Goal: Task Accomplishment & Management: Manage account settings

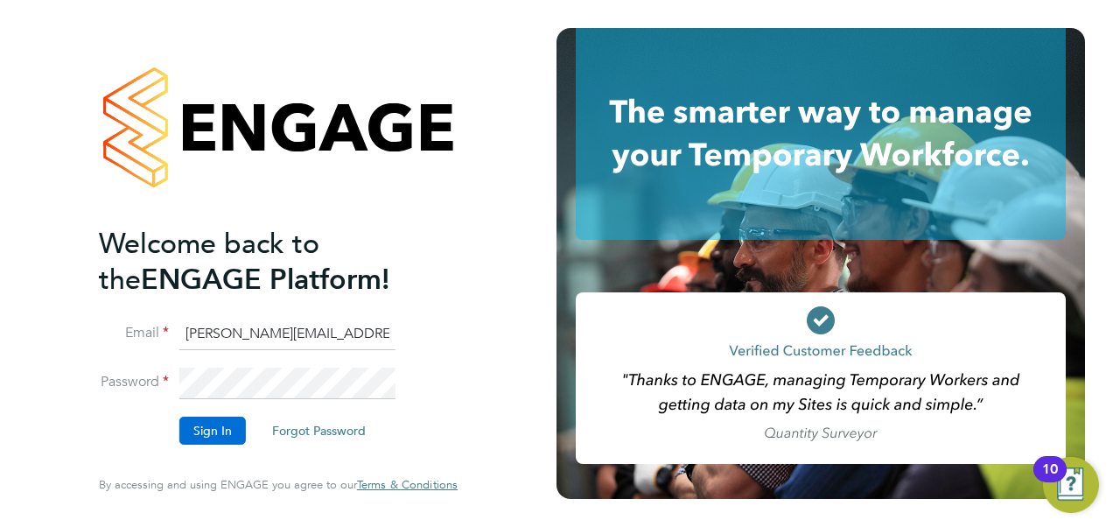
click at [234, 426] on button "Sign In" at bounding box center [212, 430] width 66 height 28
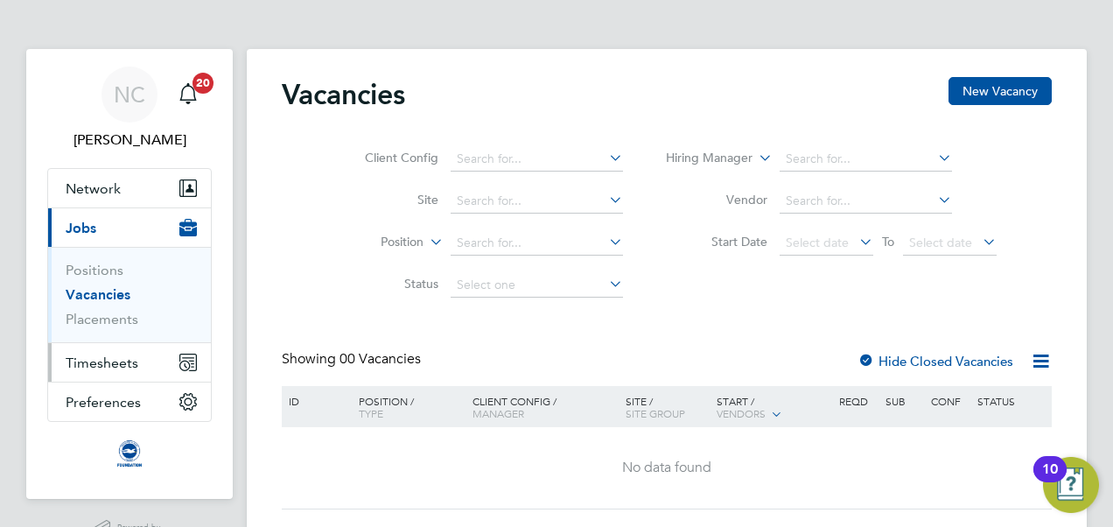
click at [129, 354] on span "Timesheets" at bounding box center [102, 362] width 73 height 17
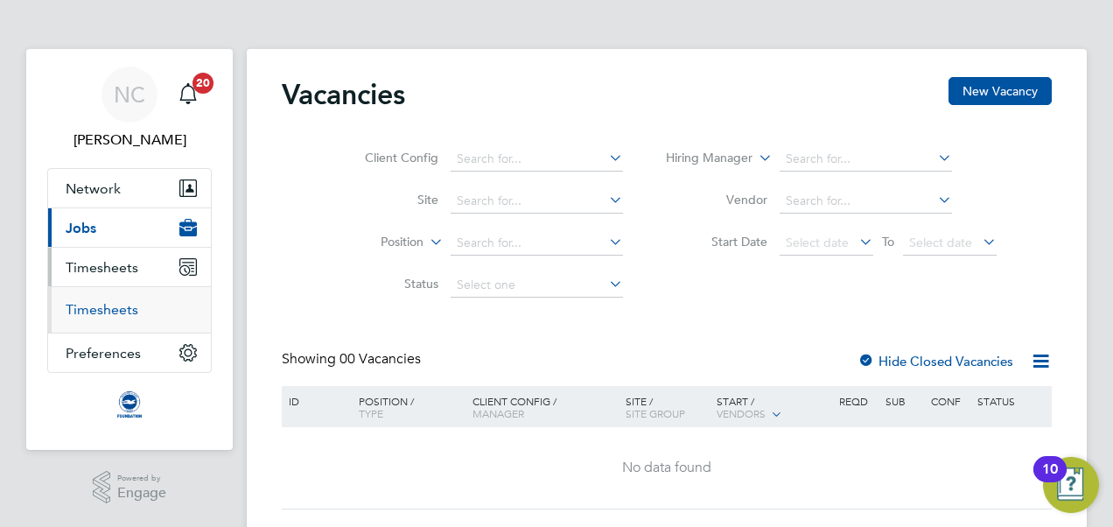
click at [122, 311] on link "Timesheets" at bounding box center [102, 309] width 73 height 17
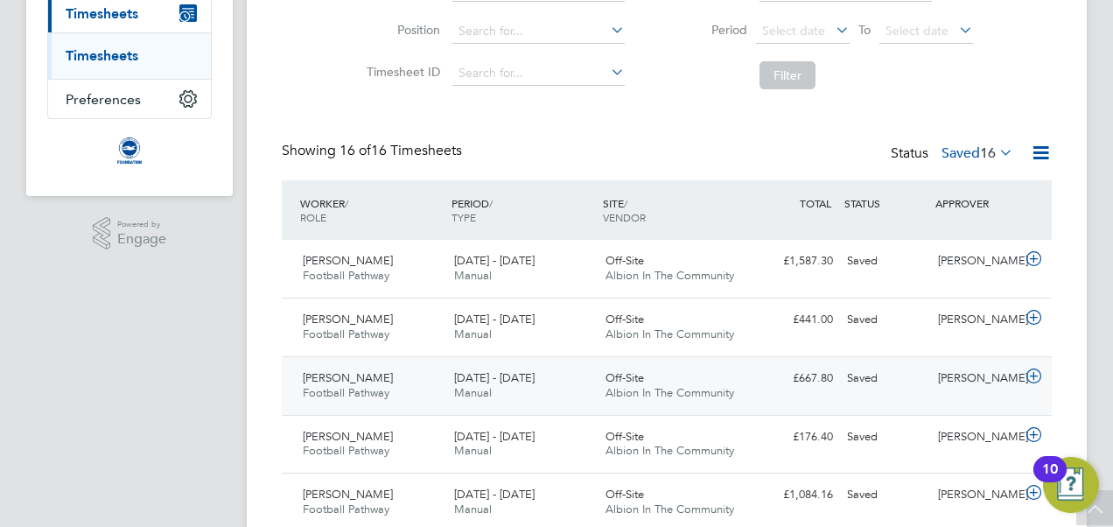
click at [730, 385] on span "Albion In The Community" at bounding box center [669, 392] width 129 height 15
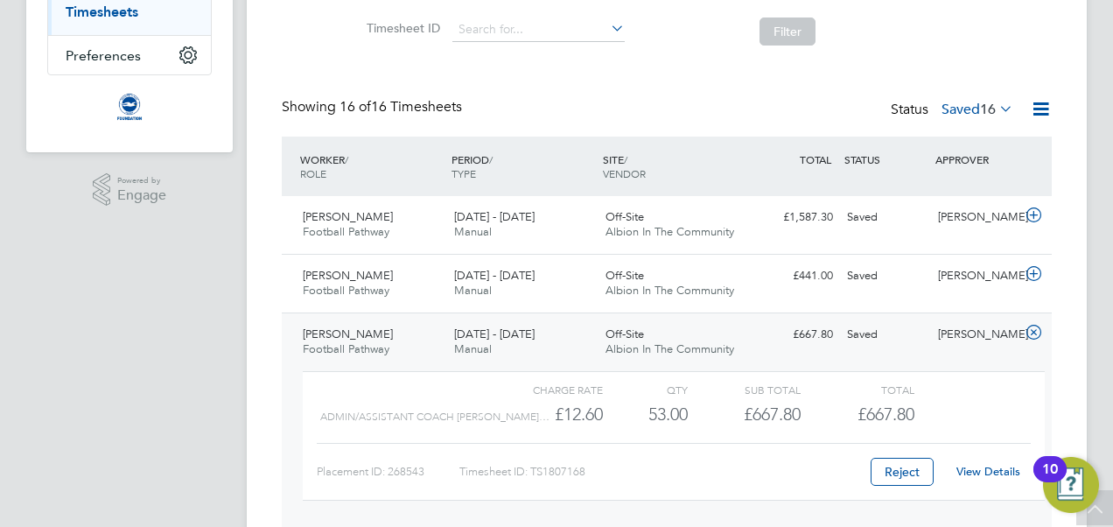
click at [966, 466] on link "View Details" at bounding box center [988, 471] width 64 height 15
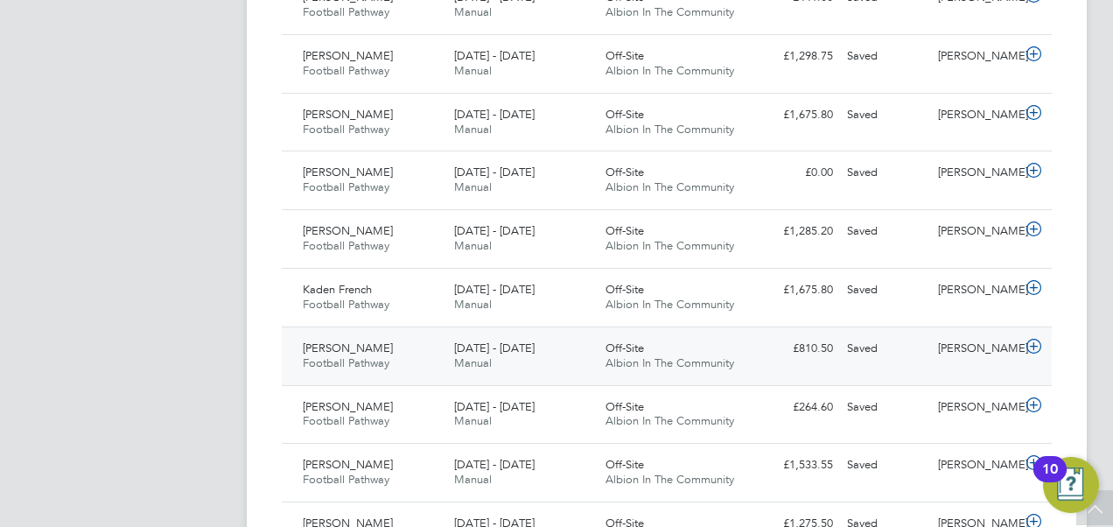
scroll to position [1120, 0]
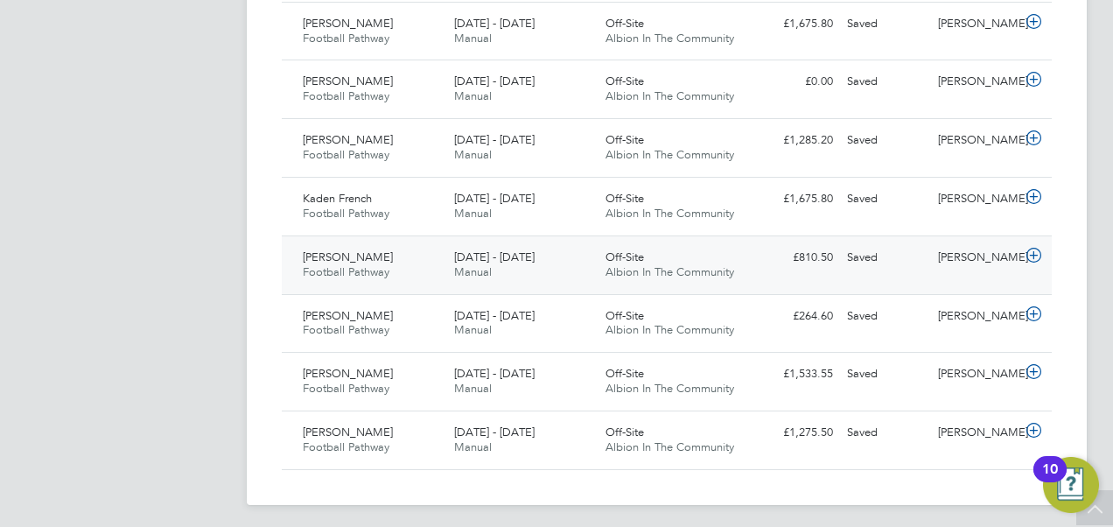
click at [1035, 250] on icon at bounding box center [1034, 255] width 22 height 14
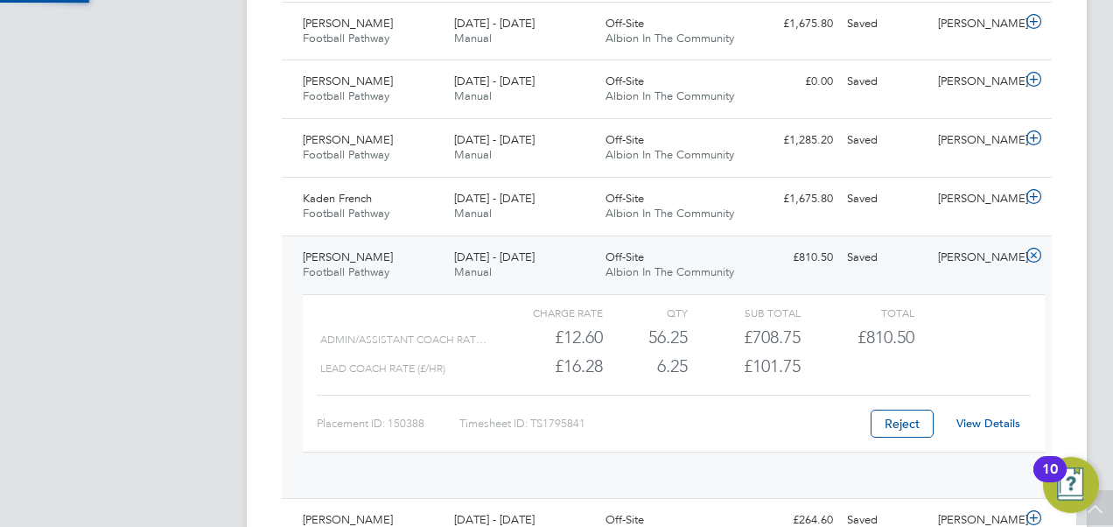
scroll to position [30, 171]
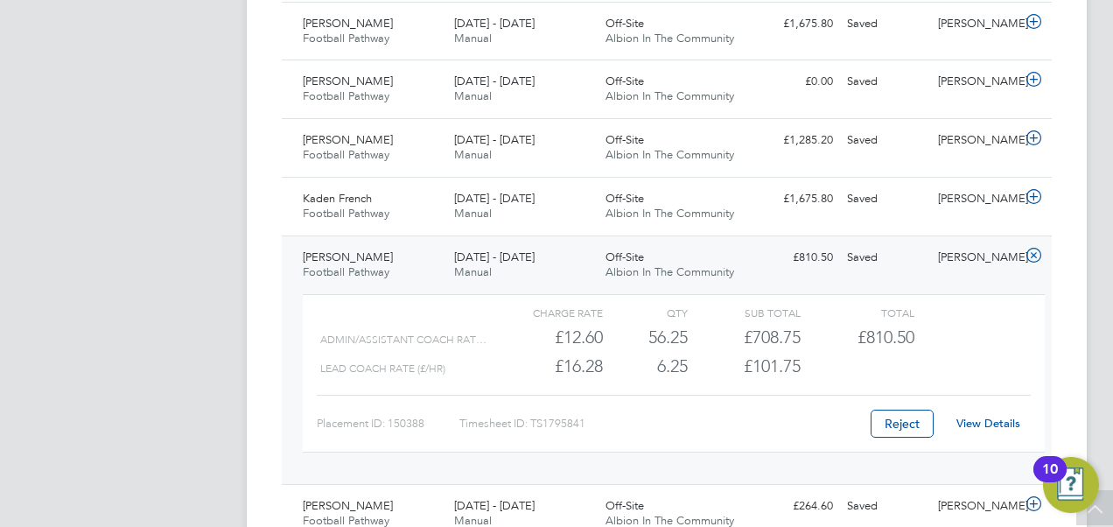
click at [971, 416] on link "View Details" at bounding box center [988, 423] width 64 height 15
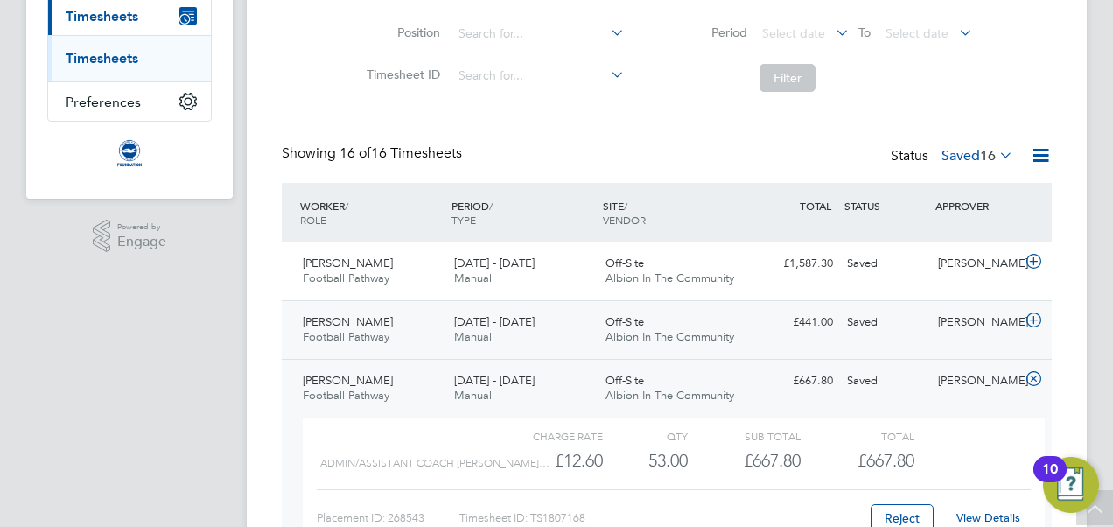
scroll to position [249, 0]
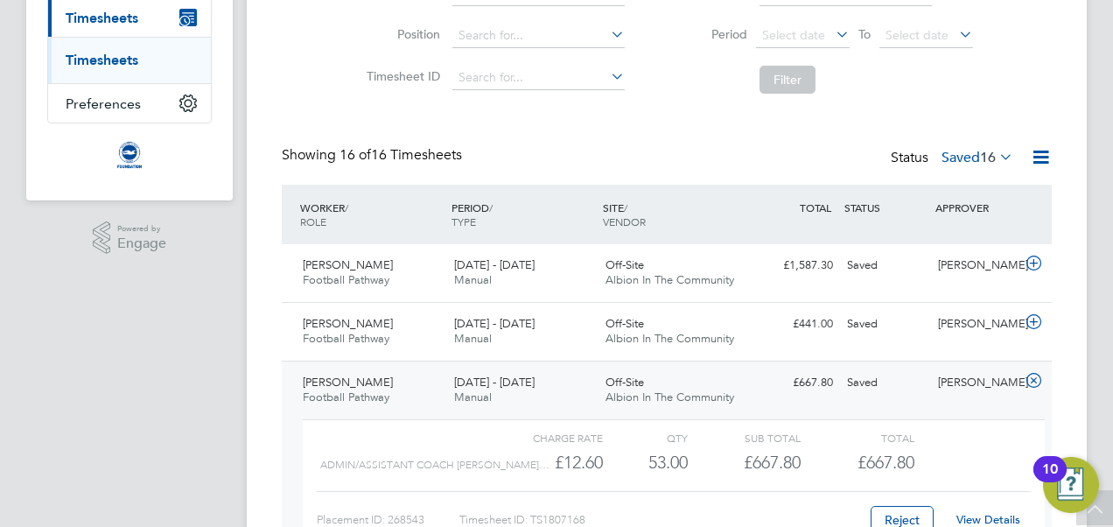
click at [992, 154] on span "16" at bounding box center [988, 157] width 16 height 17
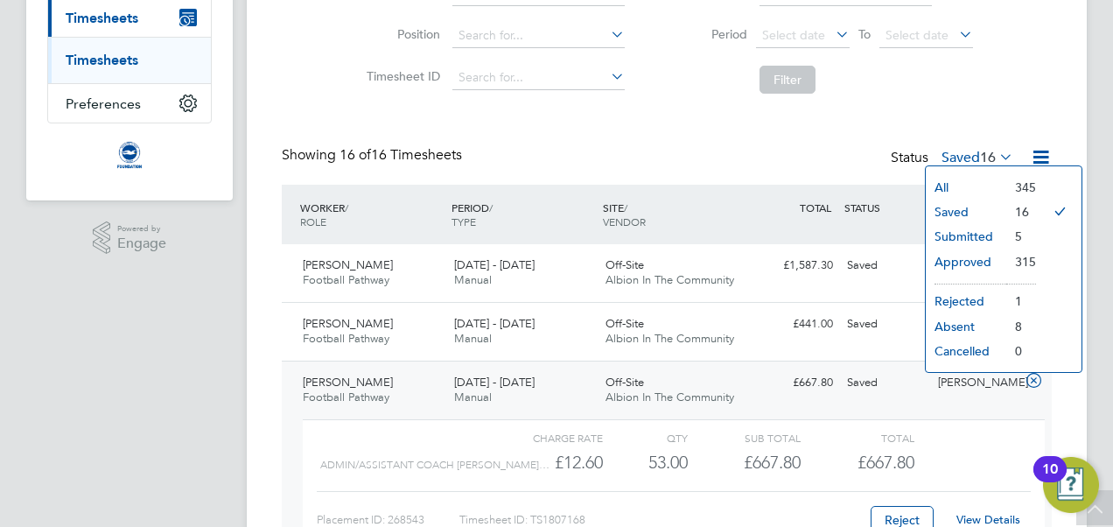
click at [977, 225] on li "Submitted" at bounding box center [966, 236] width 80 height 24
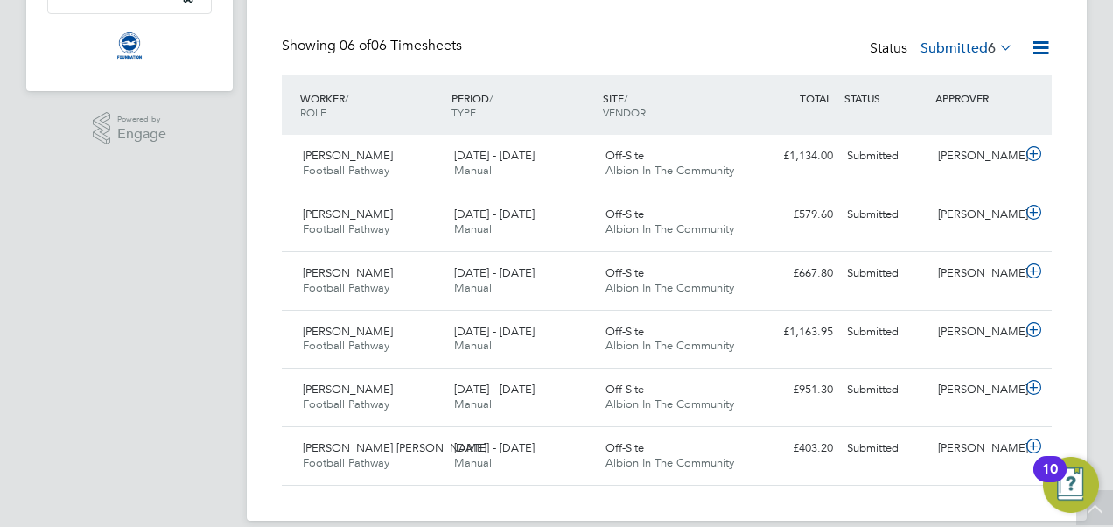
scroll to position [361, 0]
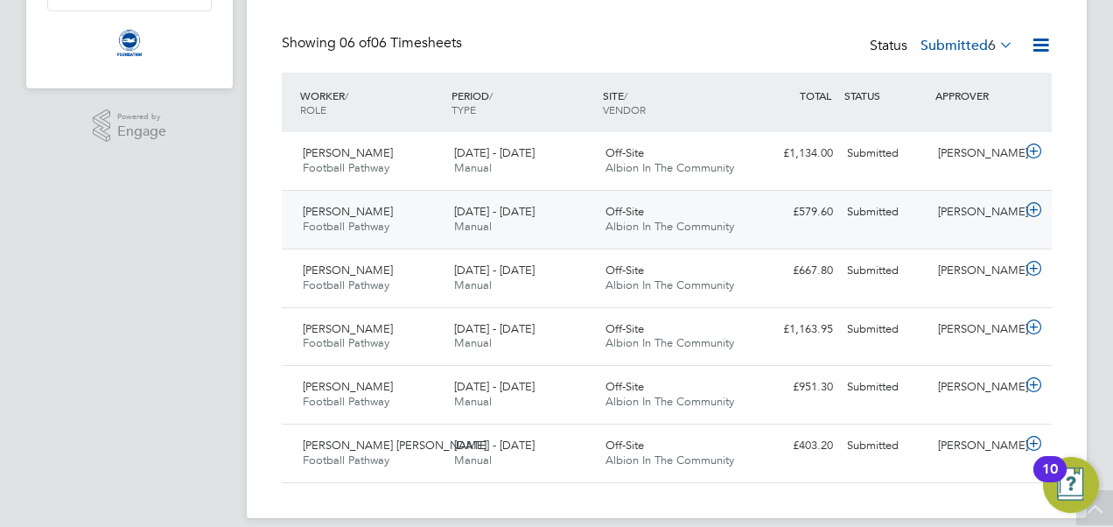
click at [1032, 206] on icon at bounding box center [1034, 210] width 22 height 14
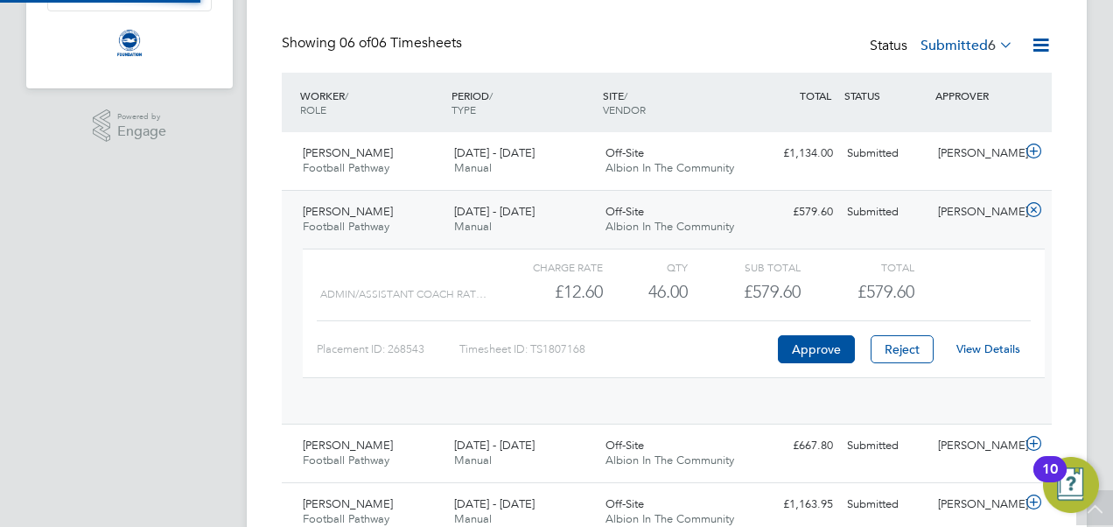
scroll to position [9, 9]
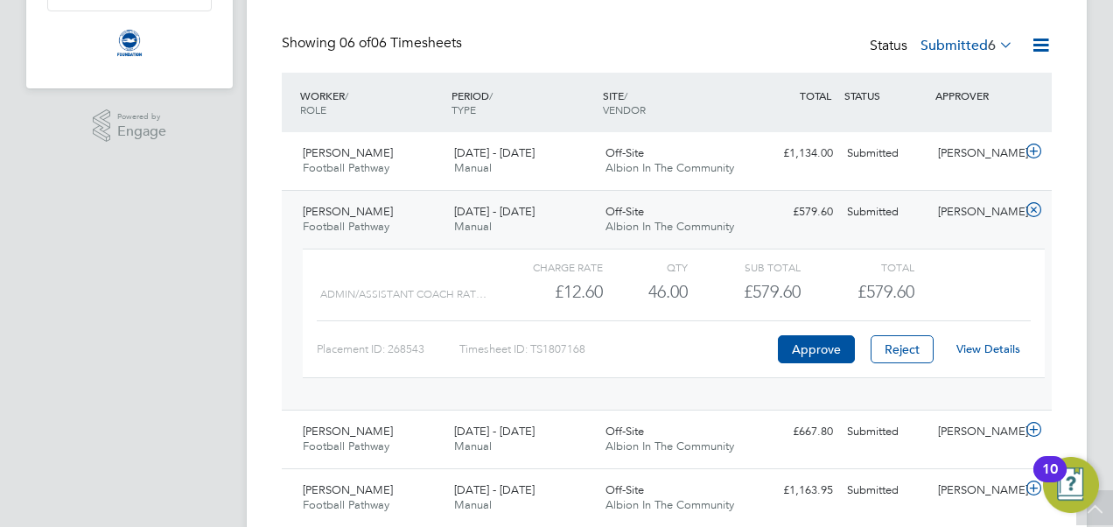
click at [982, 346] on link "View Details" at bounding box center [988, 348] width 64 height 15
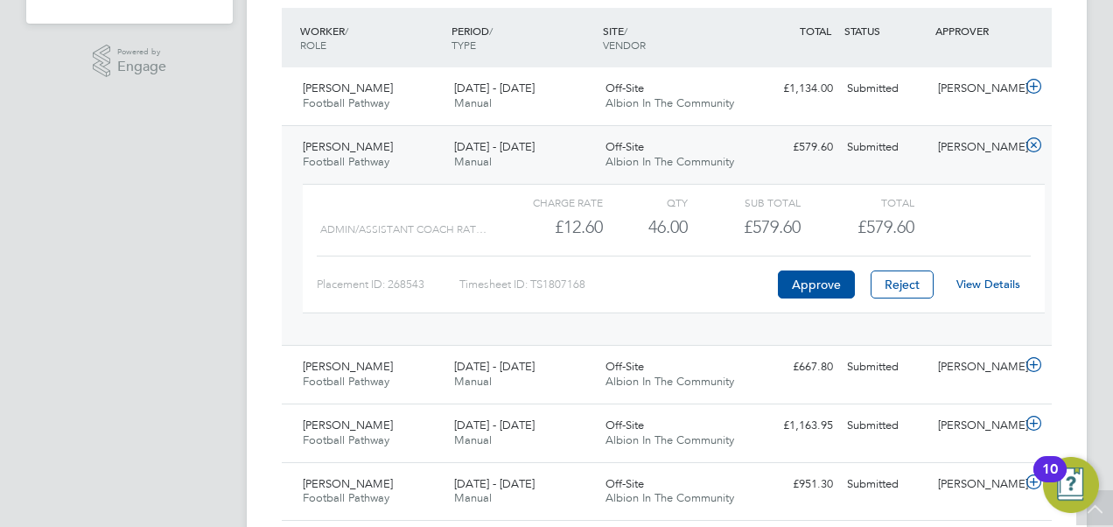
scroll to position [539, 0]
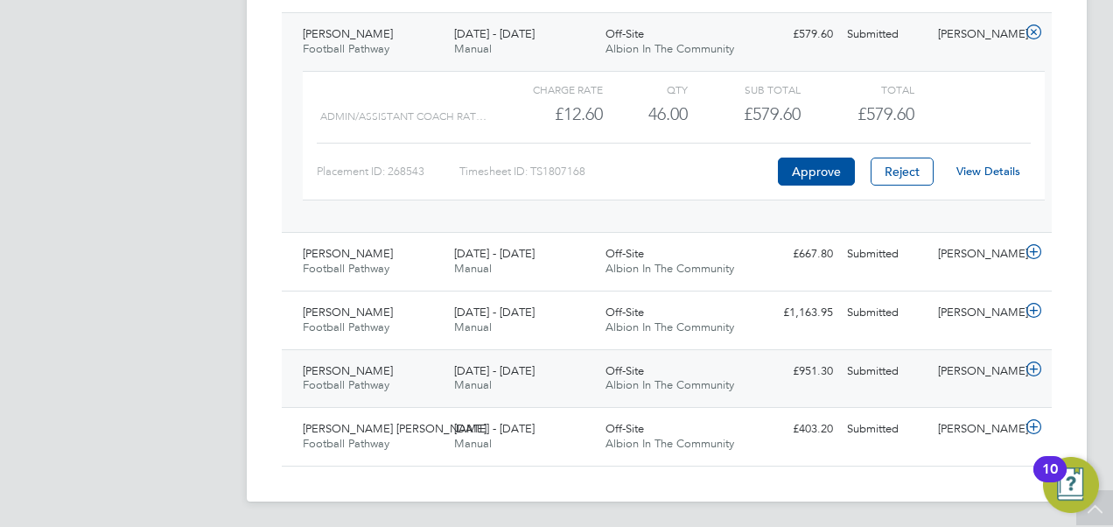
click at [1032, 367] on icon at bounding box center [1034, 369] width 22 height 14
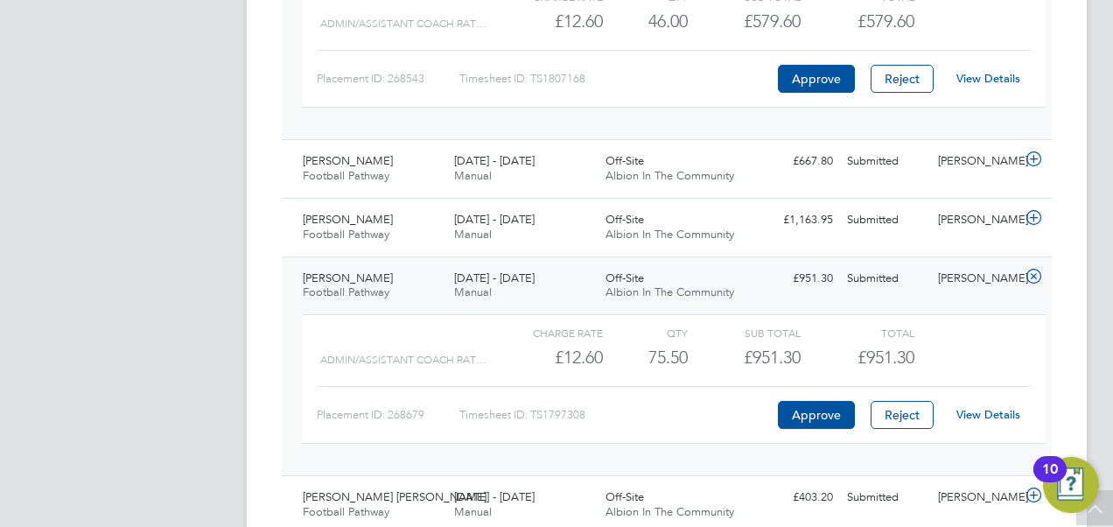
scroll to position [635, 0]
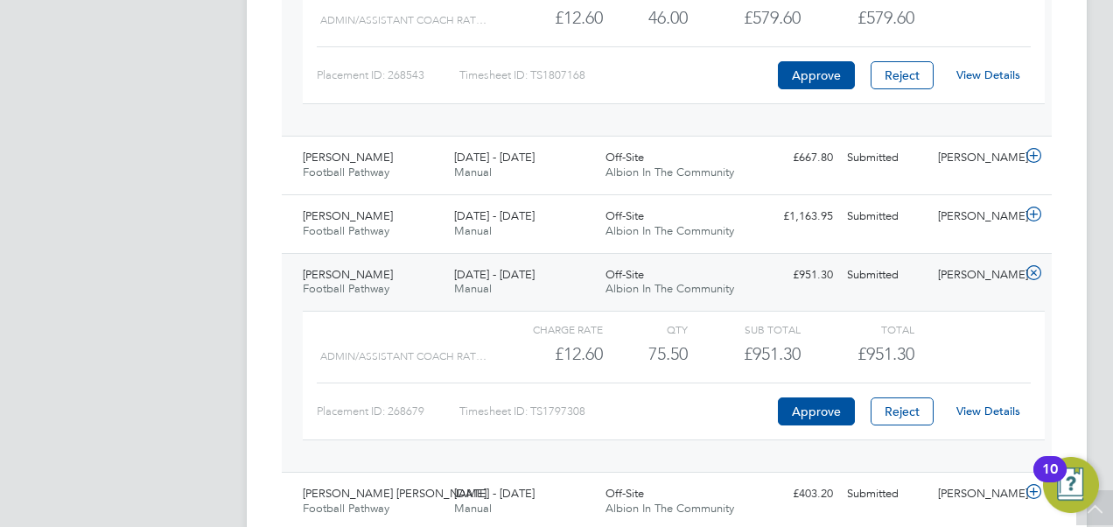
click at [999, 406] on link "View Details" at bounding box center [988, 410] width 64 height 15
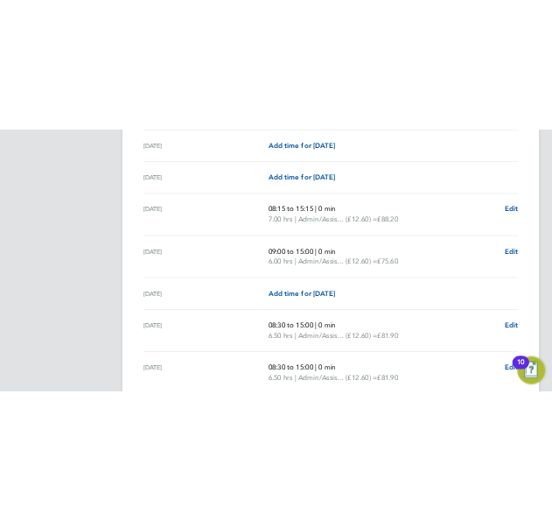
scroll to position [621, 0]
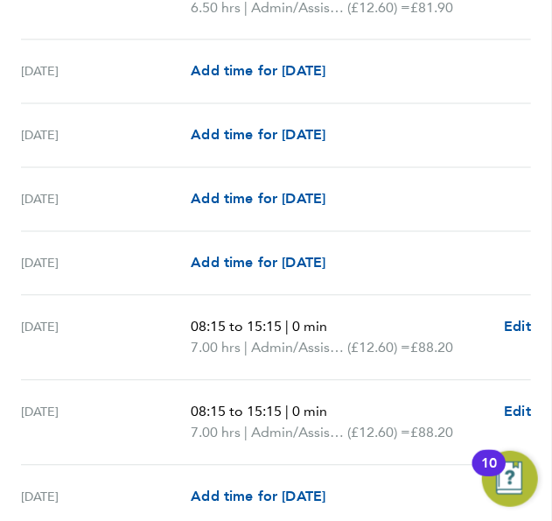
scroll to position [2436, 0]
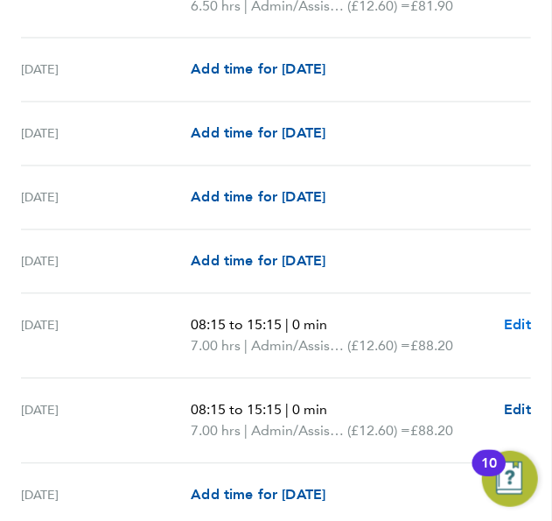
click at [515, 318] on span "Edit" at bounding box center [517, 325] width 27 height 17
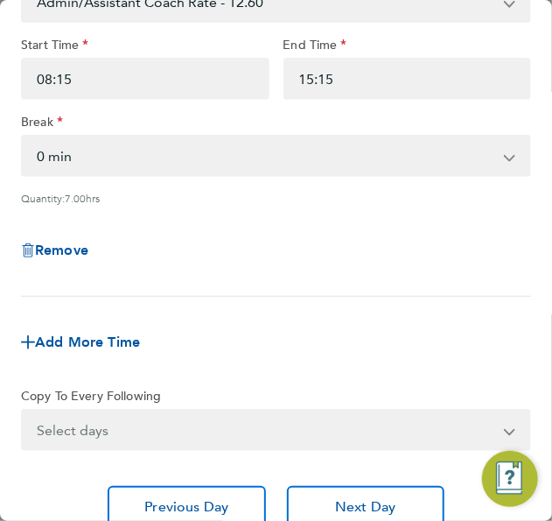
scroll to position [133, 0]
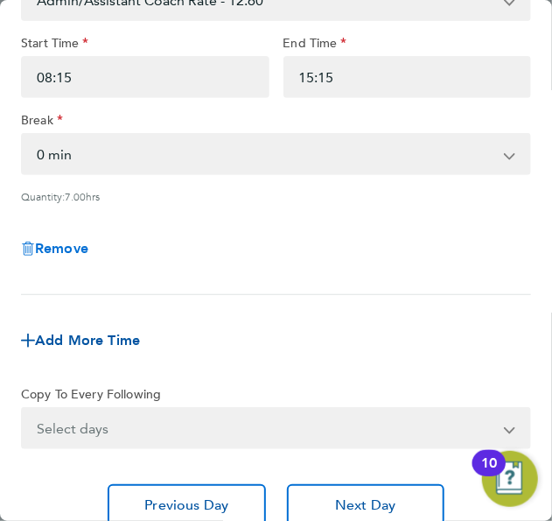
click at [73, 250] on span "Remove" at bounding box center [61, 248] width 53 height 17
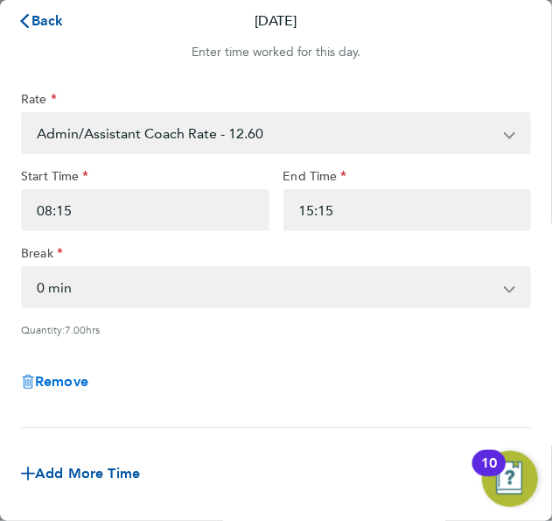
select select "null"
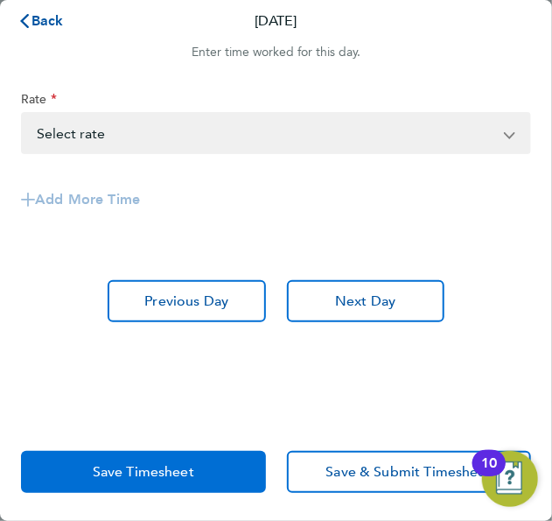
click at [147, 475] on span "Save Timesheet" at bounding box center [143, 471] width 101 height 17
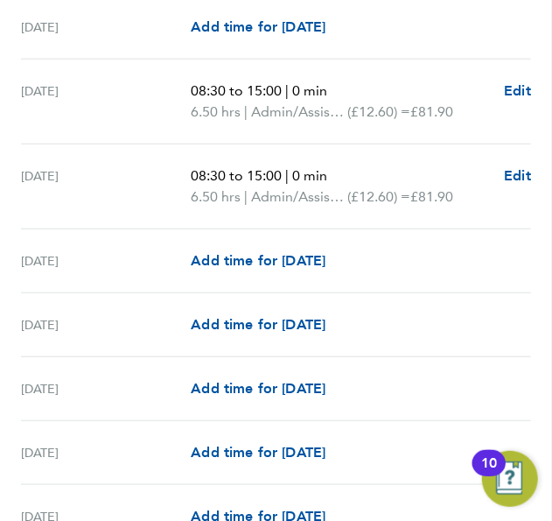
scroll to position [2259, 0]
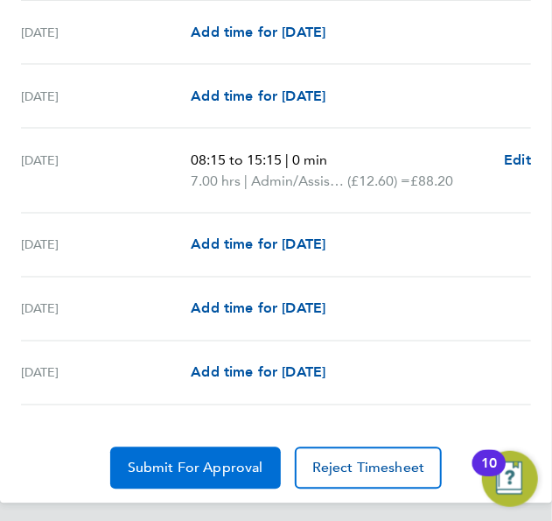
click at [184, 459] on span "Submit For Approval" at bounding box center [196, 467] width 136 height 17
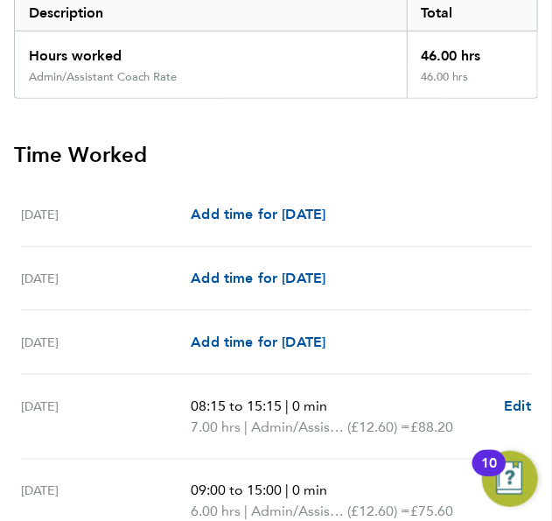
scroll to position [0, 0]
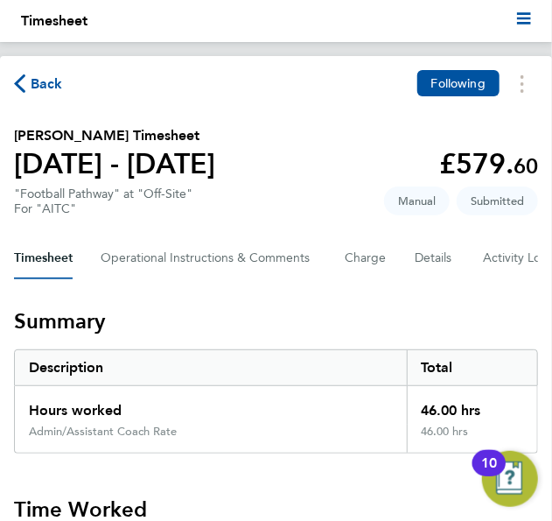
click at [46, 90] on span "Back" at bounding box center [47, 83] width 32 height 21
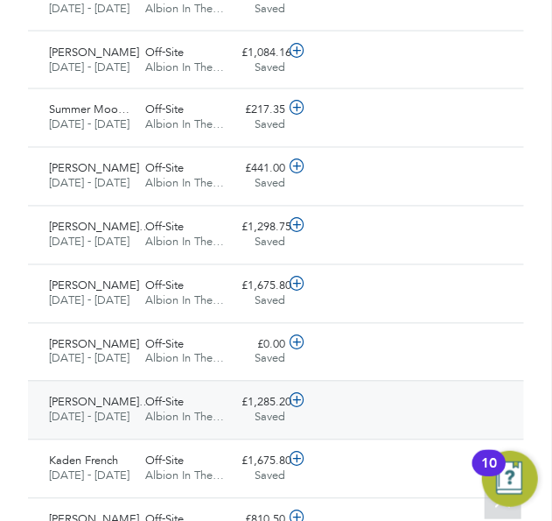
click at [297, 394] on icon at bounding box center [298, 401] width 22 height 14
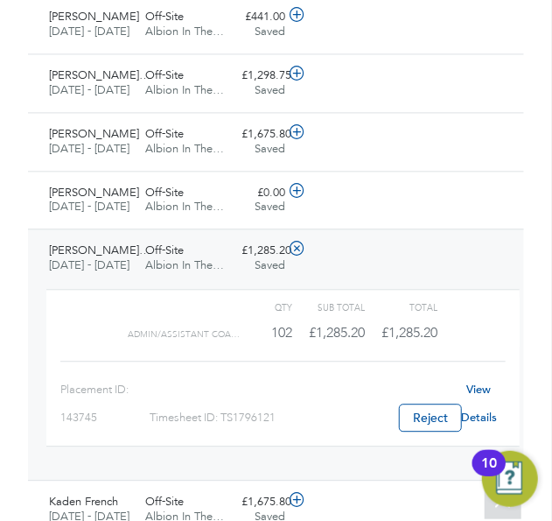
click at [483, 401] on link "View Details" at bounding box center [479, 402] width 36 height 43
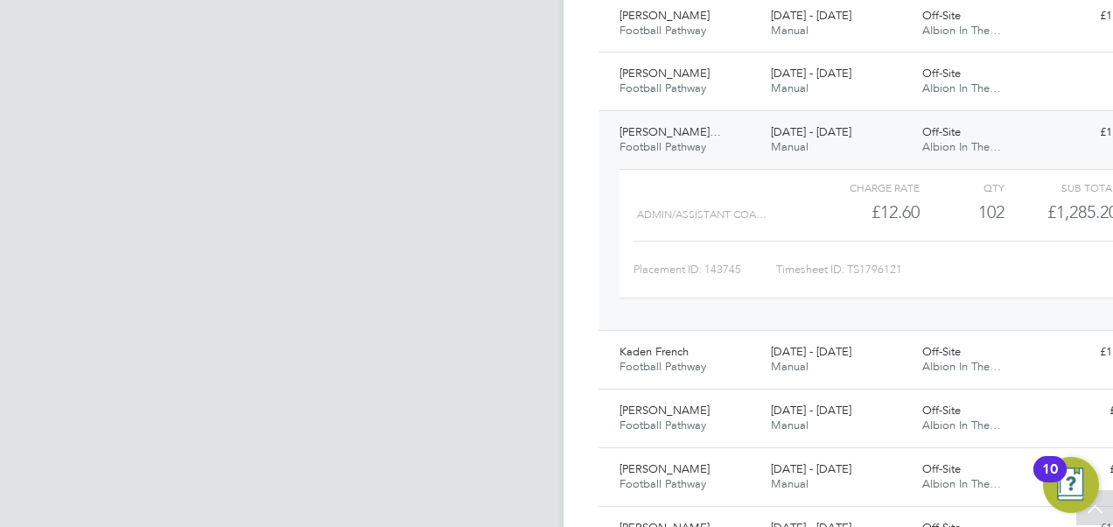
scroll to position [9, 9]
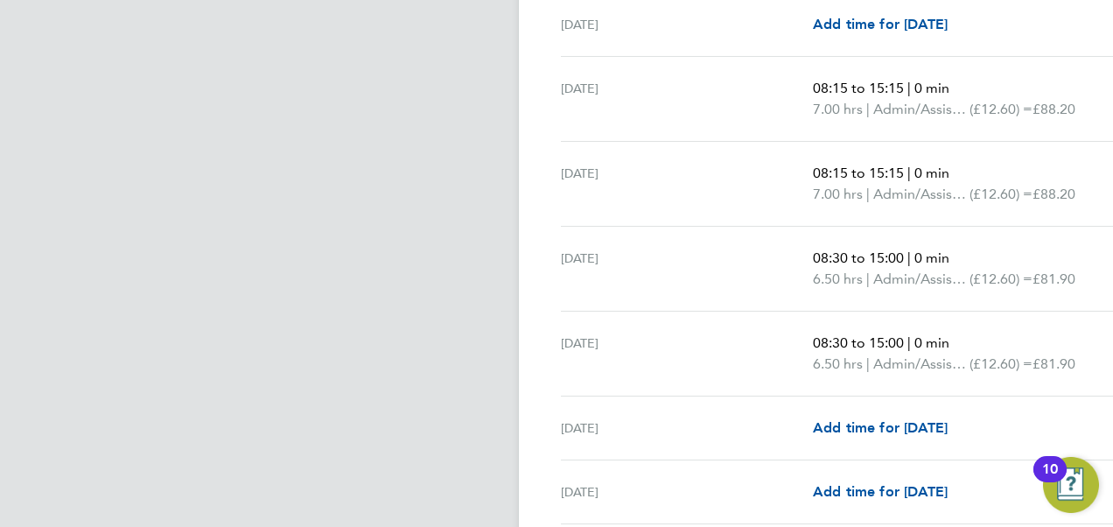
scroll to position [2328, 45]
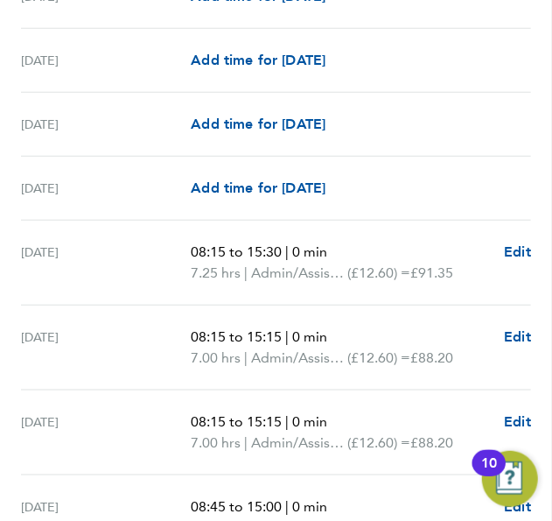
scroll to position [1933, 0]
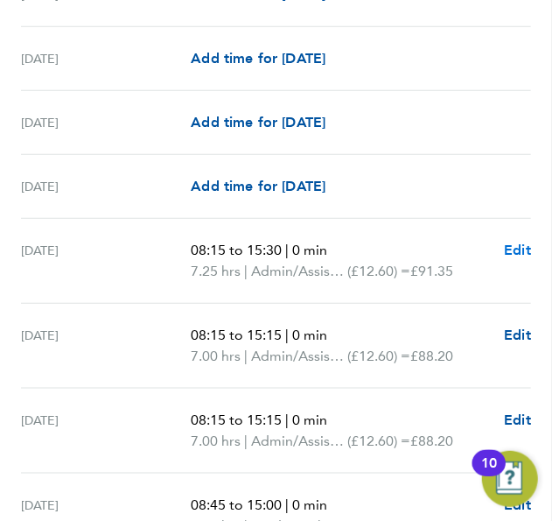
click at [516, 241] on span "Edit" at bounding box center [517, 249] width 27 height 17
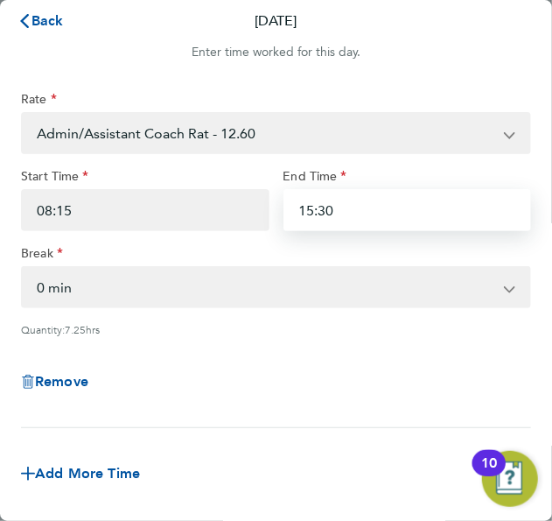
click at [388, 216] on input "15:30" at bounding box center [407, 210] width 248 height 42
type input "15:15"
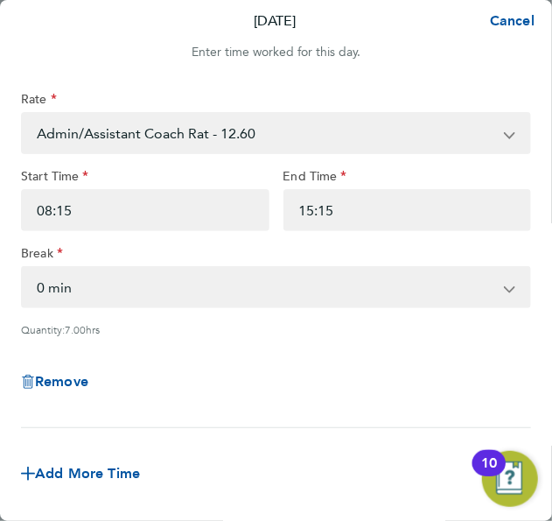
click at [293, 400] on div "Remove" at bounding box center [276, 381] width 524 height 63
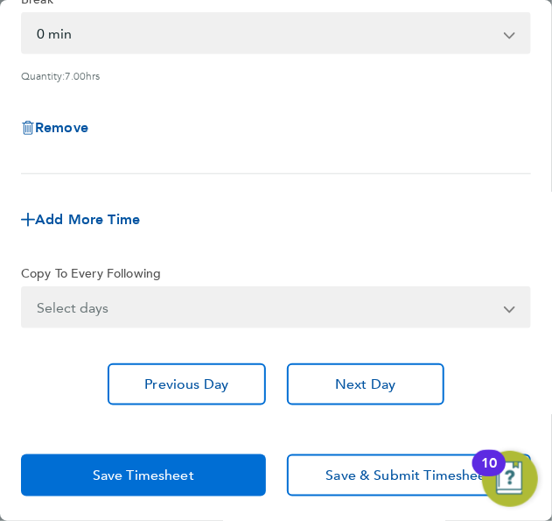
click at [225, 465] on button "Save Timesheet" at bounding box center [143, 475] width 245 height 42
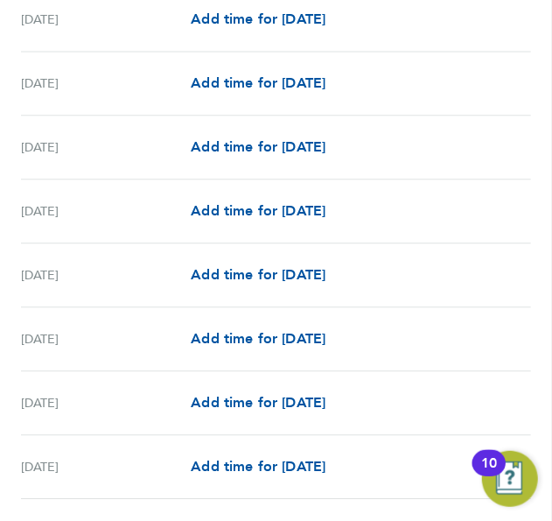
scroll to position [2633, 0]
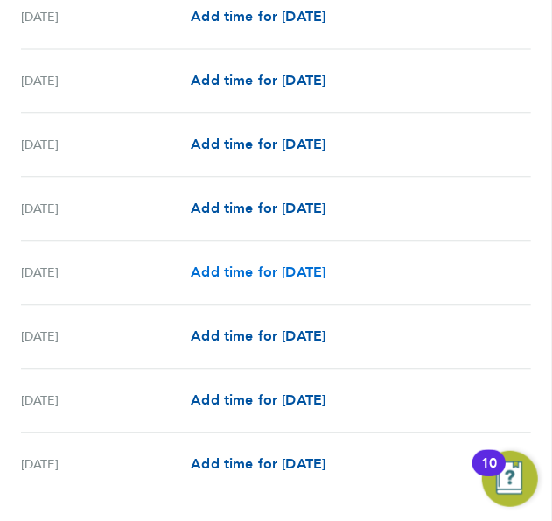
click at [290, 263] on span "Add time for Thu 28 Aug" at bounding box center [258, 271] width 135 height 17
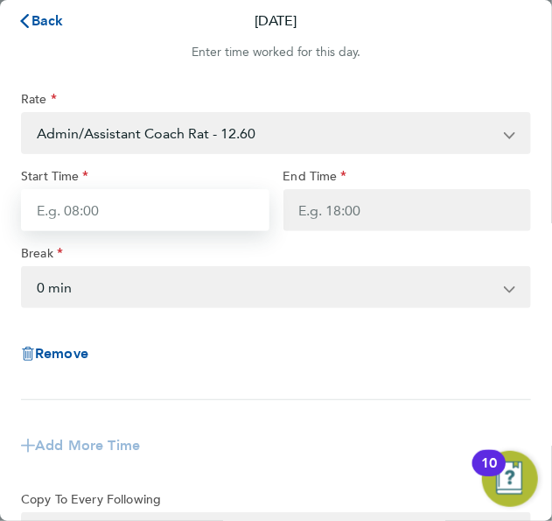
click at [148, 223] on input "Start Time" at bounding box center [145, 210] width 248 height 42
type input "08:15"
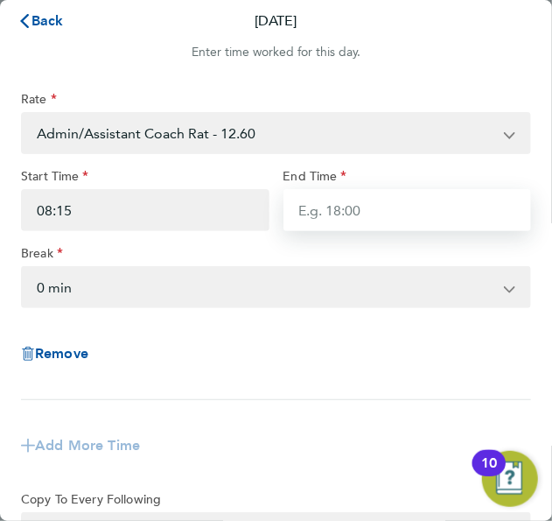
type input "15:15"
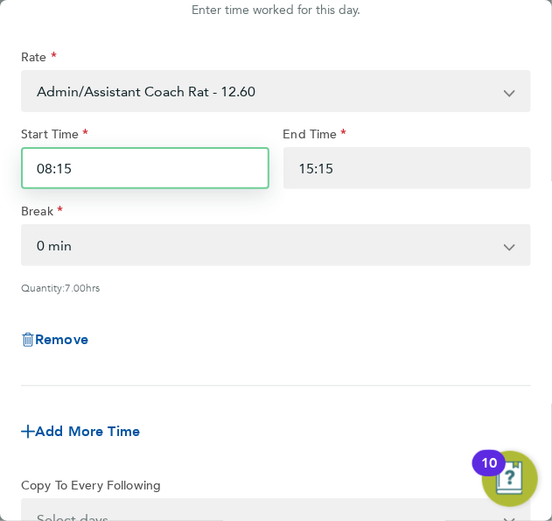
scroll to position [254, 0]
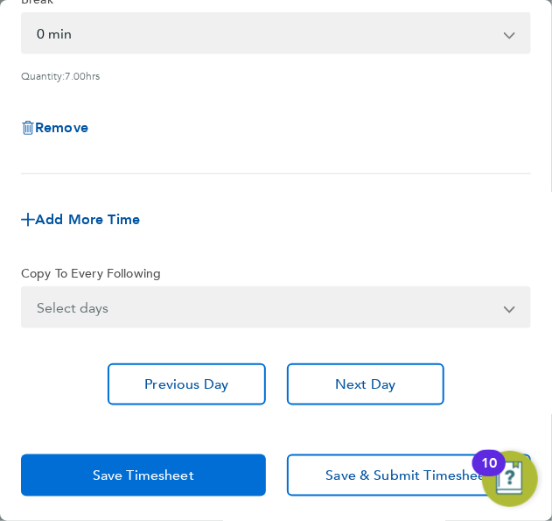
click at [196, 472] on button "Save Timesheet" at bounding box center [143, 475] width 245 height 42
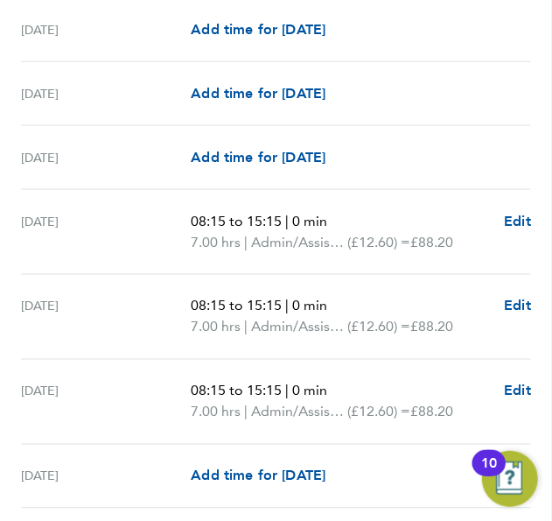
scroll to position [557, 0]
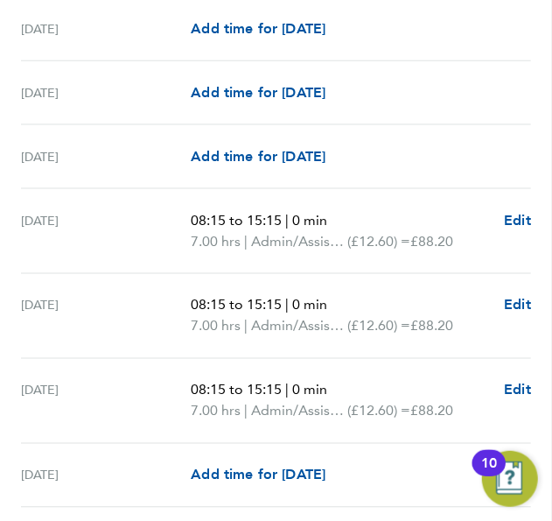
click at [184, 402] on div "[DATE]" at bounding box center [106, 401] width 170 height 42
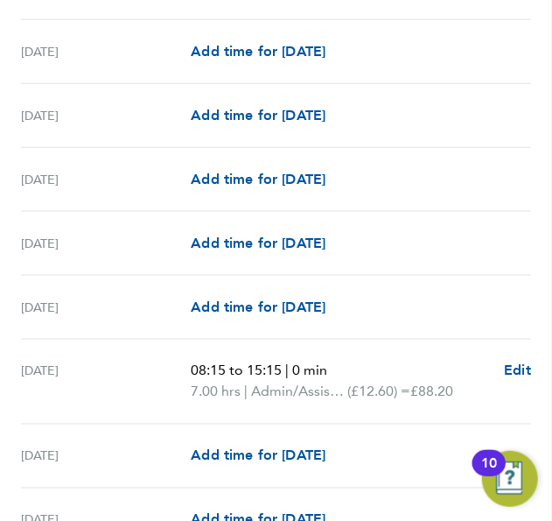
scroll to position [2130, 0]
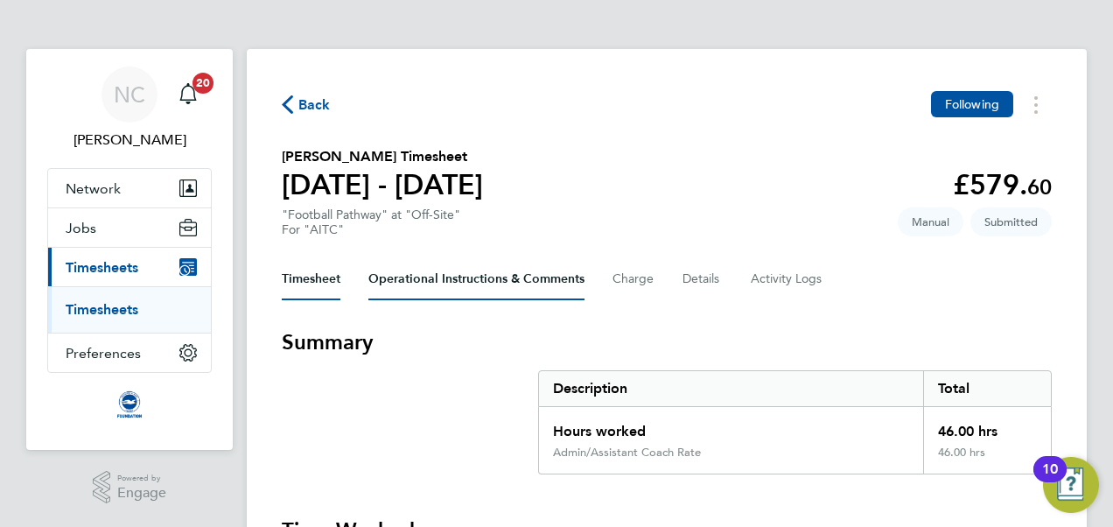
click at [534, 290] on Comments-tab "Operational Instructions & Comments" at bounding box center [476, 279] width 216 height 42
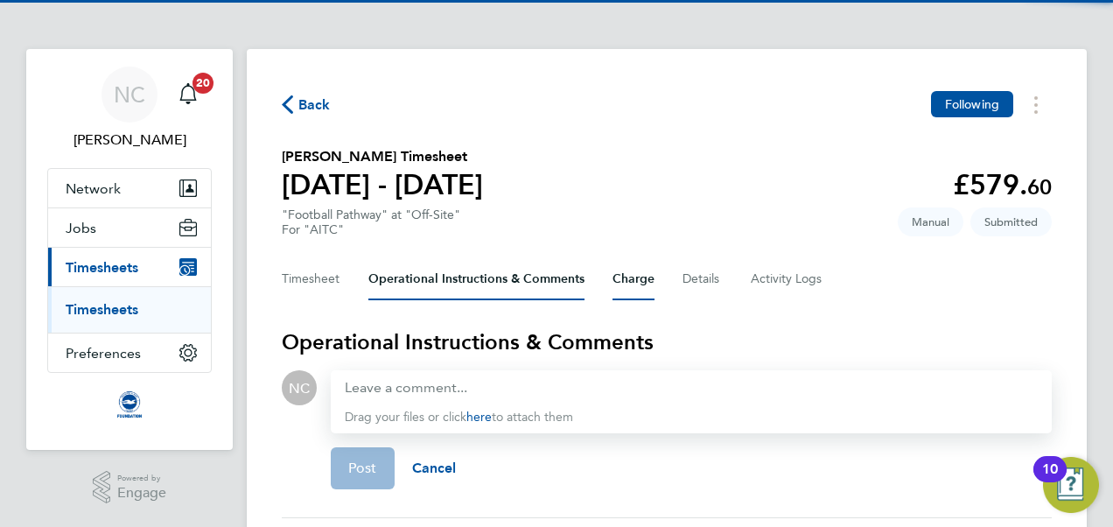
click at [646, 280] on button "Charge" at bounding box center [633, 279] width 42 height 42
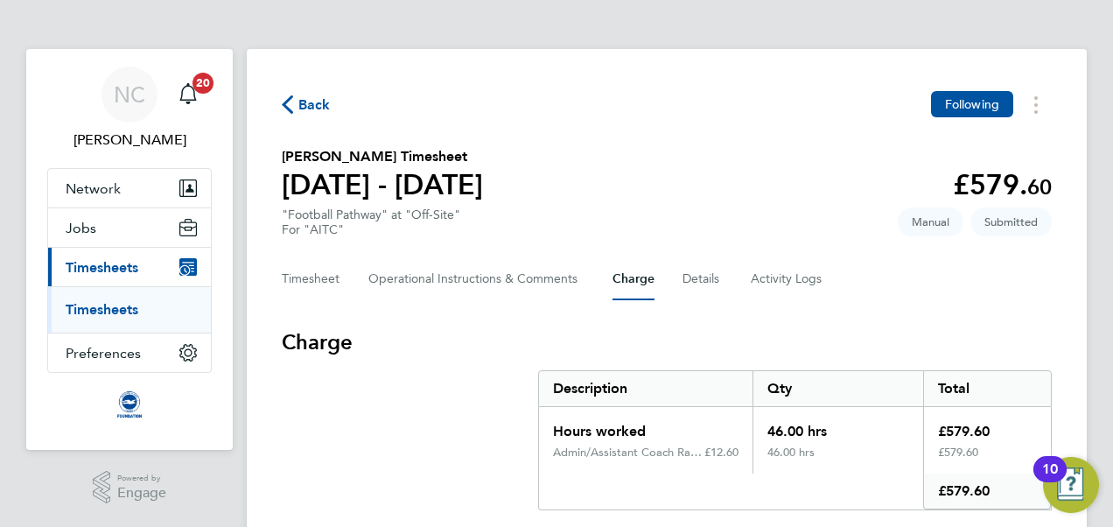
scroll to position [52, 0]
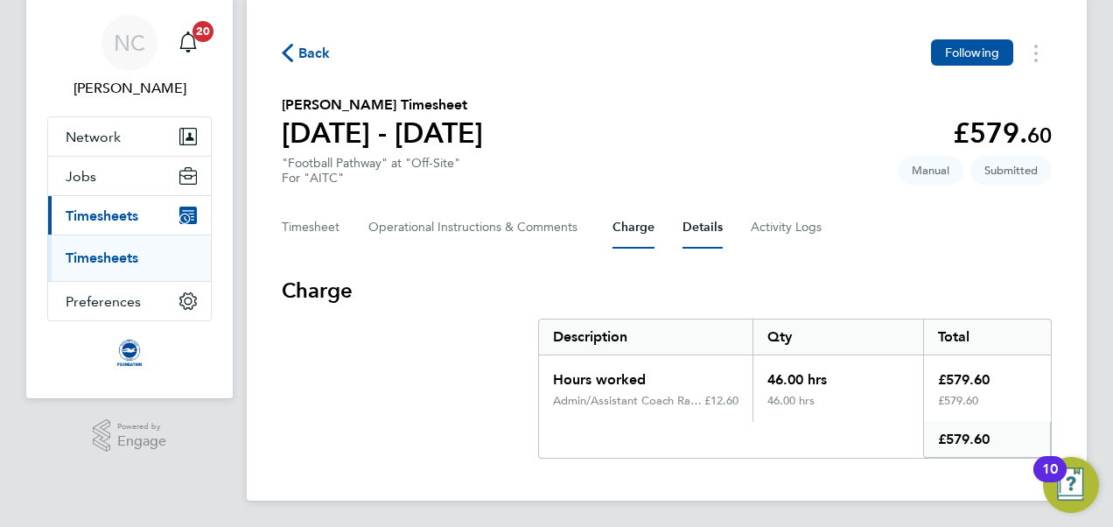
click at [696, 241] on button "Details" at bounding box center [702, 227] width 40 height 42
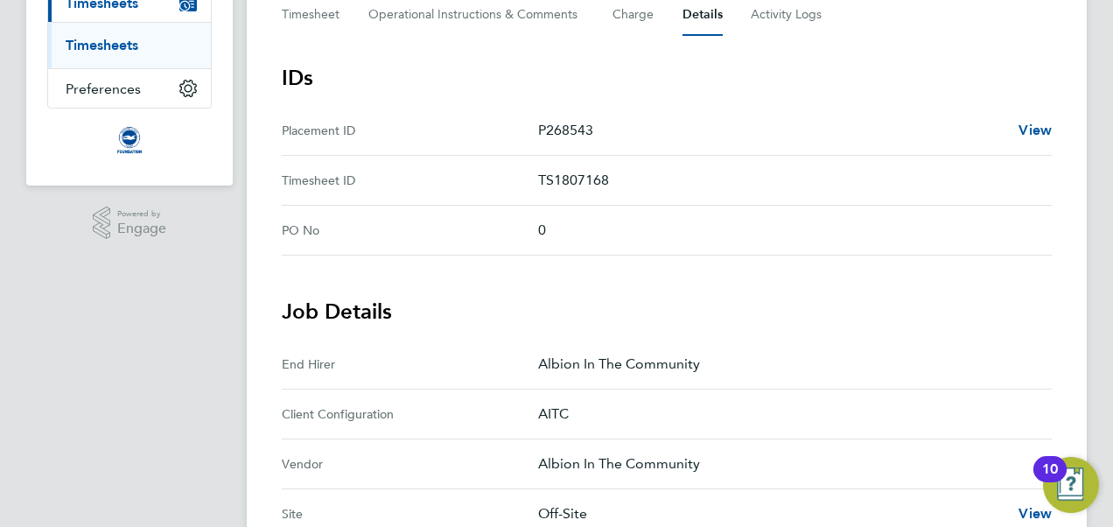
scroll to position [119, 0]
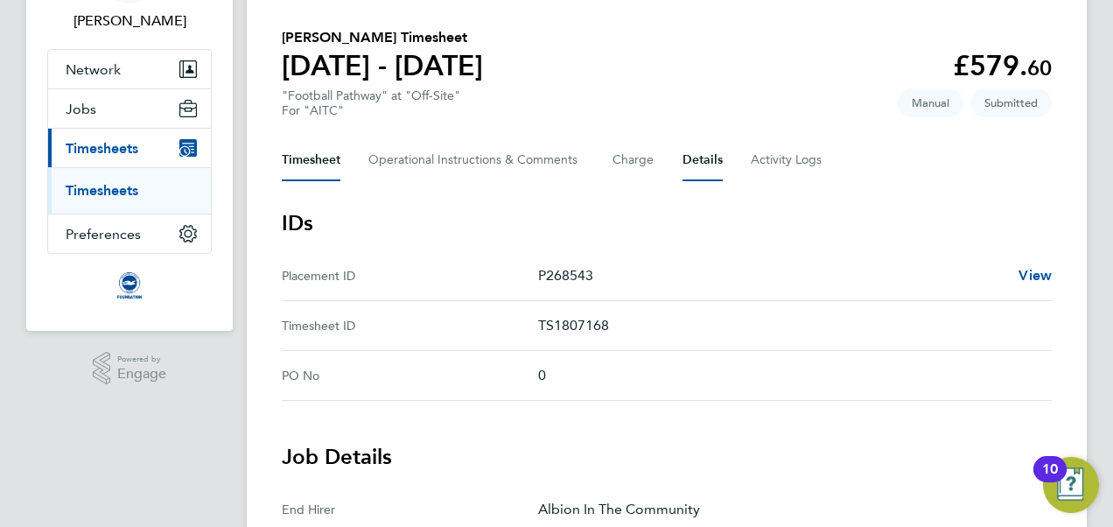
click at [299, 149] on button "Timesheet" at bounding box center [311, 160] width 59 height 42
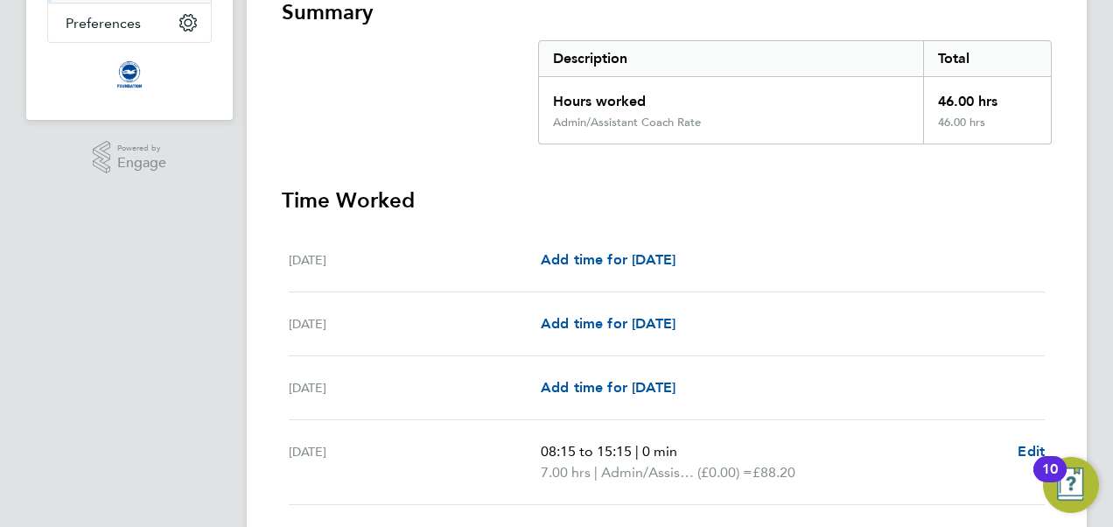
scroll to position [329, 0]
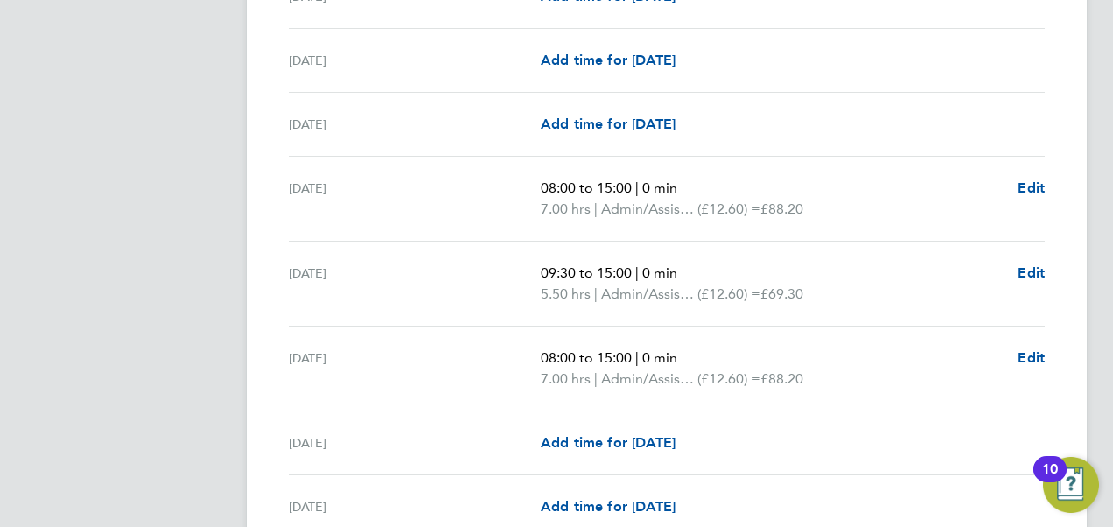
scroll to position [2164, 0]
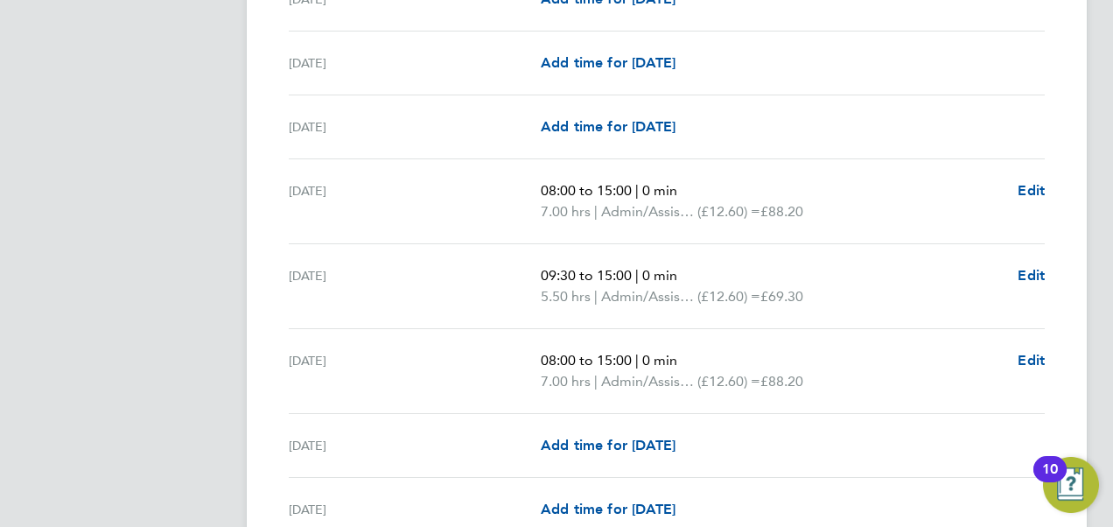
click at [657, 311] on div "[DATE] 09:30 to 15:00 | 0 min 5.50 hrs | Admin/Assistant Coach Rate (£12.60) = …" at bounding box center [667, 286] width 756 height 85
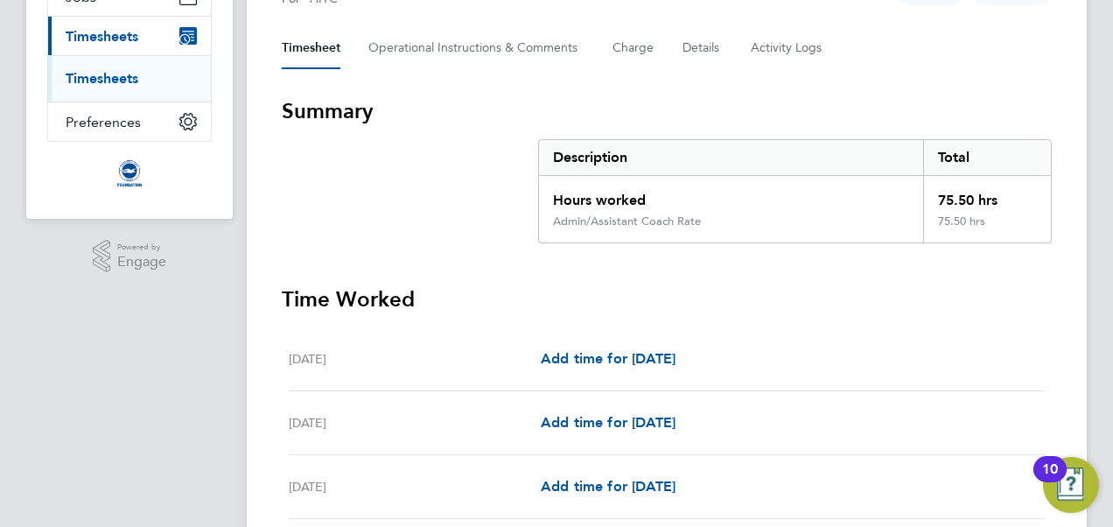
scroll to position [584, 0]
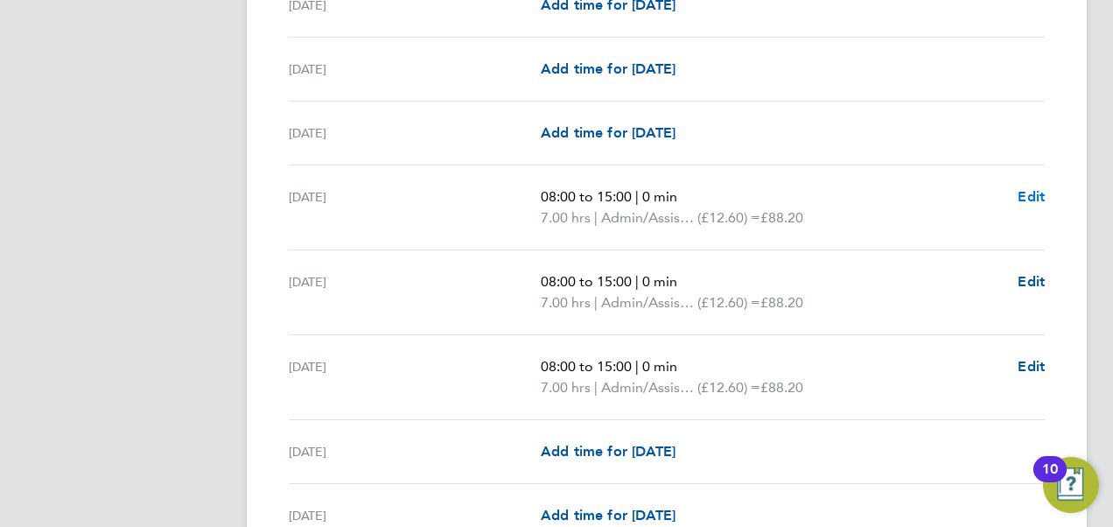
click at [1037, 200] on span "Edit" at bounding box center [1030, 196] width 27 height 17
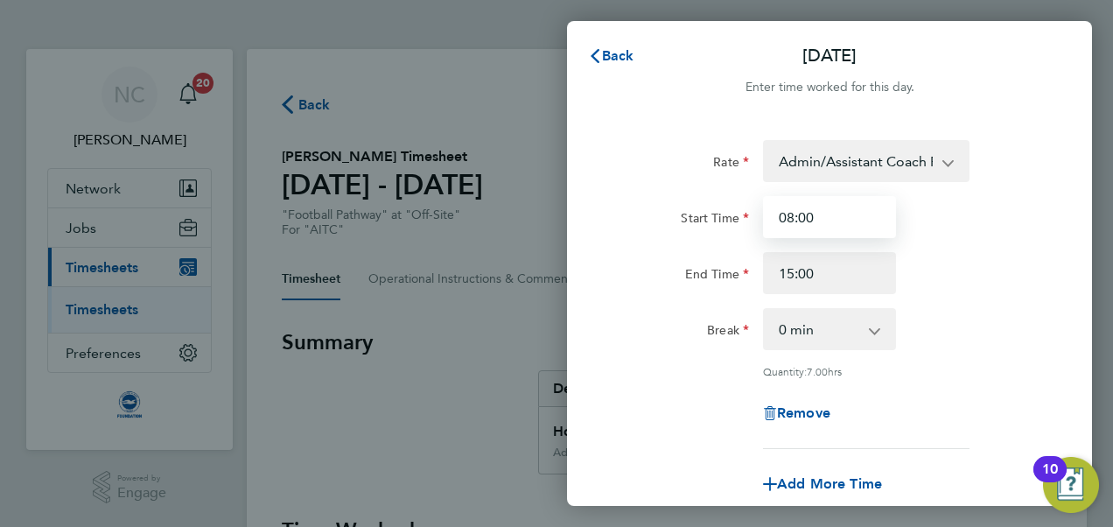
click at [826, 224] on input "08:00" at bounding box center [829, 217] width 133 height 42
type input "08:15"
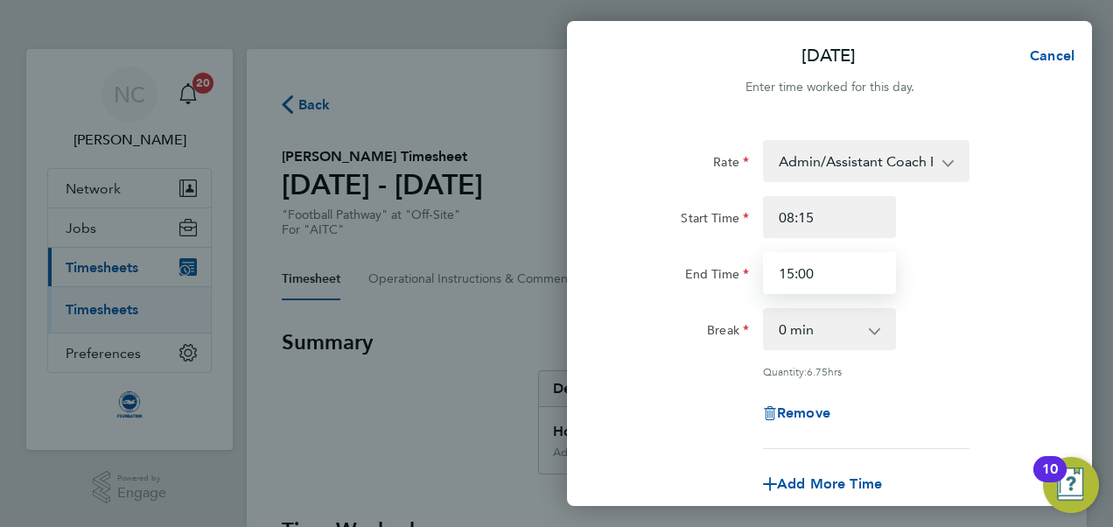
click at [829, 285] on input "15:00" at bounding box center [829, 273] width 133 height 42
type input "15:15"
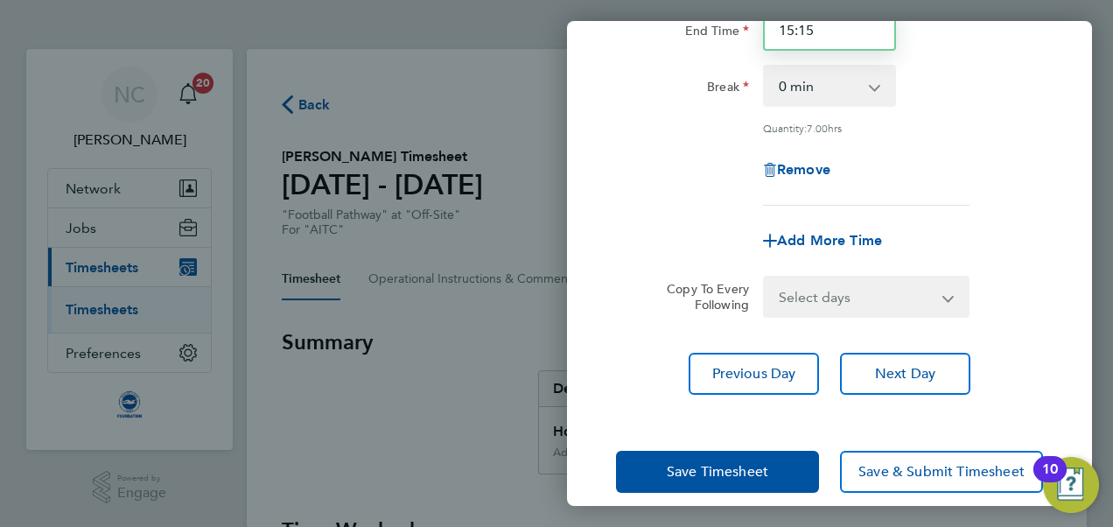
scroll to position [263, 0]
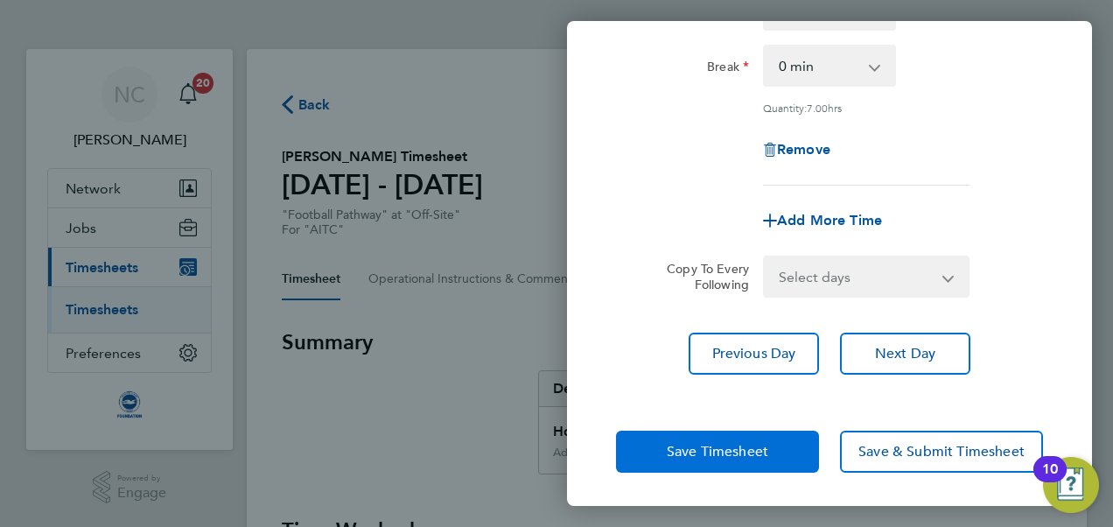
click at [756, 437] on button "Save Timesheet" at bounding box center [717, 451] width 203 height 42
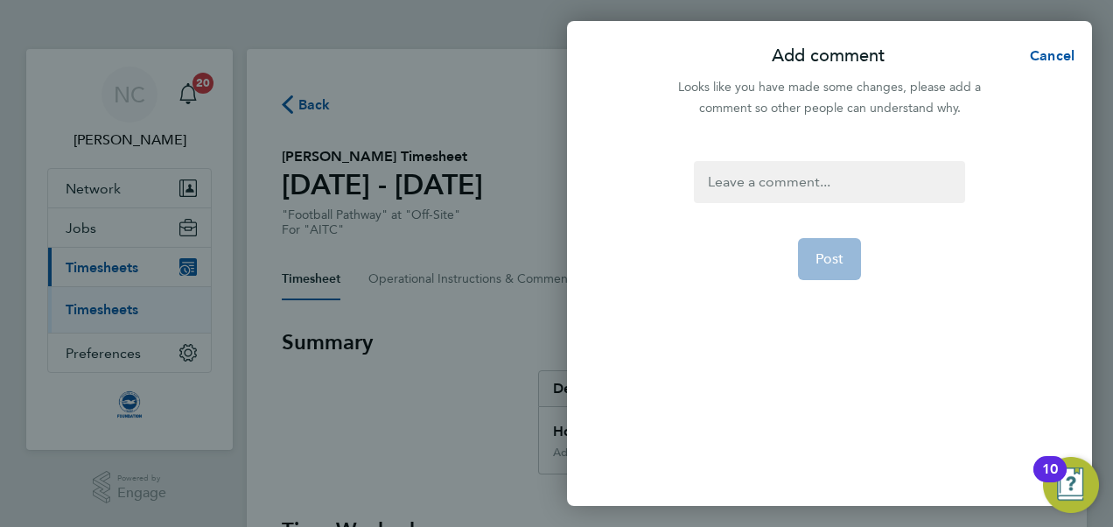
click at [810, 196] on div at bounding box center [829, 182] width 270 height 42
click at [815, 249] on button "Post" at bounding box center [830, 259] width 64 height 42
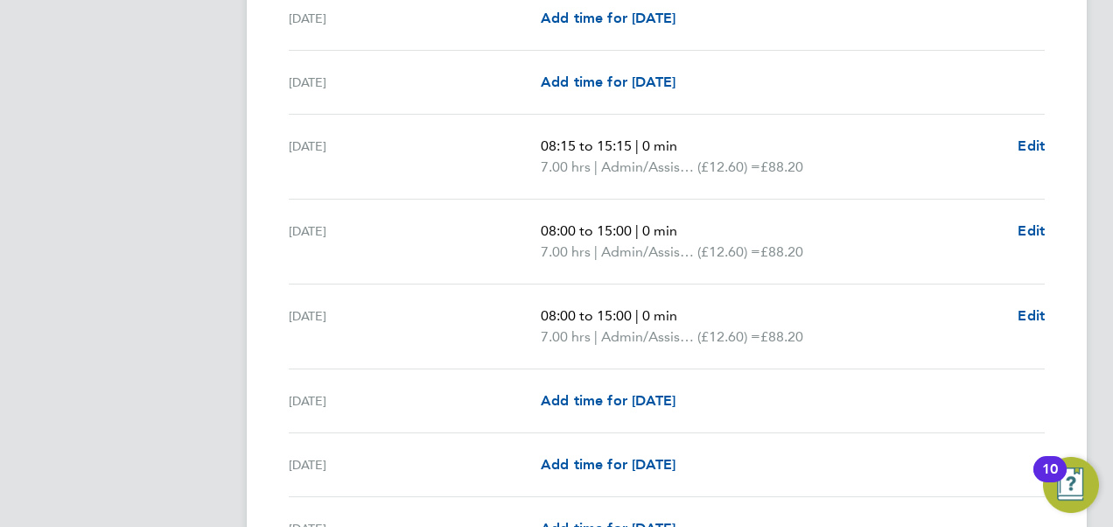
scroll to position [636, 0]
click at [1024, 220] on link "Edit" at bounding box center [1030, 230] width 27 height 21
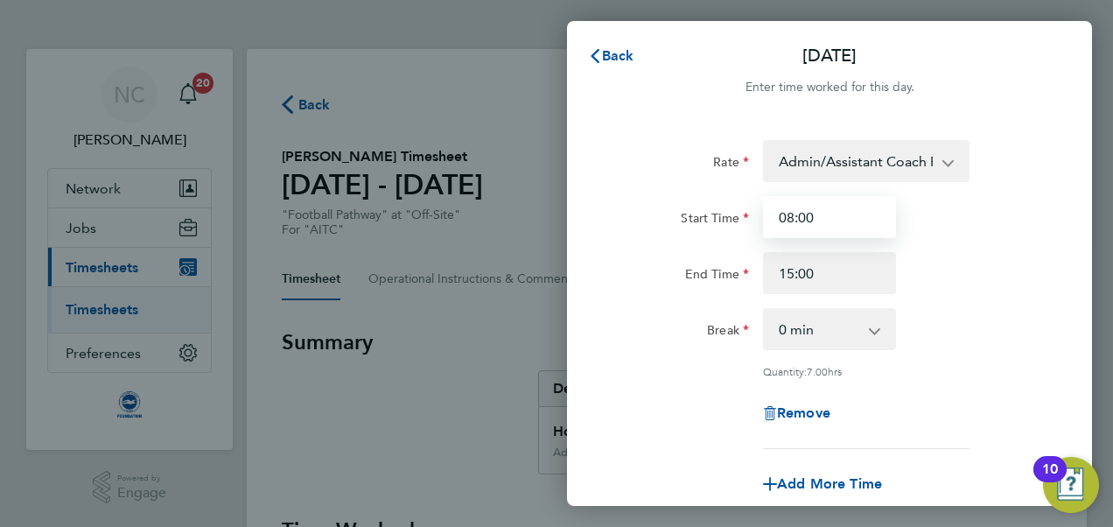
drag, startPoint x: 835, startPoint y: 213, endPoint x: 701, endPoint y: 210, distance: 133.9
click at [701, 210] on div "Start Time 08:00" at bounding box center [829, 217] width 441 height 42
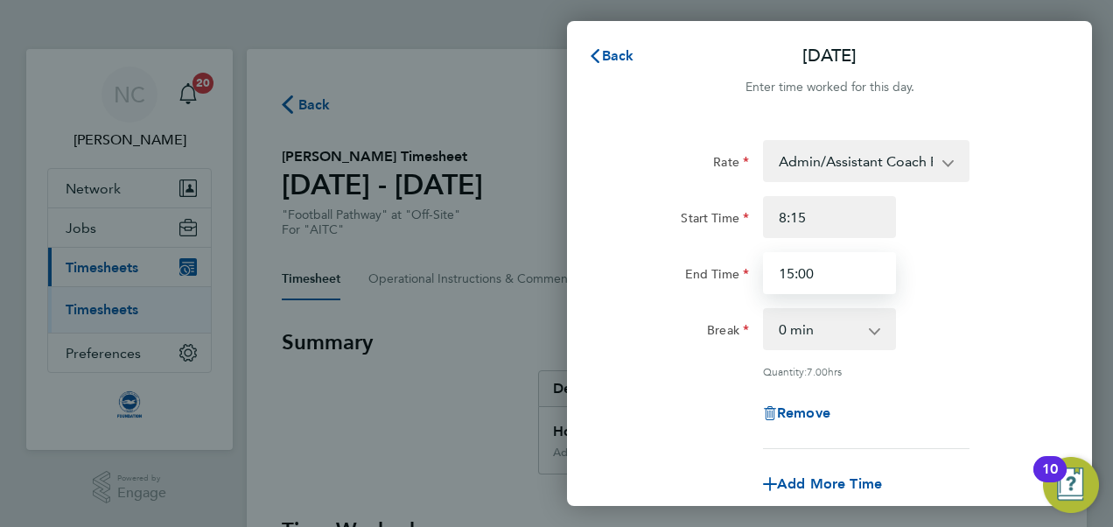
type input "08:15"
click at [826, 263] on input "15:00" at bounding box center [829, 273] width 133 height 42
type input "15:15"
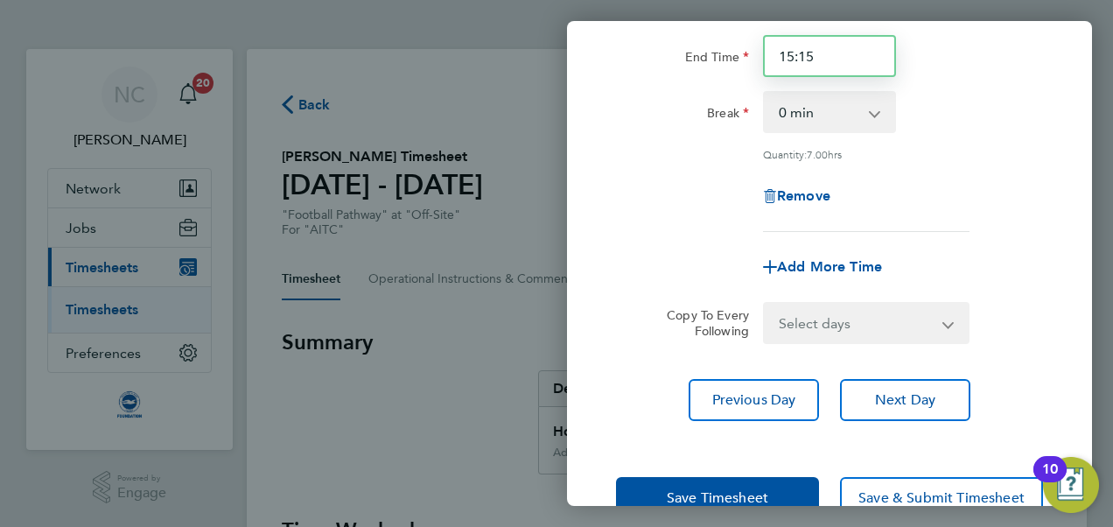
scroll to position [263, 0]
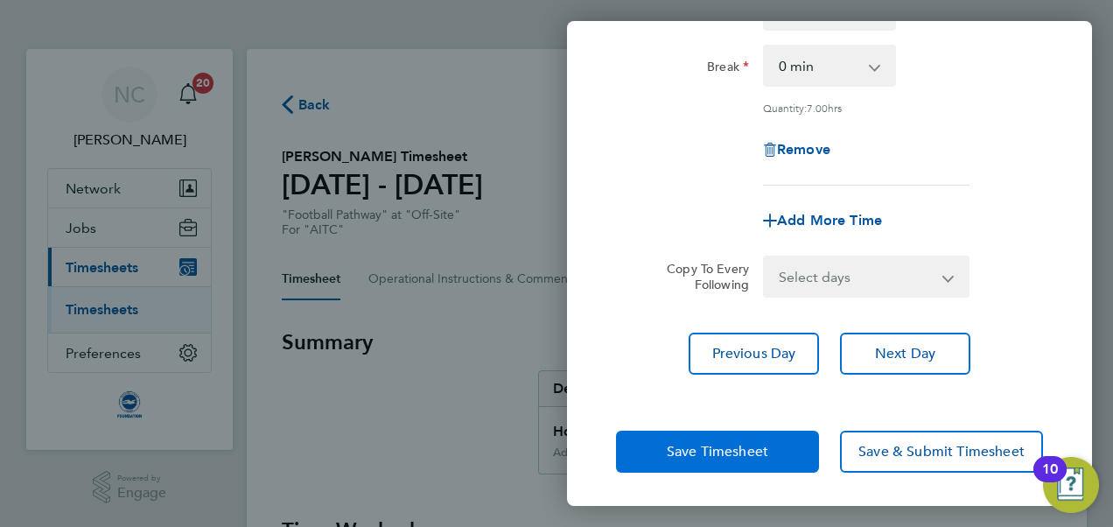
click at [752, 460] on button "Save Timesheet" at bounding box center [717, 451] width 203 height 42
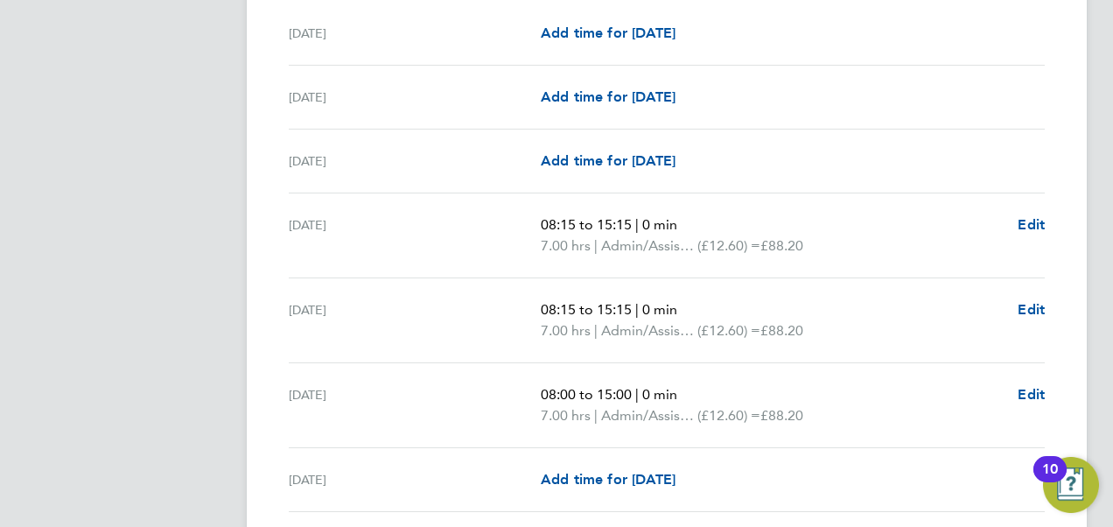
scroll to position [562, 0]
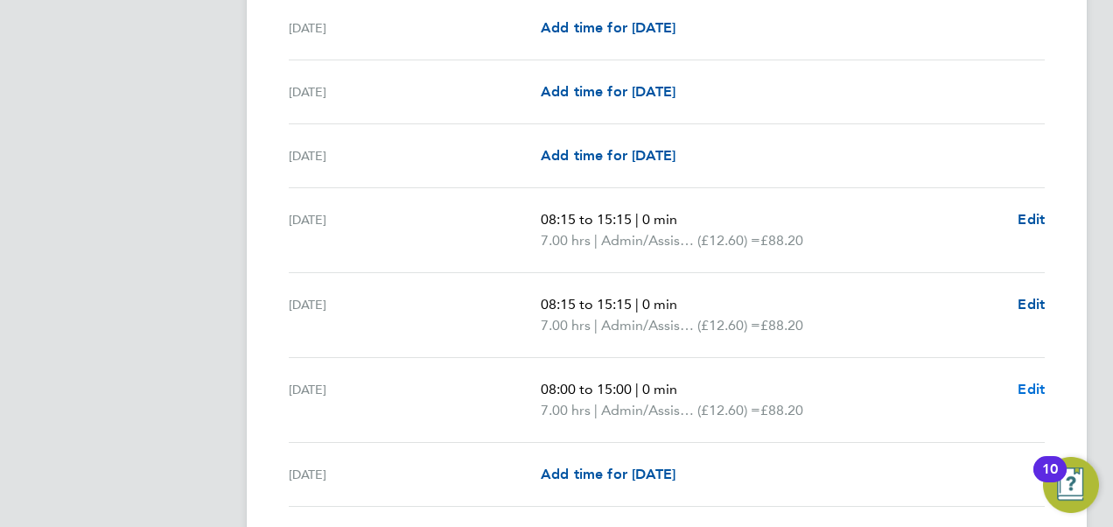
click at [1025, 386] on span "Edit" at bounding box center [1030, 389] width 27 height 17
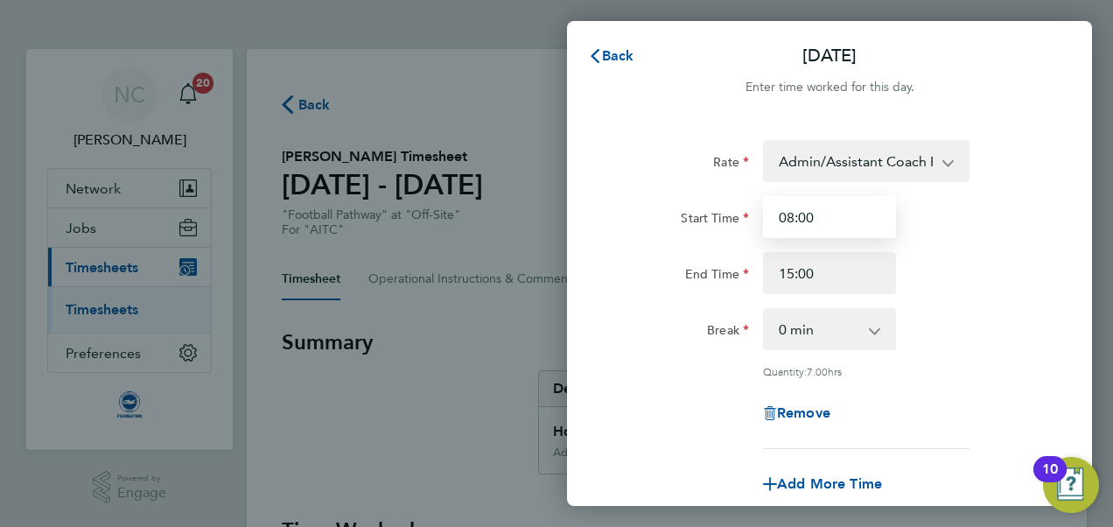
drag, startPoint x: 848, startPoint y: 220, endPoint x: 633, endPoint y: 215, distance: 214.4
click at [633, 215] on div "Start Time 08:00" at bounding box center [829, 217] width 441 height 42
click at [824, 240] on div "Start Time 08:00 End Time 15:00" at bounding box center [829, 245] width 441 height 98
click at [824, 230] on input "08:00" at bounding box center [829, 217] width 133 height 42
type input "08:15"
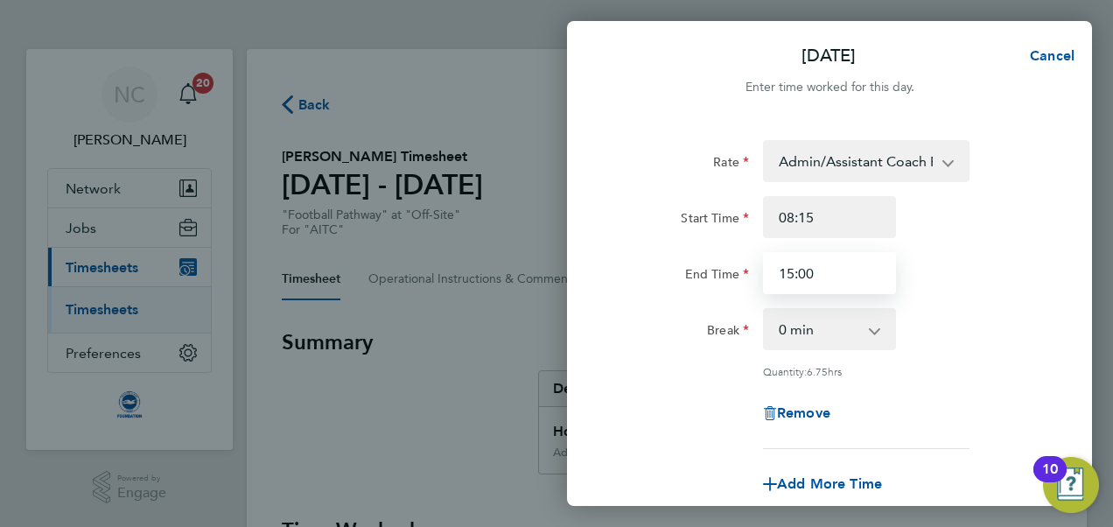
click at [830, 267] on input "15:00" at bounding box center [829, 273] width 133 height 42
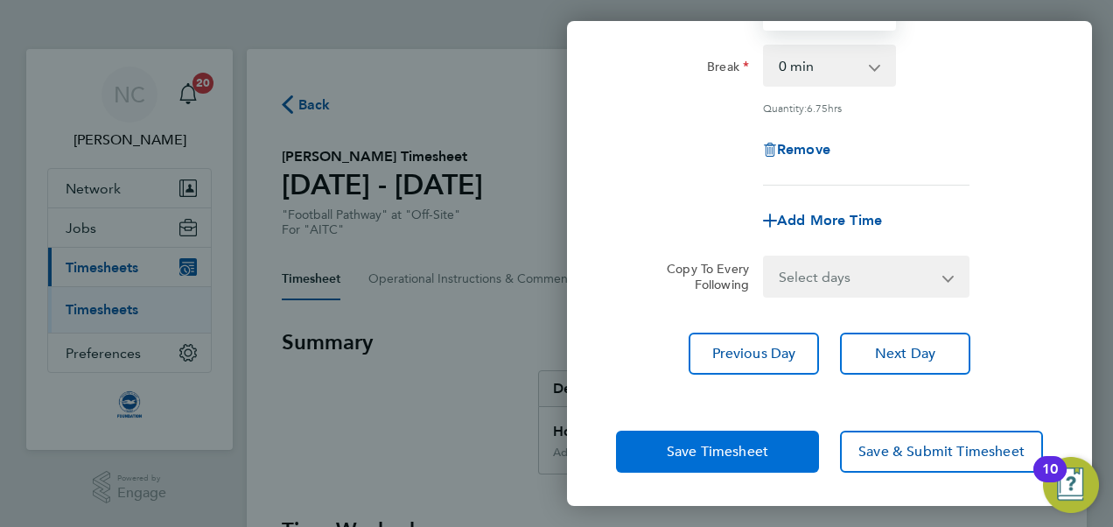
type input "15:15"
click at [755, 465] on button "Save Timesheet" at bounding box center [717, 451] width 203 height 42
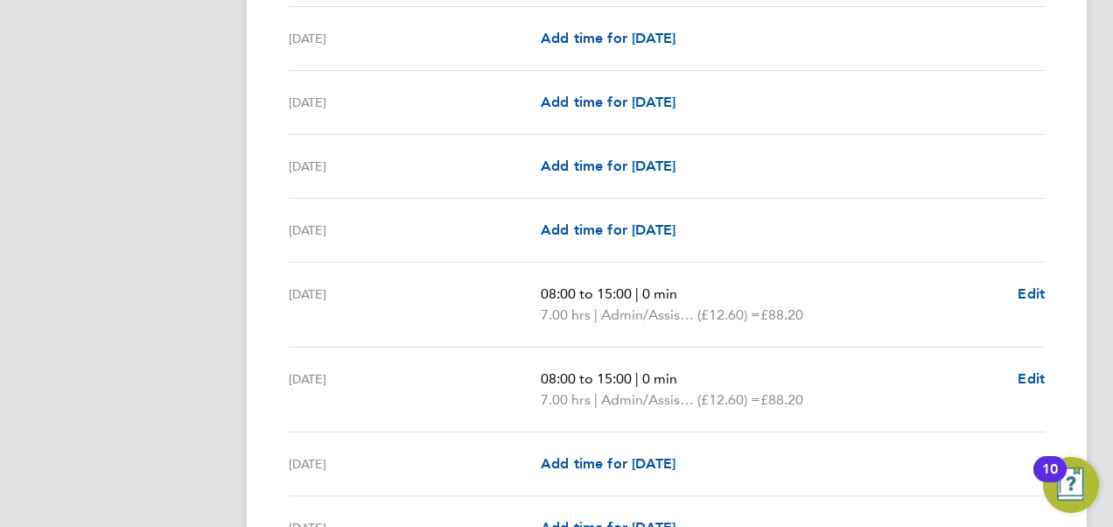
scroll to position [998, 0]
click at [1036, 285] on span "Edit" at bounding box center [1030, 292] width 27 height 17
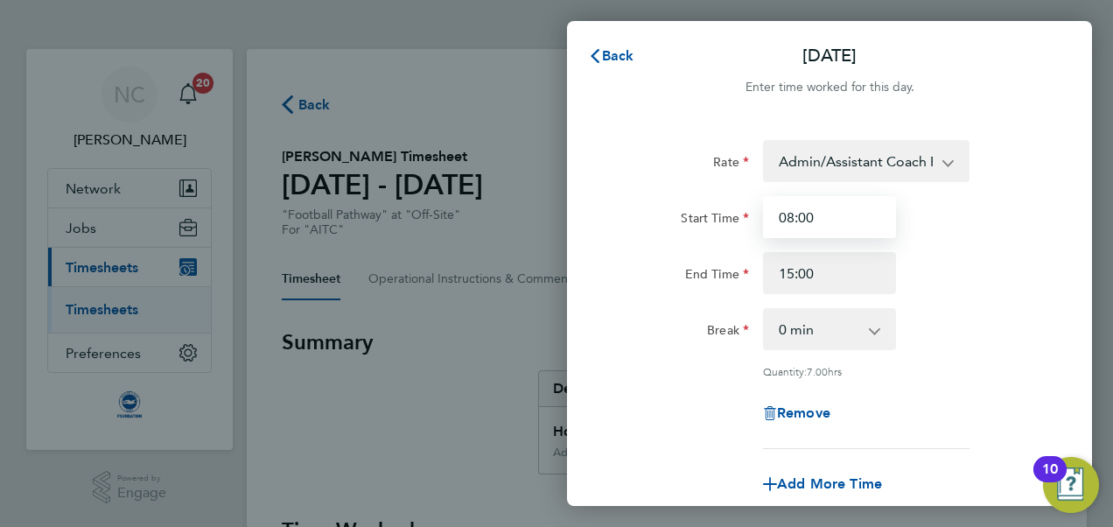
click at [826, 223] on input "08:00" at bounding box center [829, 217] width 133 height 42
type input "08:15"
click at [958, 196] on div "Start Time 08:15" at bounding box center [829, 217] width 441 height 42
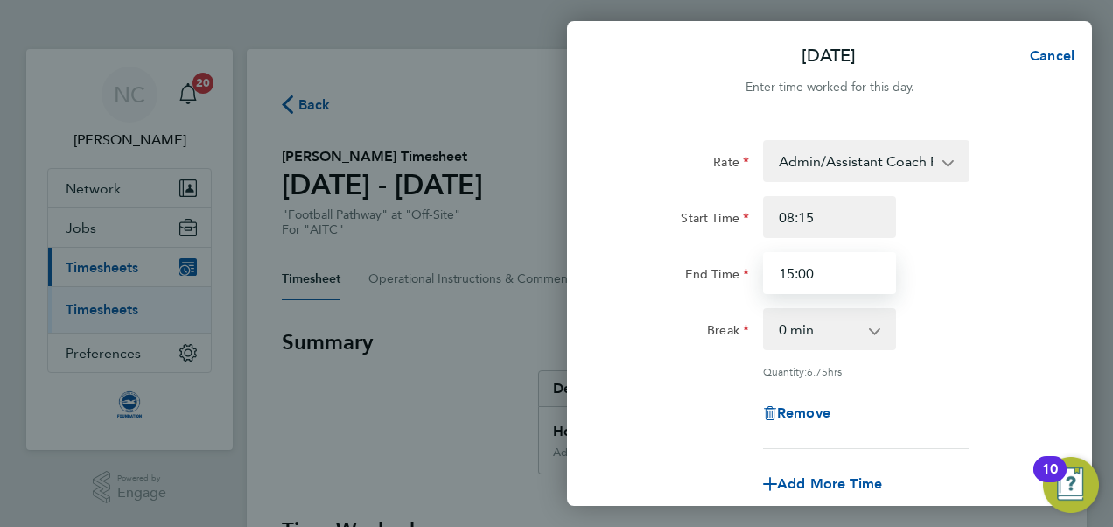
click at [848, 269] on input "15:00" at bounding box center [829, 273] width 133 height 42
type input "15:15"
click at [987, 262] on div "End Time 15:15" at bounding box center [829, 273] width 441 height 42
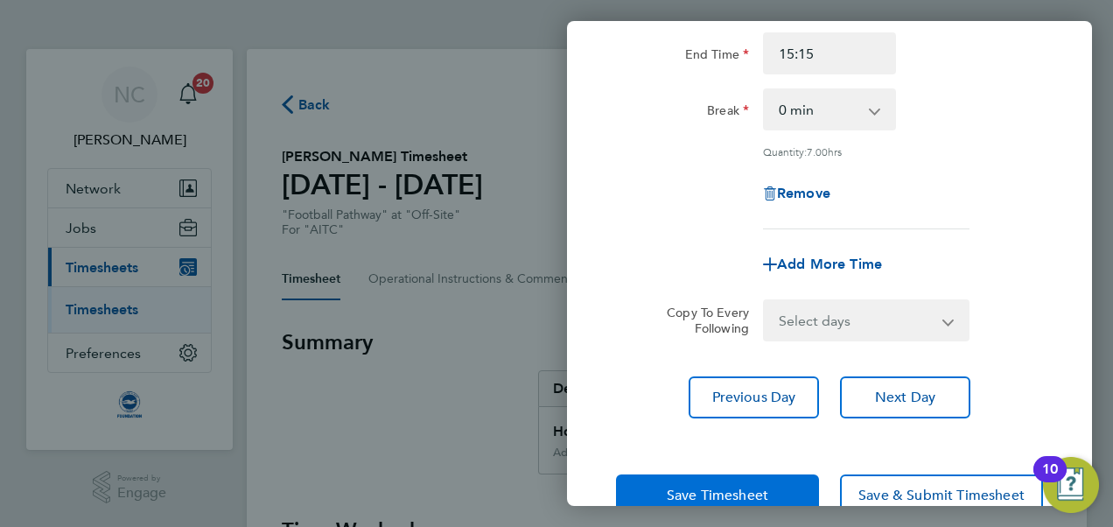
click at [682, 483] on button "Save Timesheet" at bounding box center [717, 495] width 203 height 42
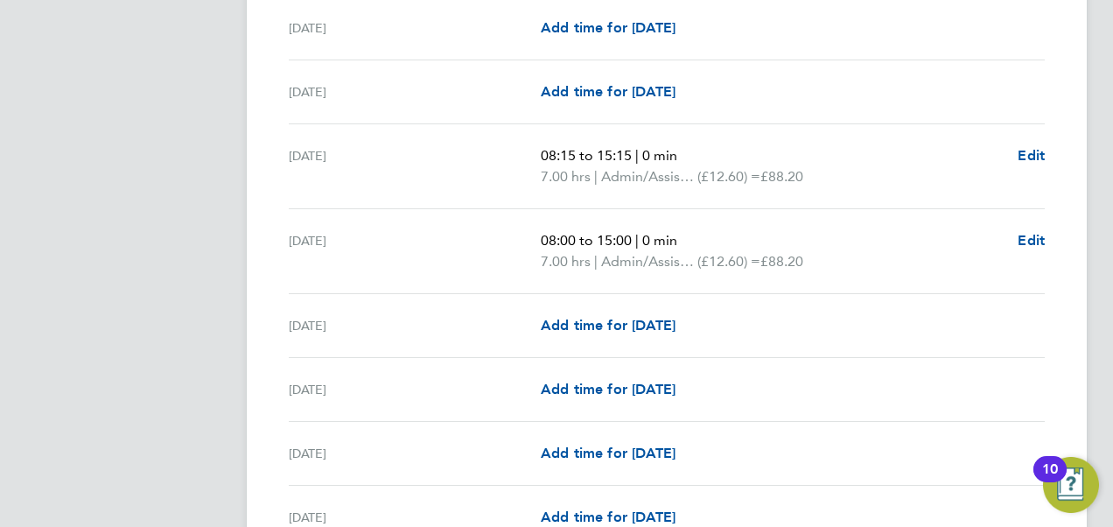
scroll to position [1135, 0]
click at [1041, 237] on span "Edit" at bounding box center [1030, 241] width 27 height 17
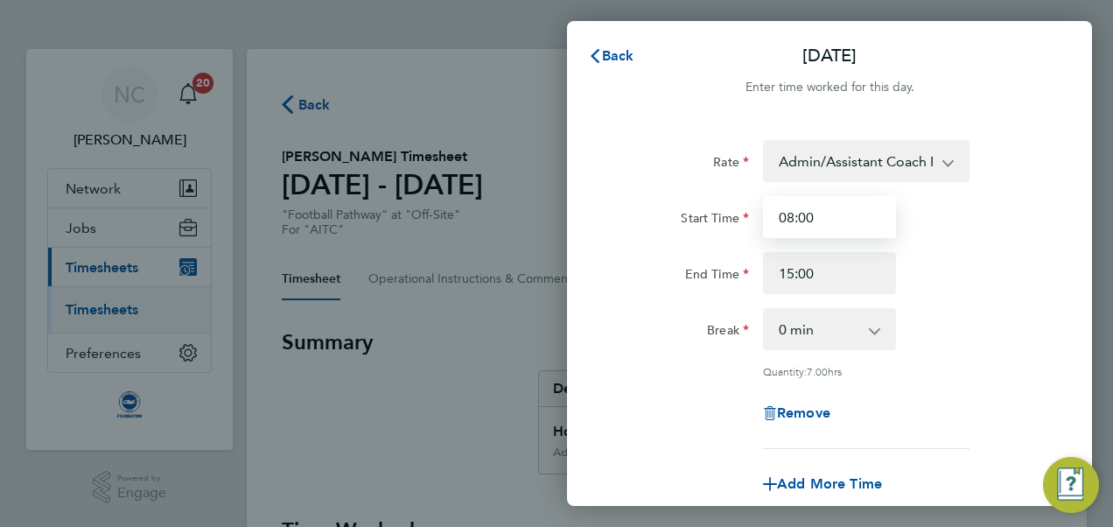
click at [839, 220] on input "08:00" at bounding box center [829, 217] width 133 height 42
type input "08:15"
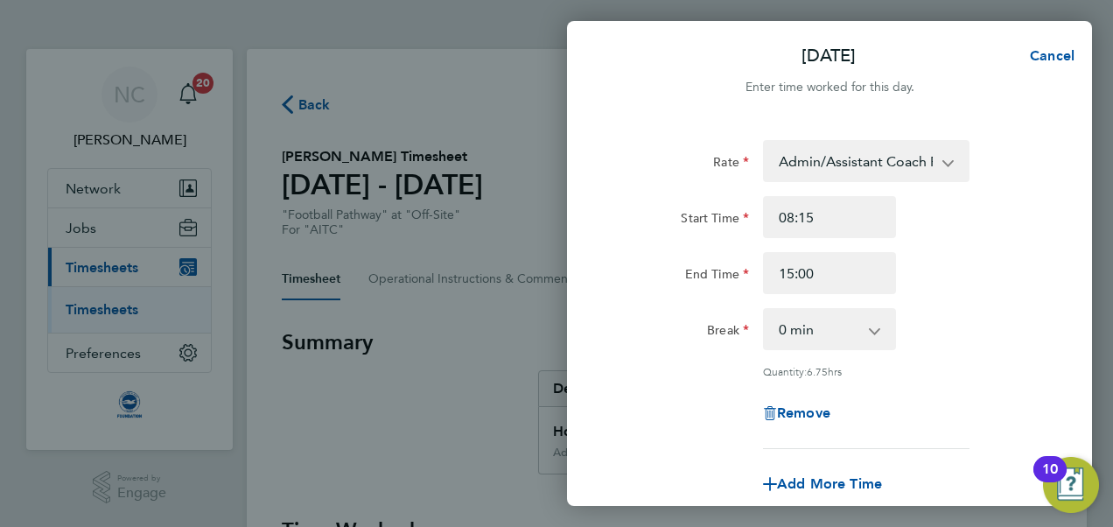
click at [936, 227] on div "Start Time 08:15" at bounding box center [829, 217] width 441 height 42
click at [842, 266] on input "15:00" at bounding box center [829, 273] width 133 height 42
type input "15:15"
click at [1037, 269] on div "End Time 15:15" at bounding box center [829, 273] width 441 height 42
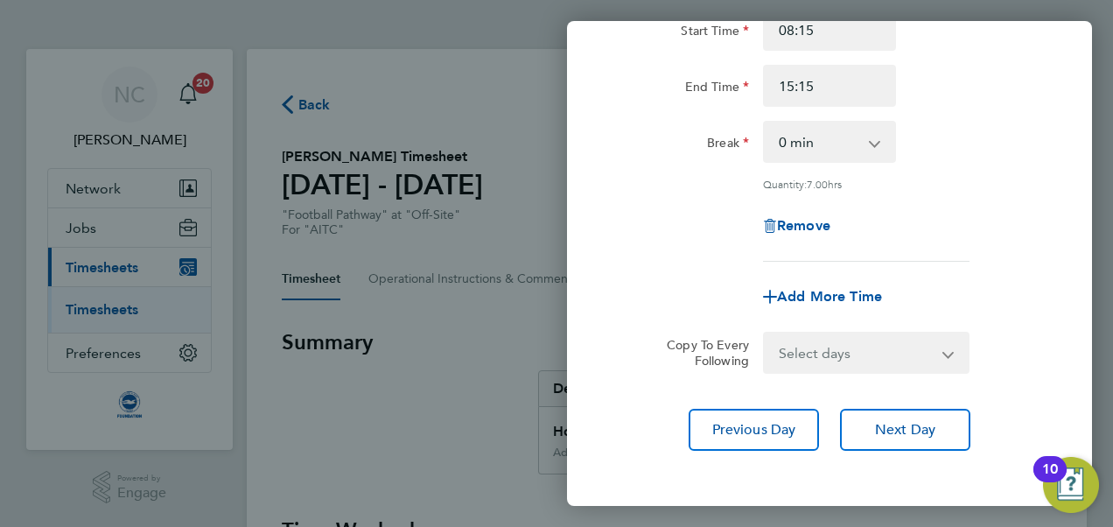
scroll to position [263, 0]
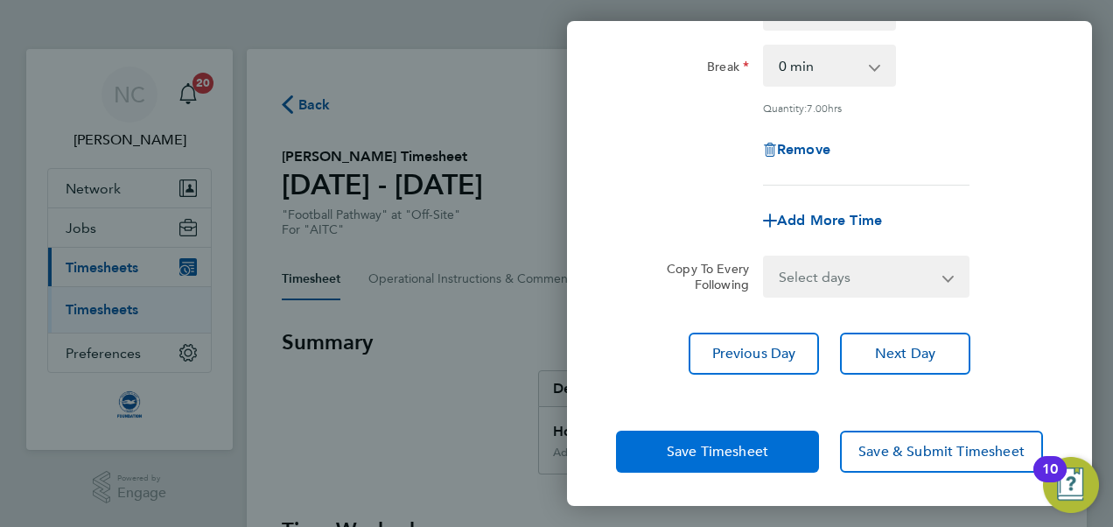
click at [733, 443] on span "Save Timesheet" at bounding box center [717, 451] width 101 height 17
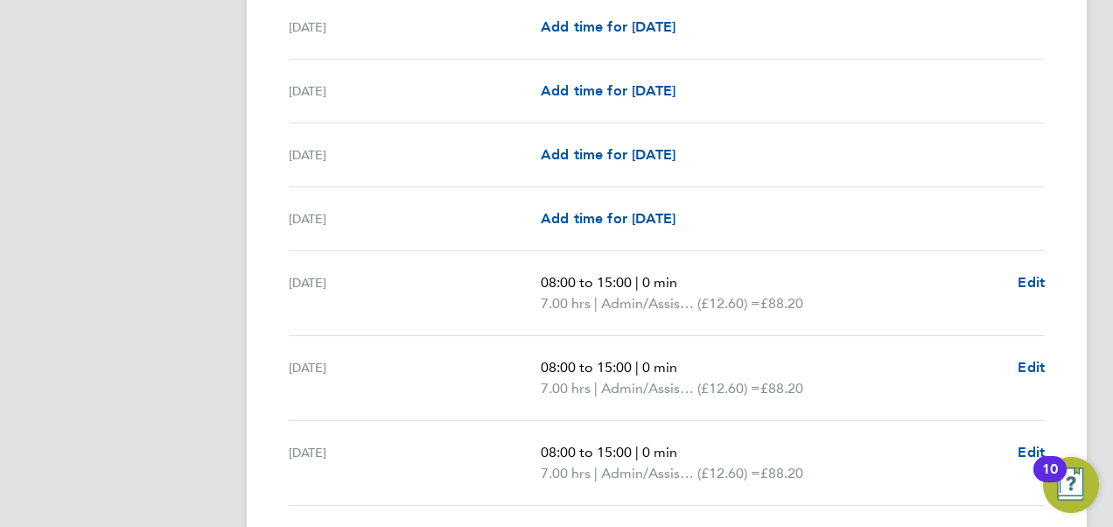
scroll to position [1500, 0]
click at [1029, 275] on span "Edit" at bounding box center [1030, 280] width 27 height 17
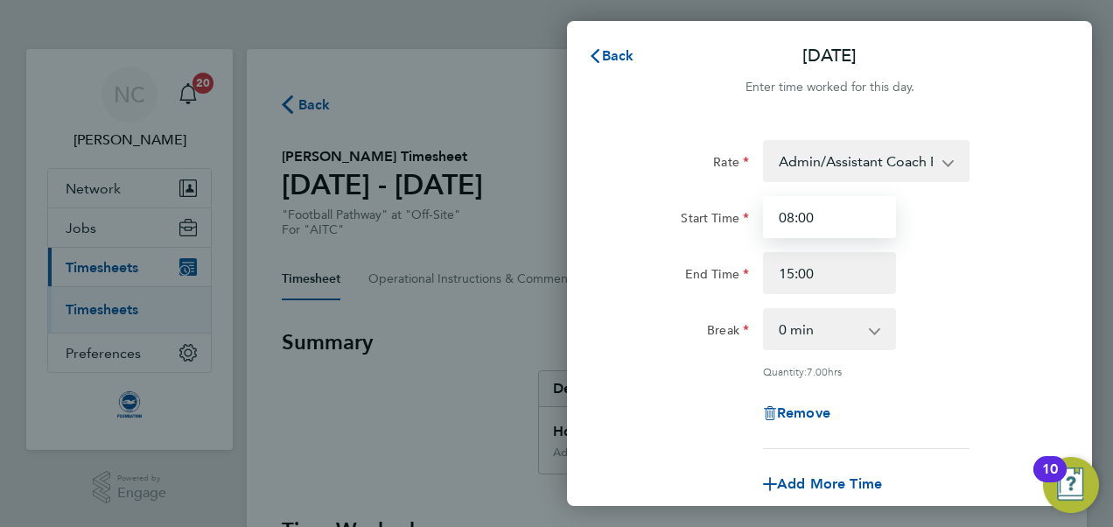
click at [846, 208] on input "08:00" at bounding box center [829, 217] width 133 height 42
type input "08:15"
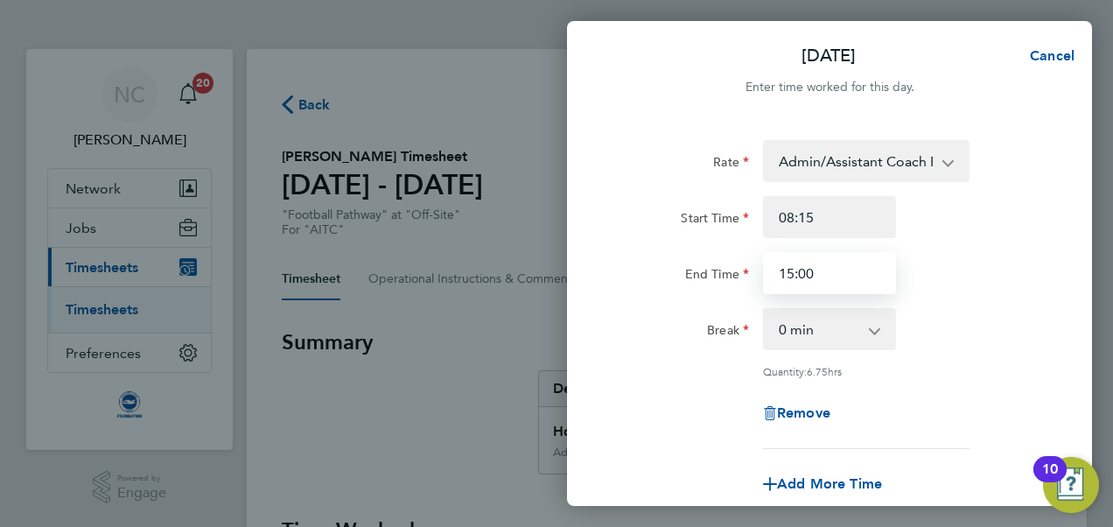
click at [835, 264] on input "15:00" at bounding box center [829, 273] width 133 height 42
type input "15:15"
click at [926, 262] on div "End Time 15:15" at bounding box center [829, 273] width 441 height 42
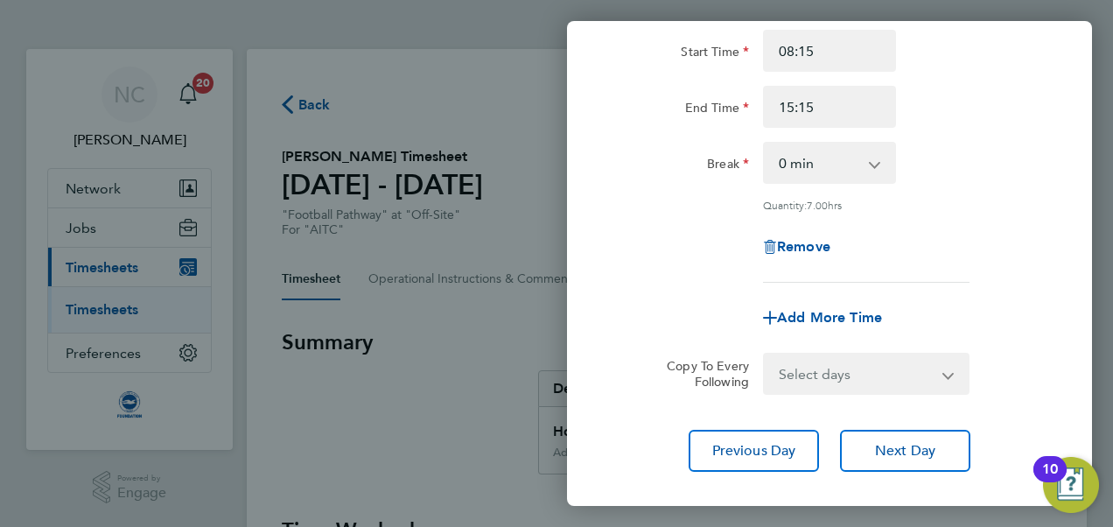
scroll to position [263, 0]
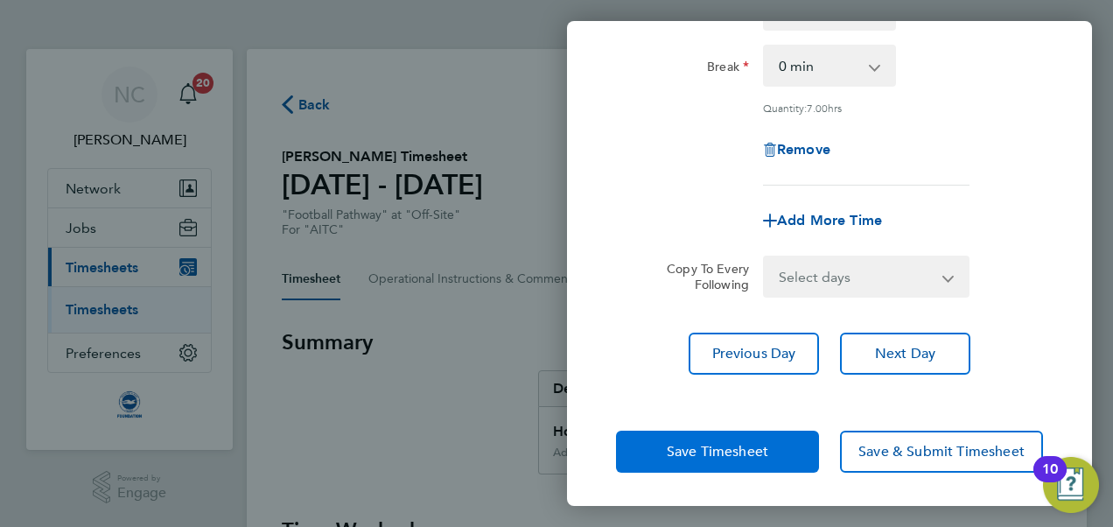
click at [761, 446] on span "Save Timesheet" at bounding box center [717, 451] width 101 height 17
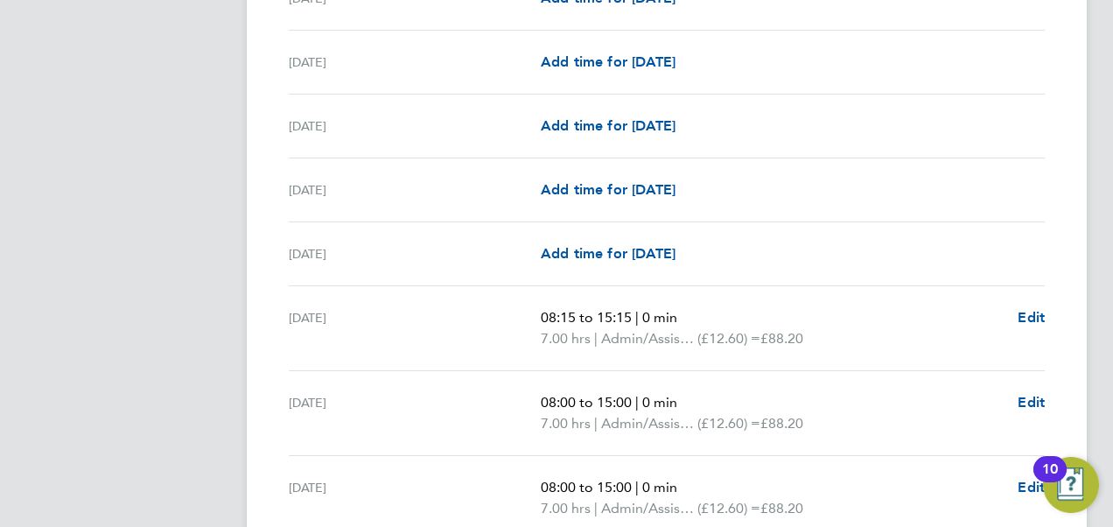
scroll to position [1474, 0]
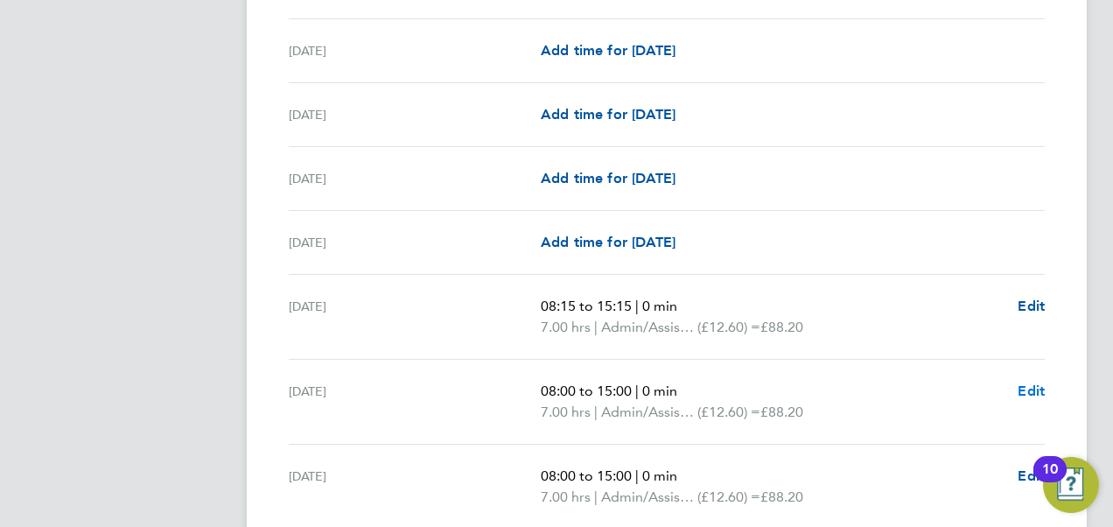
click at [1024, 383] on span "Edit" at bounding box center [1030, 390] width 27 height 17
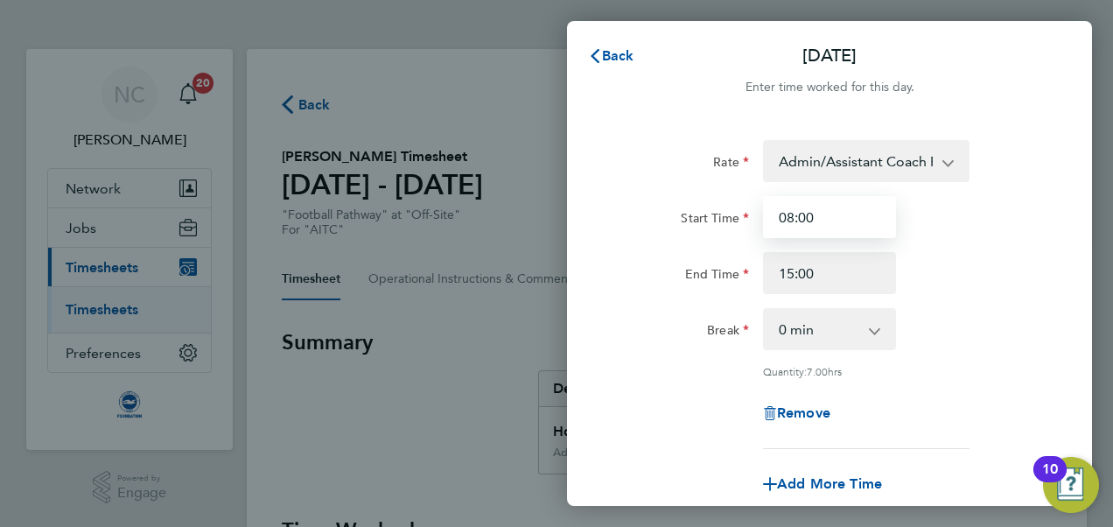
click at [842, 236] on input "08:00" at bounding box center [829, 217] width 133 height 42
type input "08:15"
click at [928, 187] on div "Rate Admin/Assistant Coach Rate - 12.60 Lead Coach Rate - 16.28 Start Time 08:1…" at bounding box center [829, 294] width 427 height 309
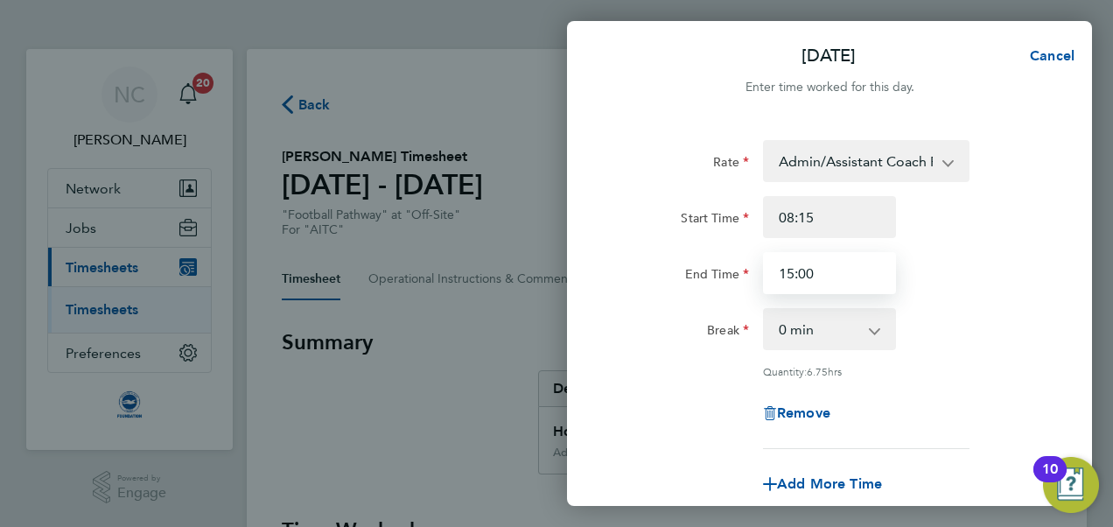
click at [850, 272] on input "15:00" at bounding box center [829, 273] width 133 height 42
type input "15:15"
click at [1035, 281] on div "End Time 15:15" at bounding box center [829, 273] width 441 height 42
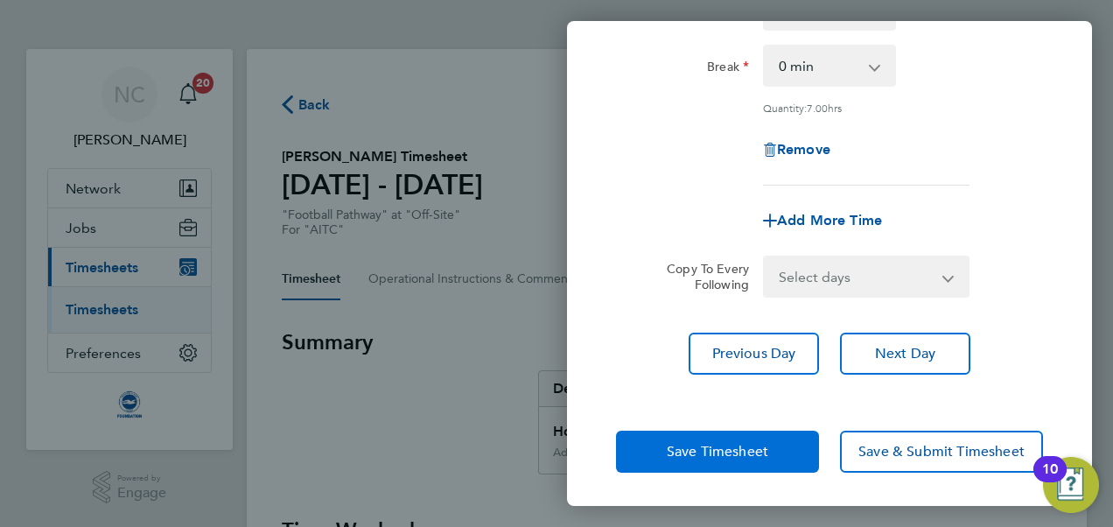
click at [759, 444] on span "Save Timesheet" at bounding box center [717, 451] width 101 height 17
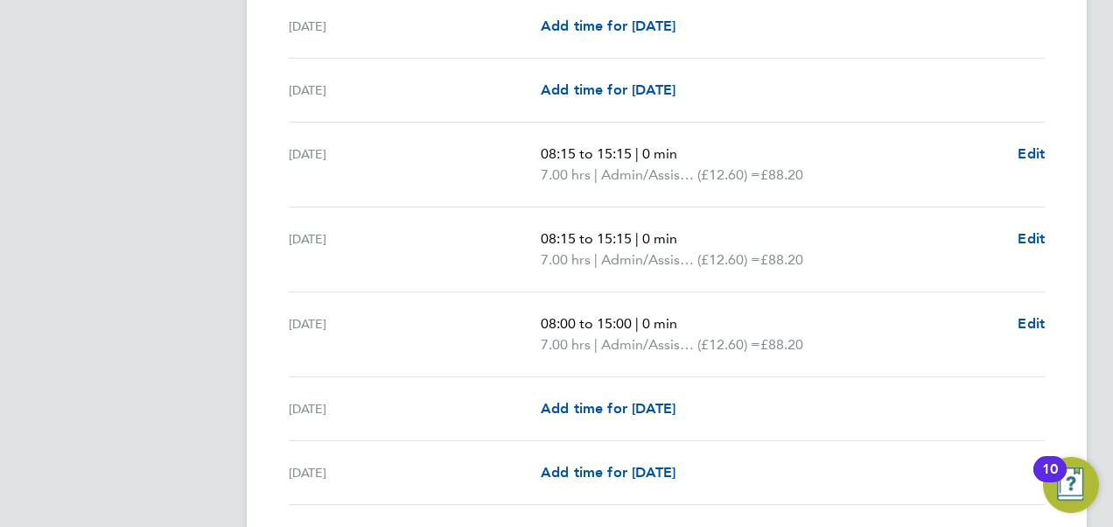
scroll to position [1635, 0]
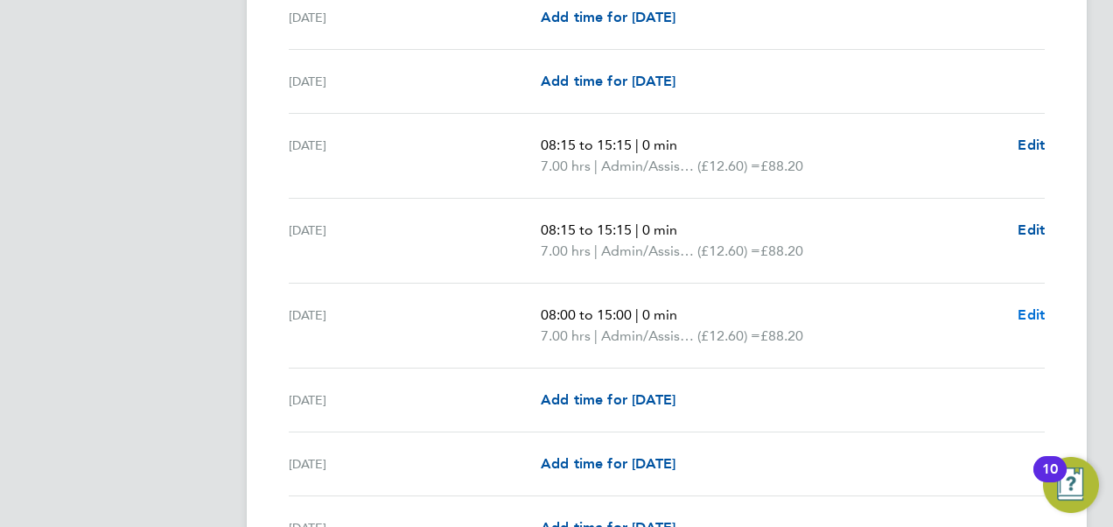
click at [1018, 315] on span "Edit" at bounding box center [1030, 314] width 27 height 17
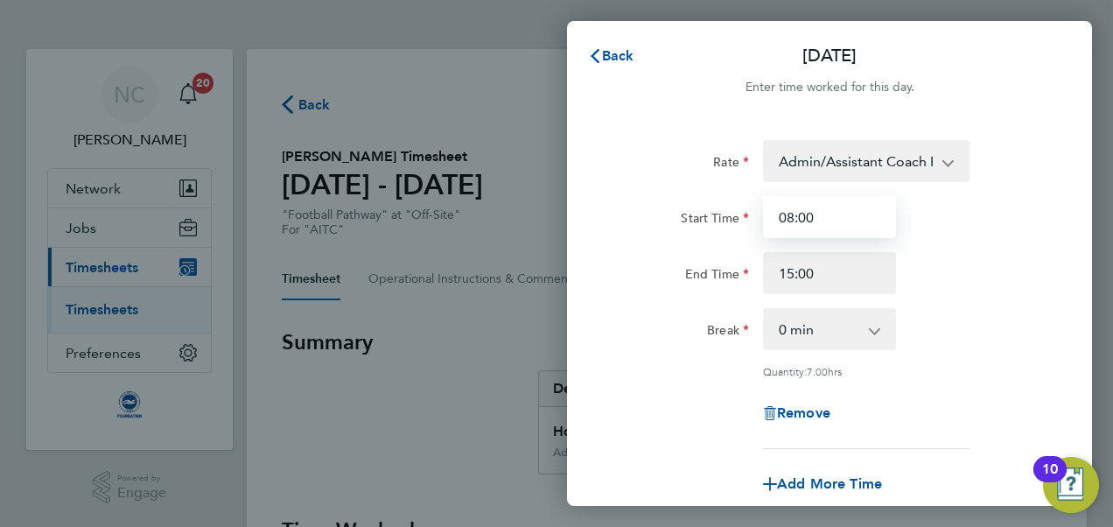
click at [829, 220] on input "08:00" at bounding box center [829, 217] width 133 height 42
click at [838, 219] on input "08:15" at bounding box center [829, 217] width 133 height 42
type input "08:15"
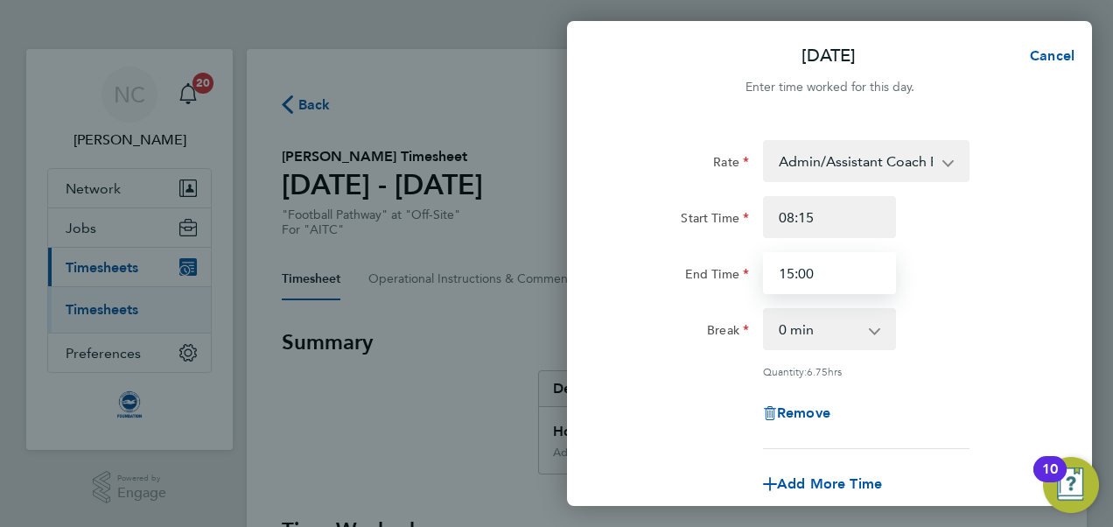
click at [833, 280] on input "15:00" at bounding box center [829, 273] width 133 height 42
type input "15:15"
click at [1024, 230] on div "Start Time 08:15" at bounding box center [829, 217] width 441 height 42
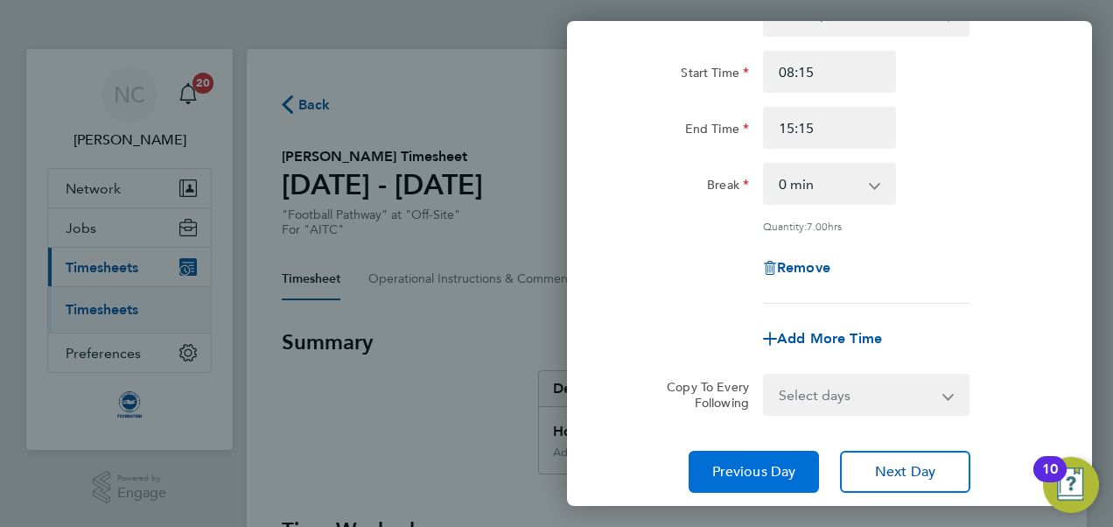
scroll to position [263, 0]
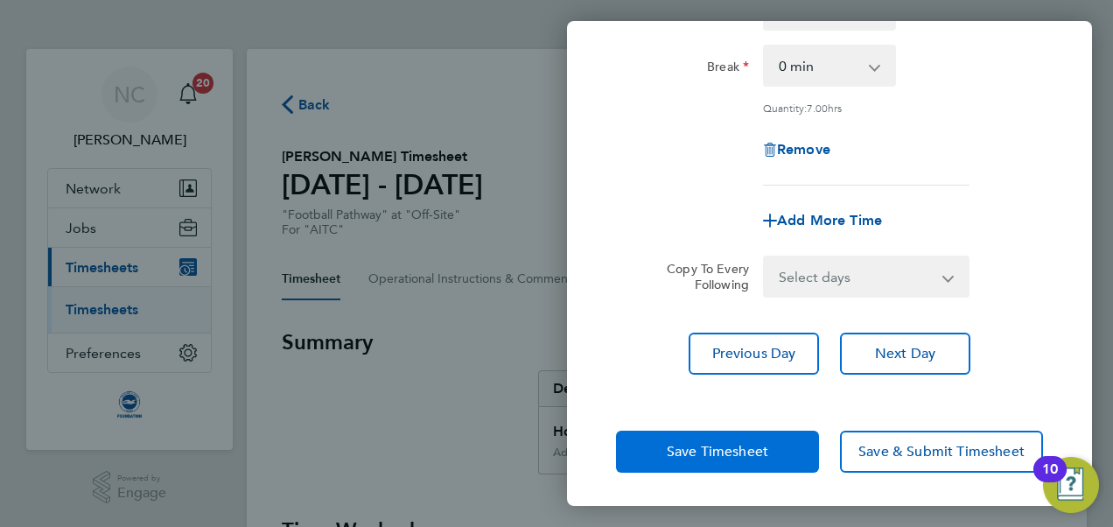
click at [752, 448] on span "Save Timesheet" at bounding box center [717, 451] width 101 height 17
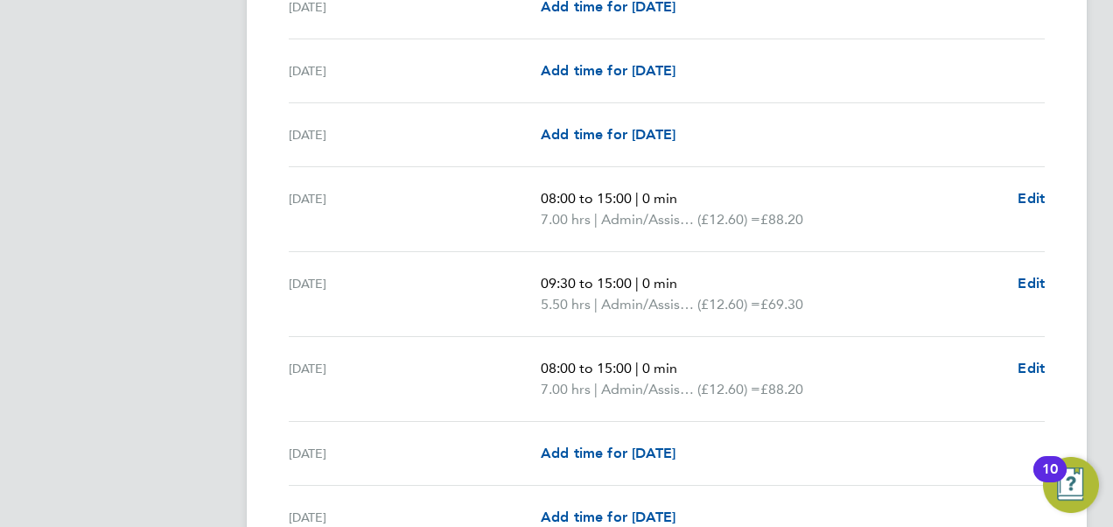
scroll to position [2179, 0]
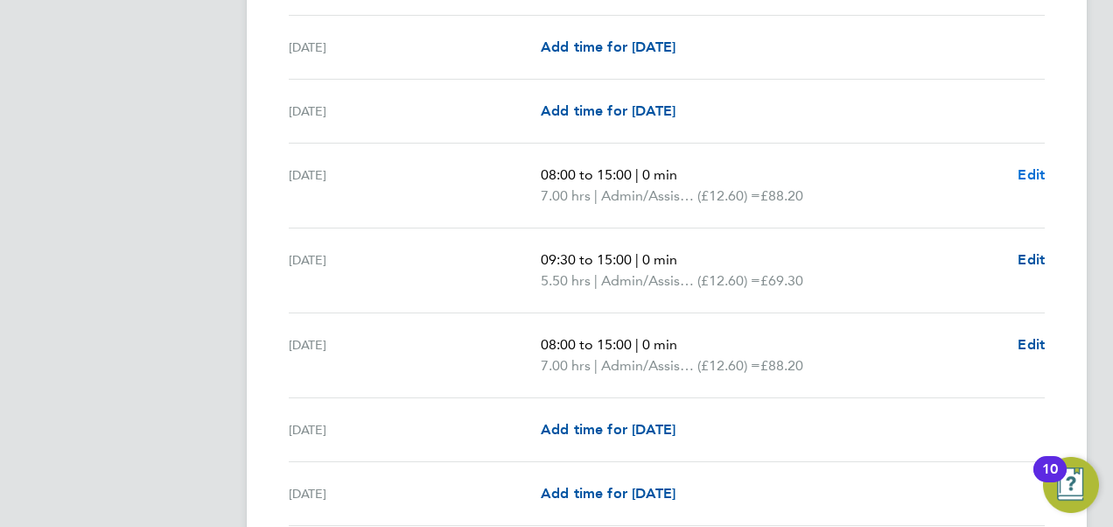
click at [1024, 166] on span "Edit" at bounding box center [1030, 174] width 27 height 17
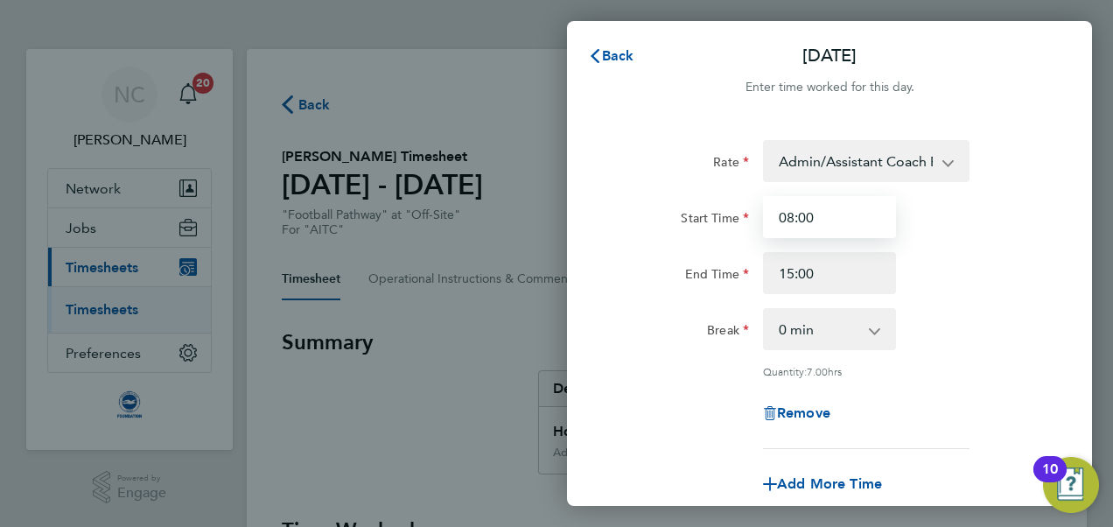
click at [843, 210] on input "08:00" at bounding box center [829, 217] width 133 height 42
type input "08:15"
click at [972, 208] on div "Start Time 08:15" at bounding box center [829, 217] width 441 height 42
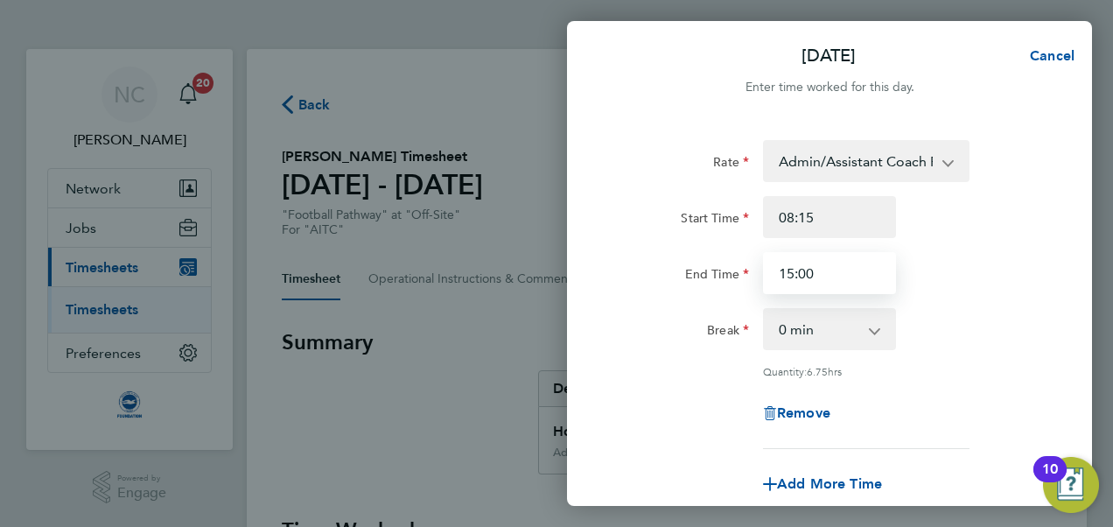
click at [863, 254] on input "15:00" at bounding box center [829, 273] width 133 height 42
type input "15:15"
click at [898, 288] on div "15:15" at bounding box center [829, 273] width 147 height 42
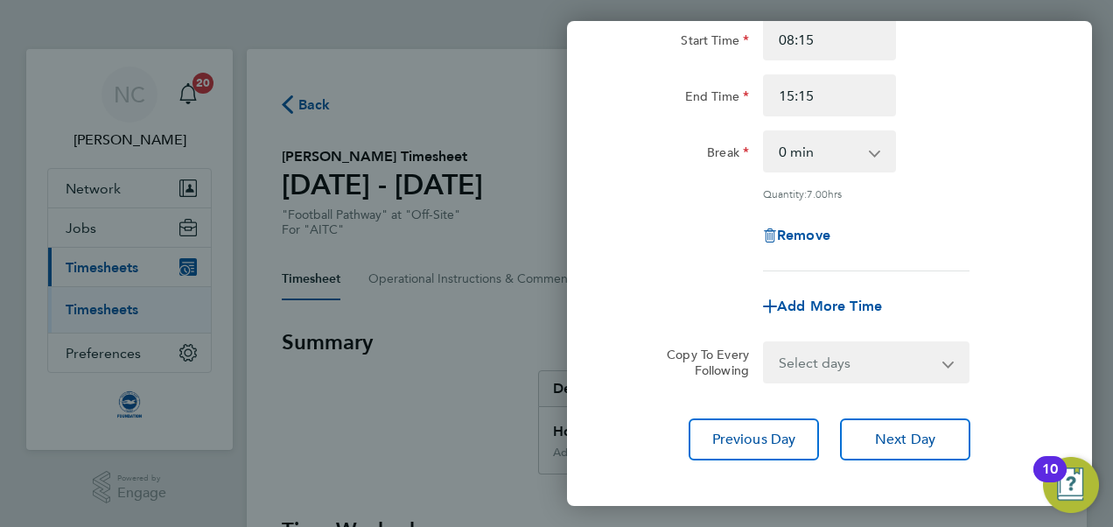
scroll to position [263, 0]
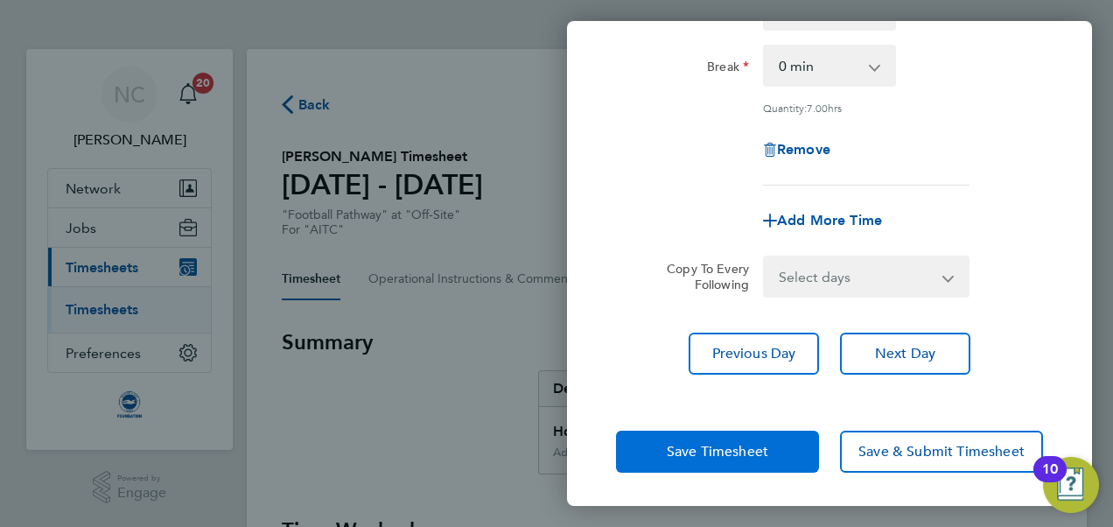
click at [771, 458] on button "Save Timesheet" at bounding box center [717, 451] width 203 height 42
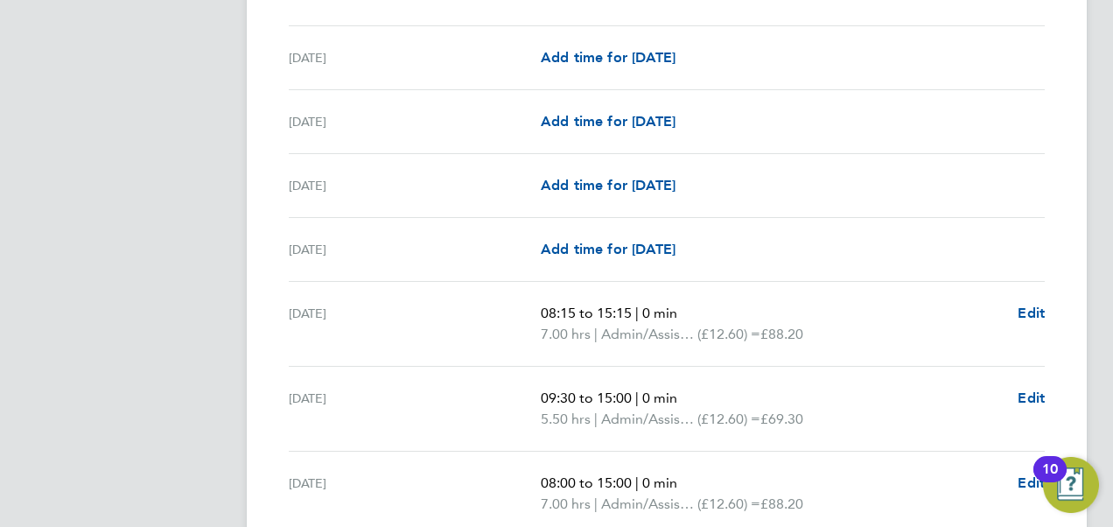
scroll to position [2169, 0]
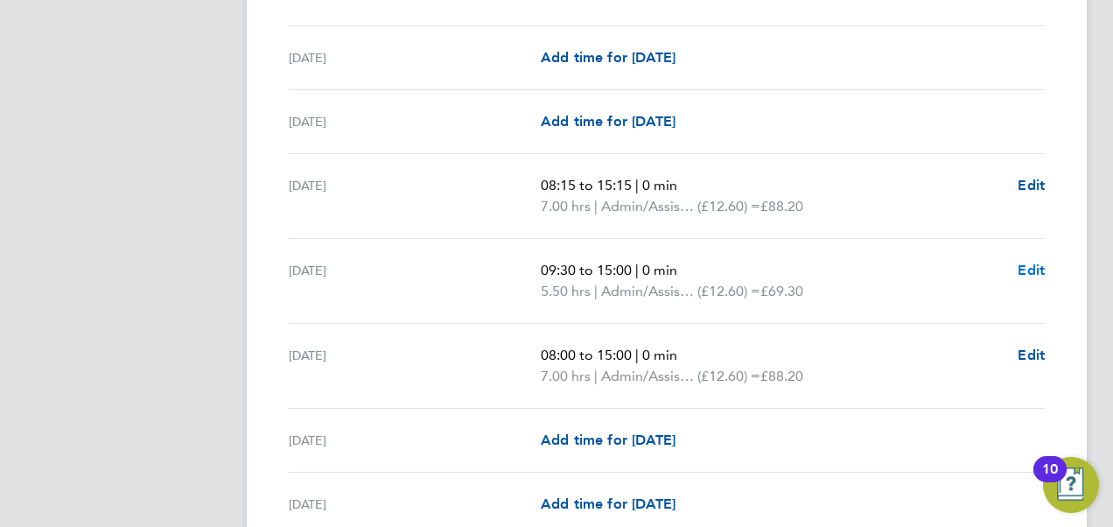
click at [1036, 262] on span "Edit" at bounding box center [1030, 270] width 27 height 17
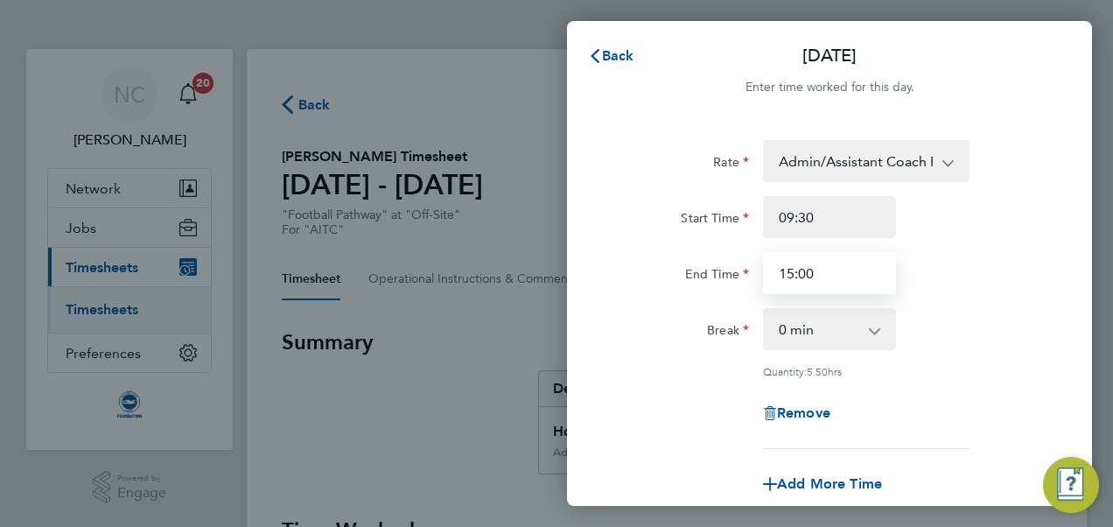
click at [833, 277] on input "15:00" at bounding box center [829, 273] width 133 height 42
type input "15:15"
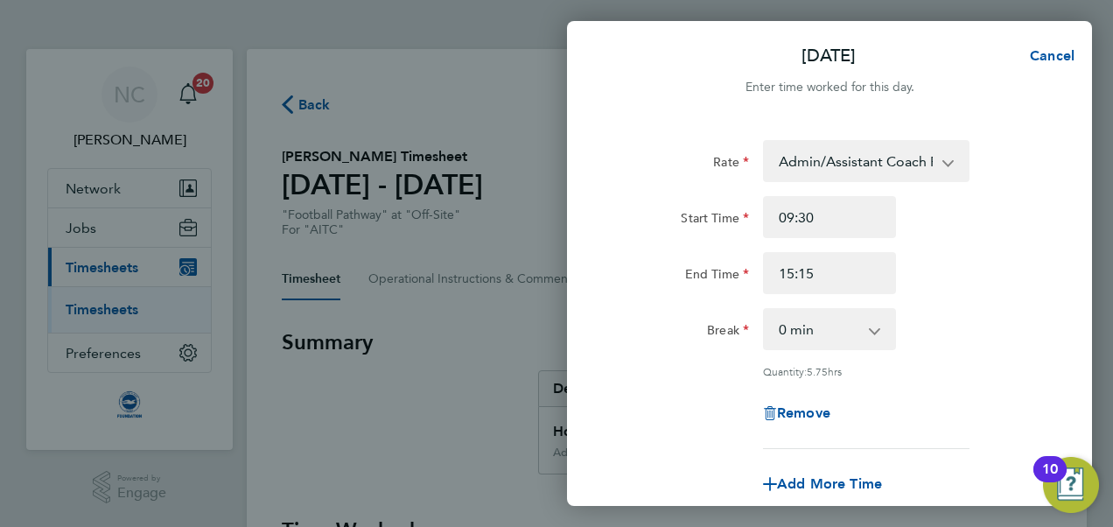
click at [982, 317] on div "Break 0 min 15 min 30 min 45 min 60 min 75 min 90 min" at bounding box center [829, 329] width 441 height 42
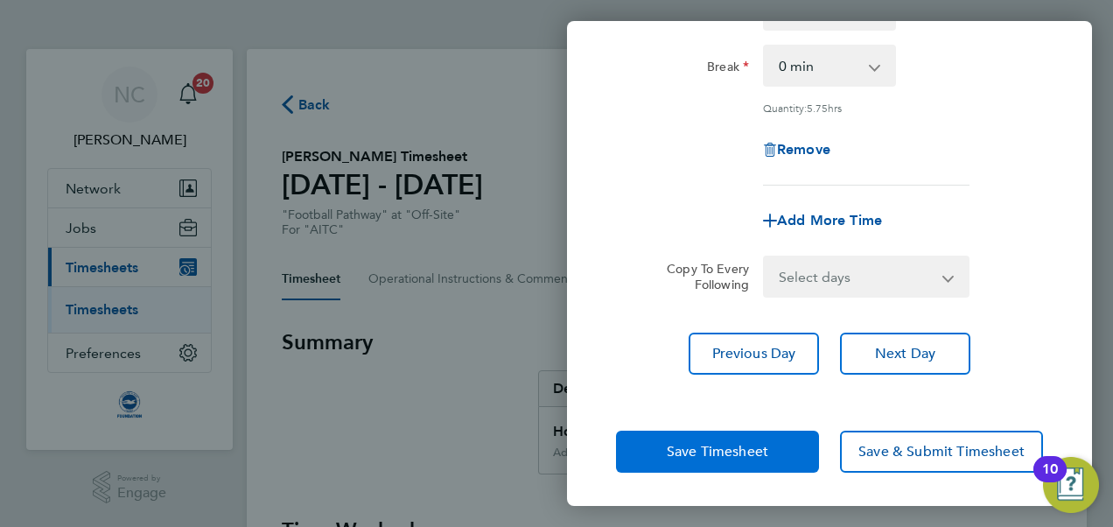
click at [744, 430] on button "Save Timesheet" at bounding box center [717, 451] width 203 height 42
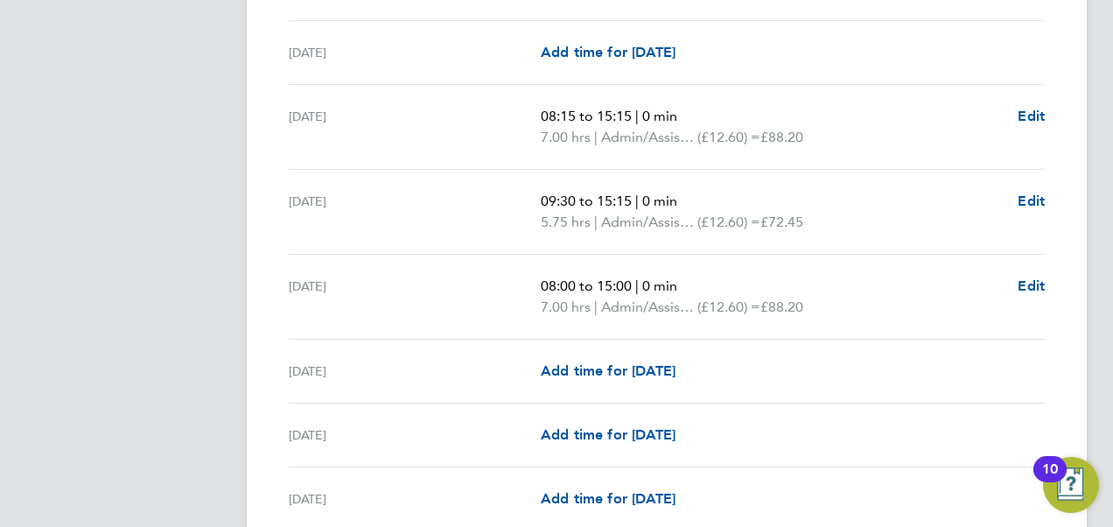
scroll to position [2239, 0]
click at [1031, 276] on span "Edit" at bounding box center [1030, 284] width 27 height 17
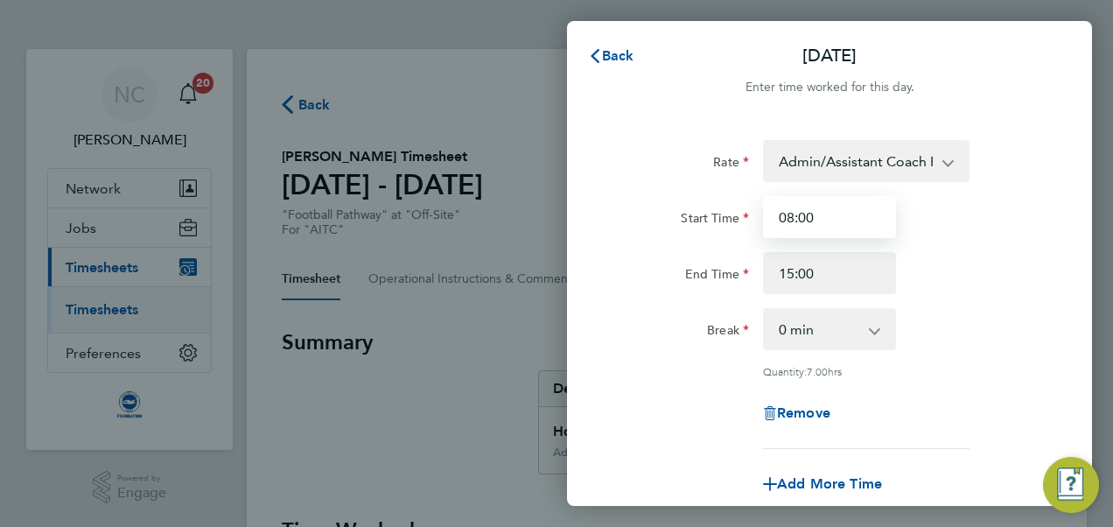
click at [840, 225] on input "08:00" at bounding box center [829, 217] width 133 height 42
type input "08:15"
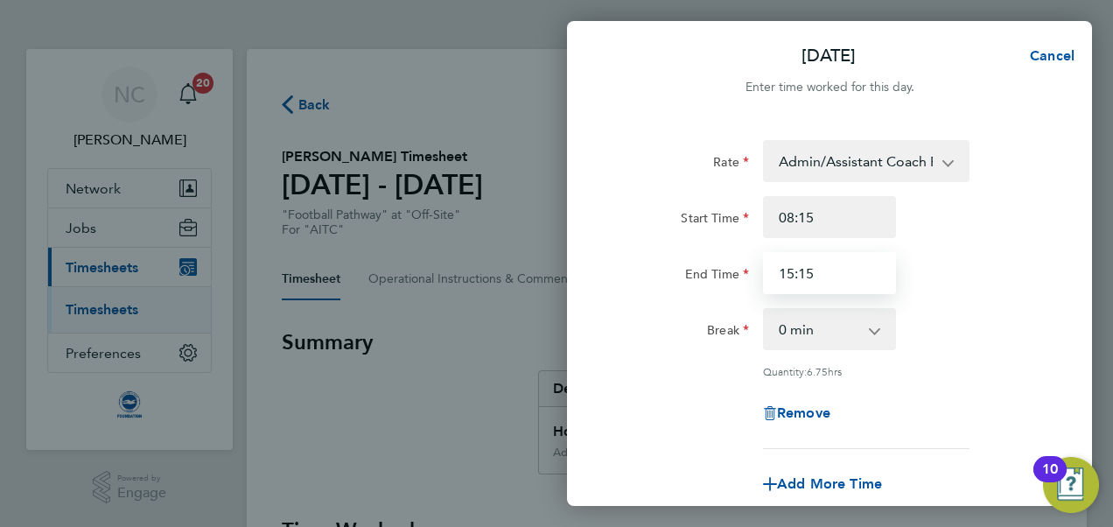
type input "15:15"
click at [943, 288] on div "End Time 15:15" at bounding box center [829, 273] width 441 height 42
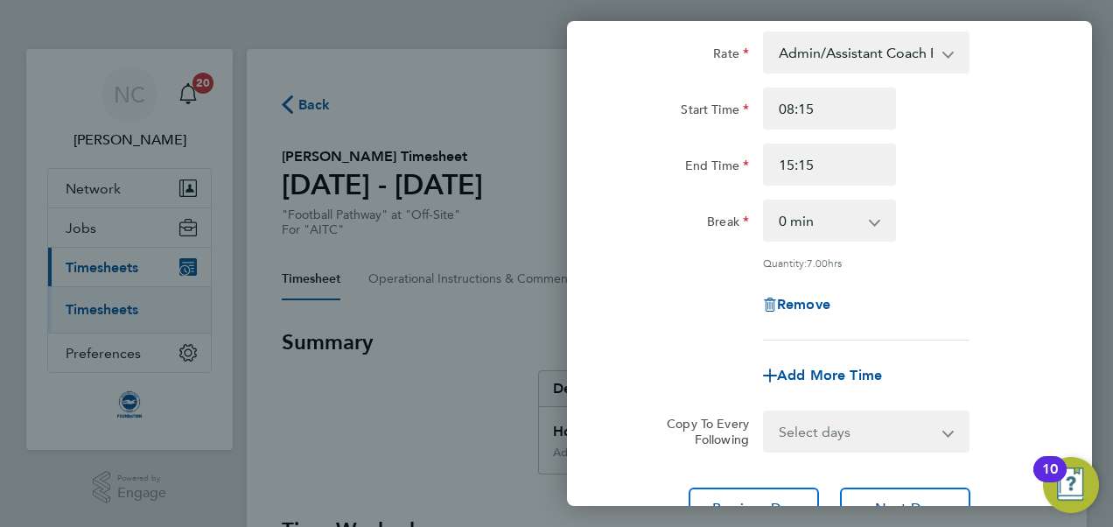
scroll to position [263, 0]
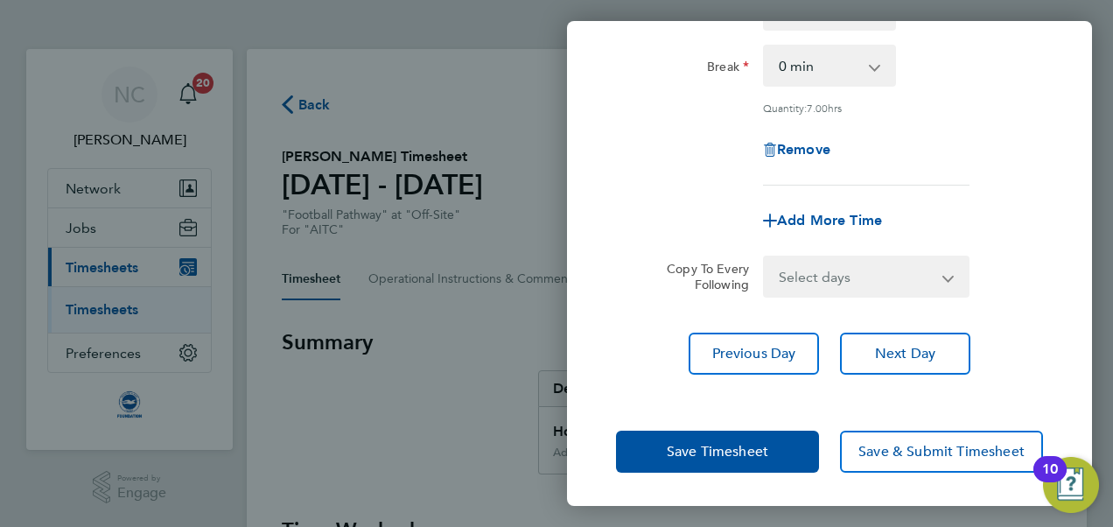
click at [746, 472] on div "Save Timesheet Save & Submit Timesheet" at bounding box center [829, 451] width 525 height 112
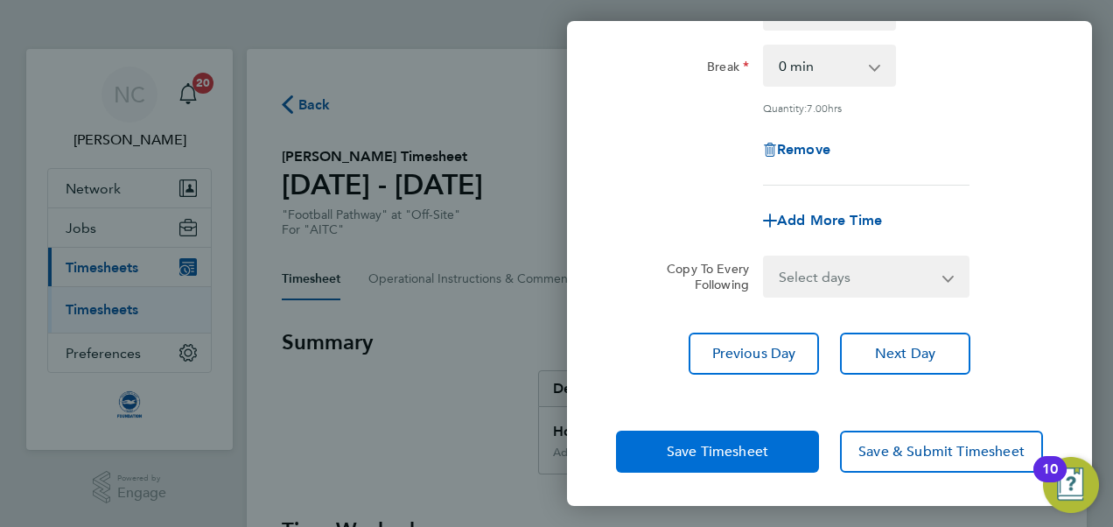
click at [730, 453] on span "Save Timesheet" at bounding box center [717, 451] width 101 height 17
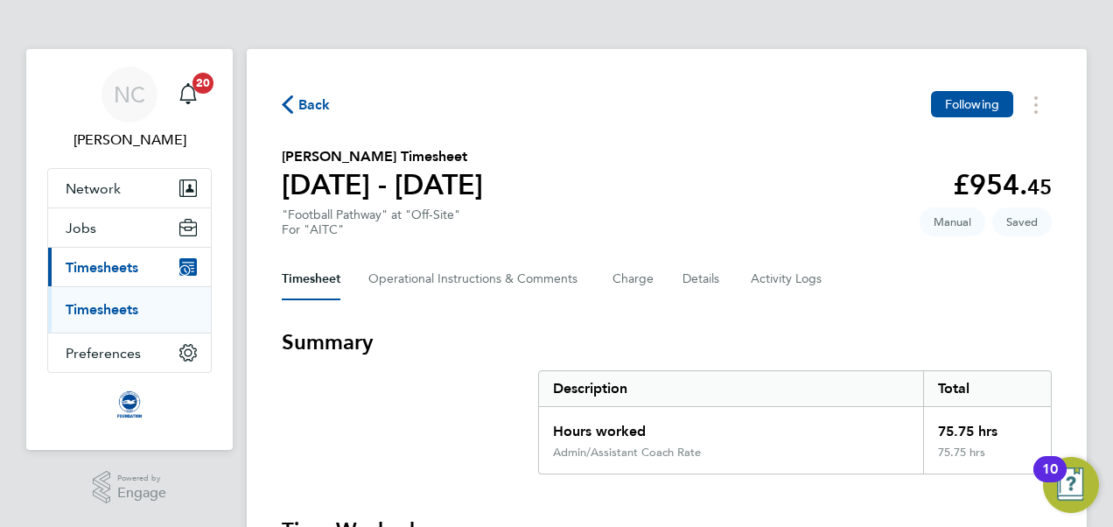
click at [317, 107] on span "Back" at bounding box center [314, 104] width 32 height 21
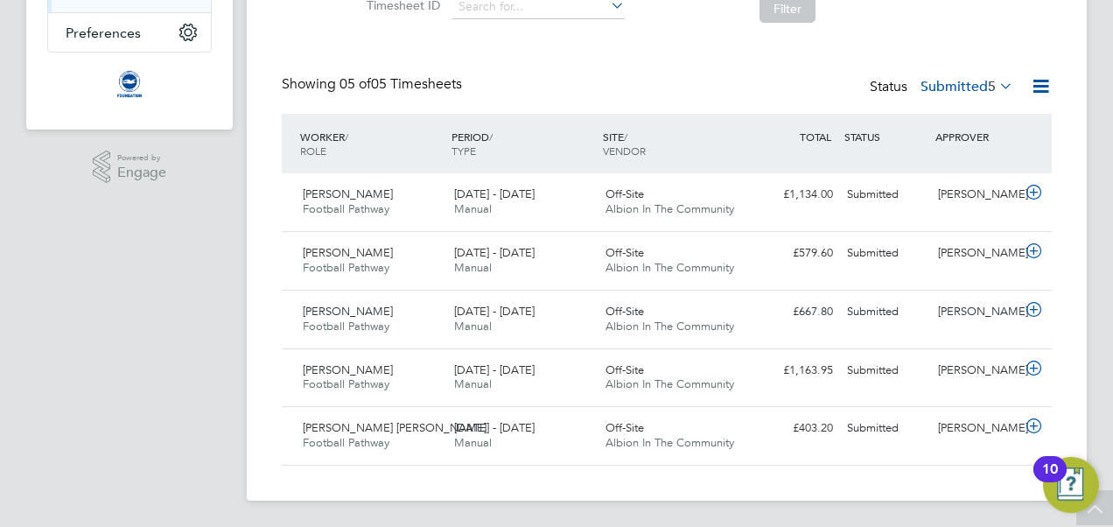
click at [996, 85] on icon at bounding box center [996, 85] width 0 height 24
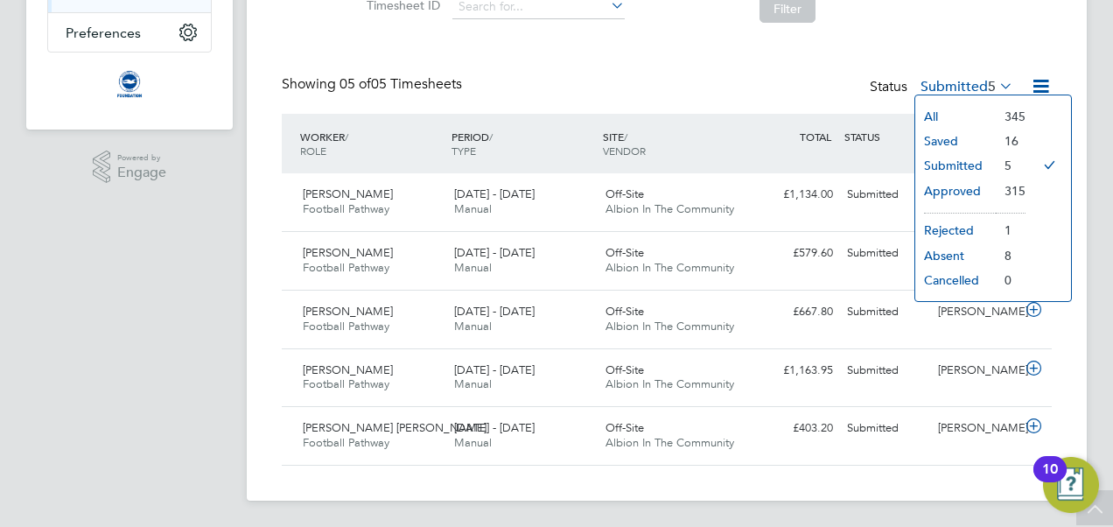
click at [971, 142] on li "Saved" at bounding box center [955, 141] width 80 height 24
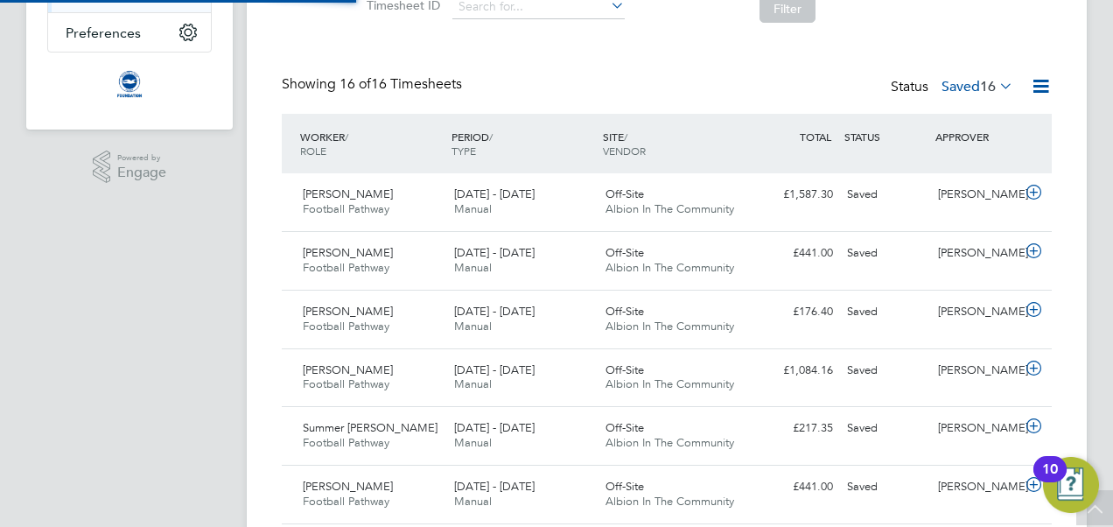
scroll to position [9, 9]
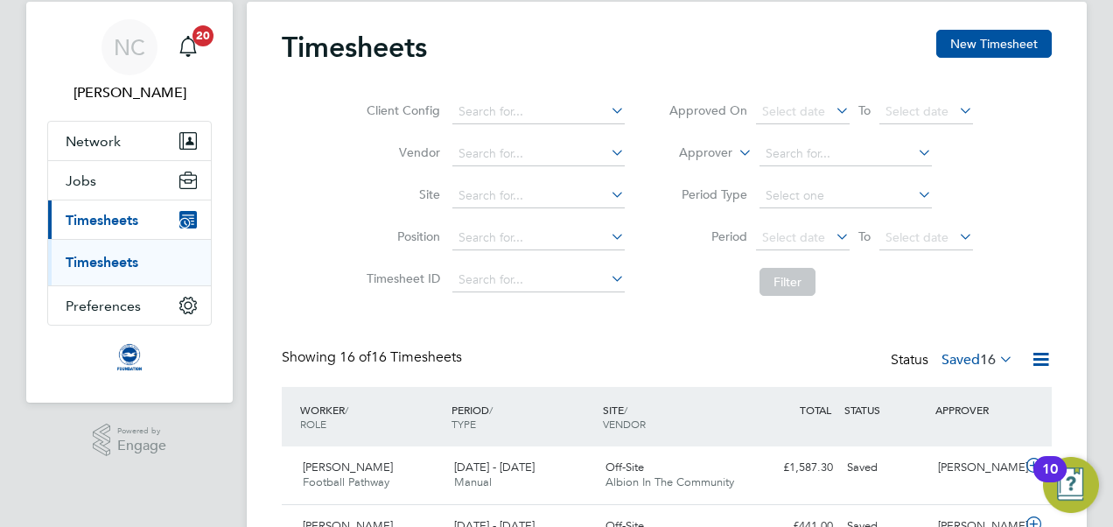
click at [996, 351] on icon at bounding box center [996, 358] width 0 height 24
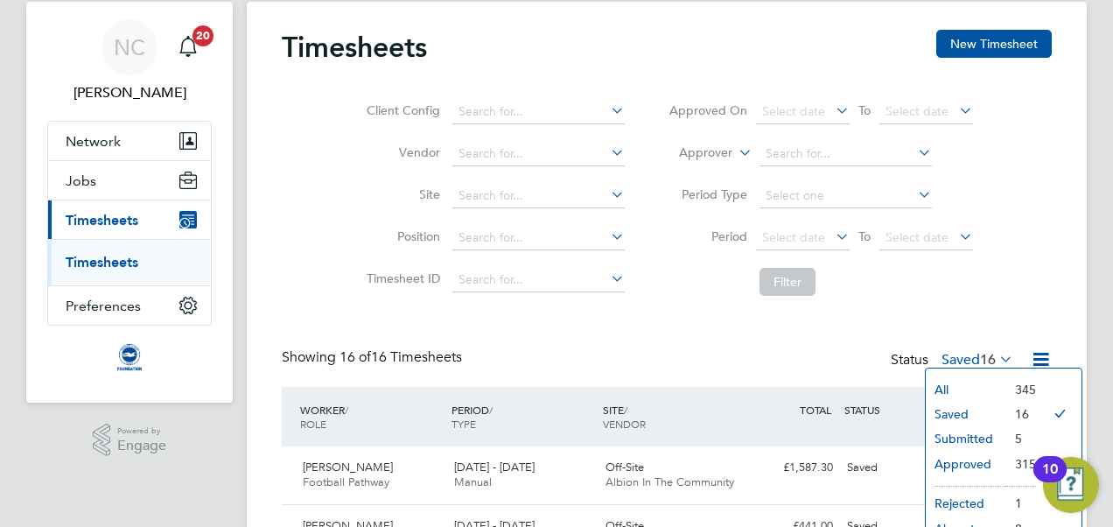
click at [990, 430] on li "Submitted" at bounding box center [966, 438] width 80 height 24
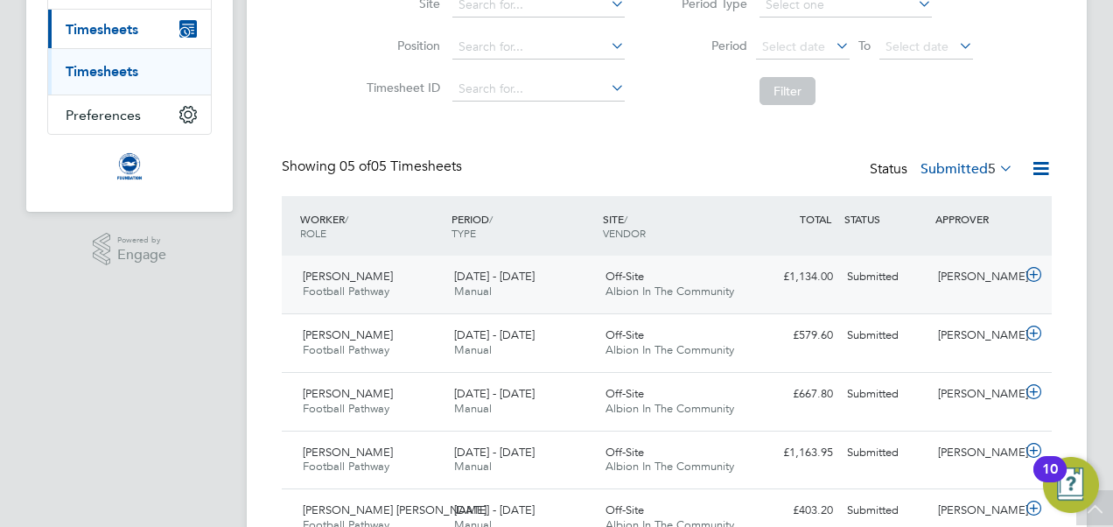
click at [1031, 273] on icon at bounding box center [1034, 275] width 22 height 14
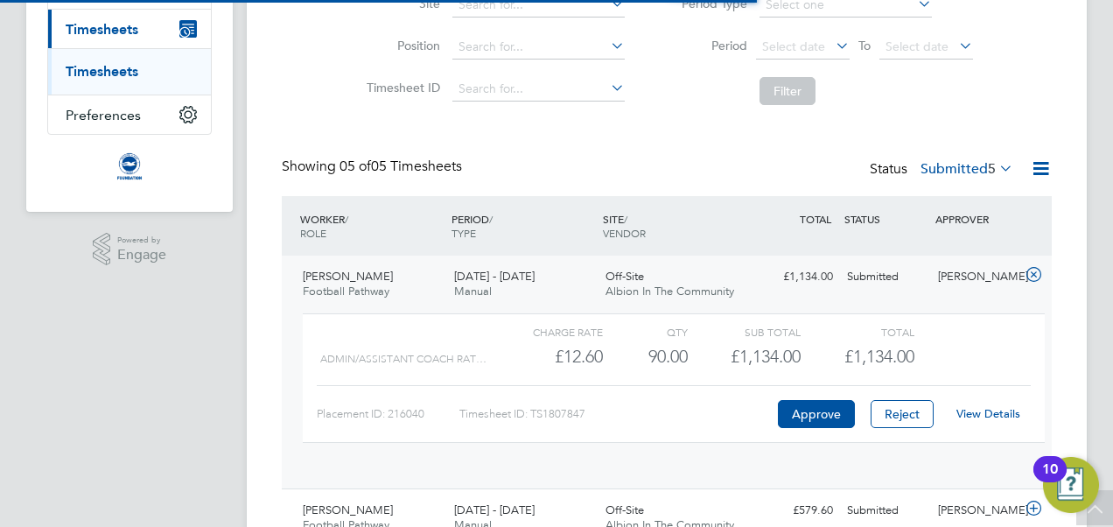
scroll to position [30, 171]
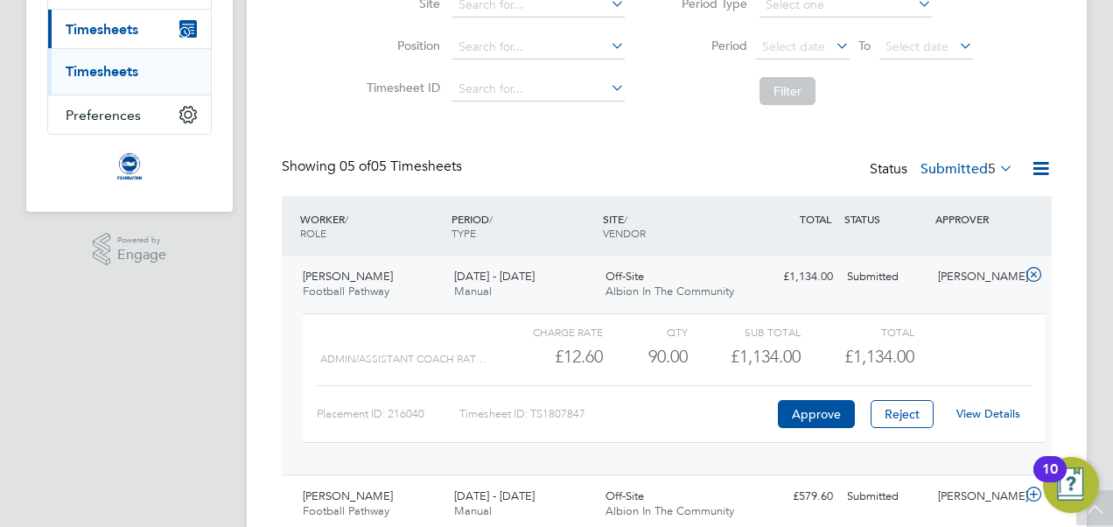
click at [992, 402] on div "View Details" at bounding box center [988, 414] width 86 height 28
click at [989, 411] on link "View Details" at bounding box center [988, 413] width 64 height 15
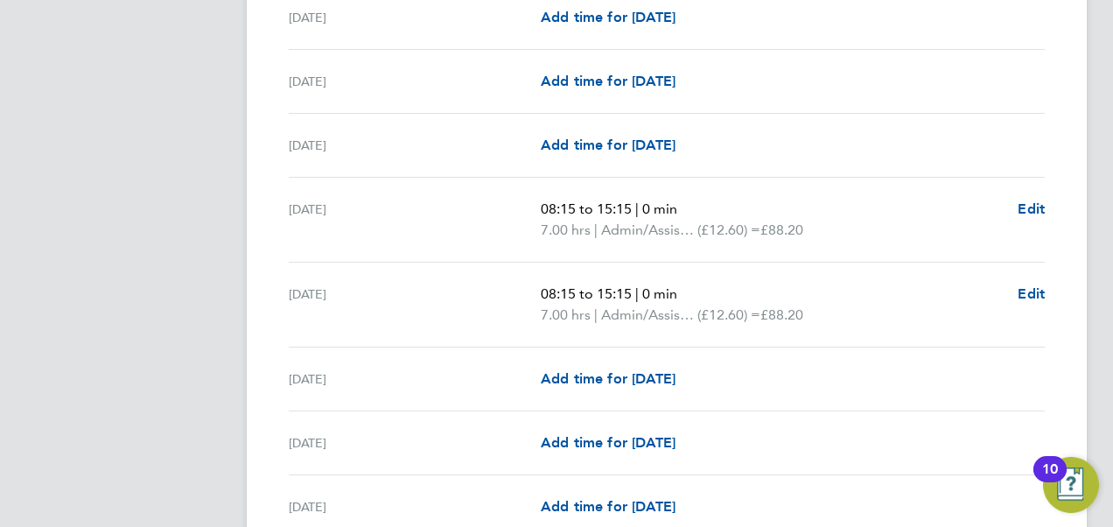
scroll to position [600, 0]
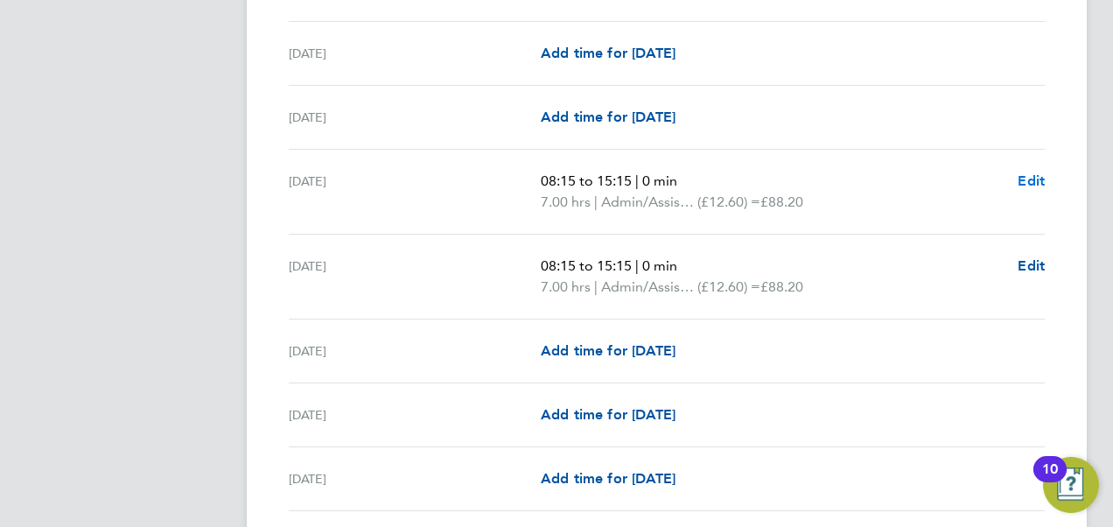
click at [1018, 177] on span "Edit" at bounding box center [1030, 180] width 27 height 17
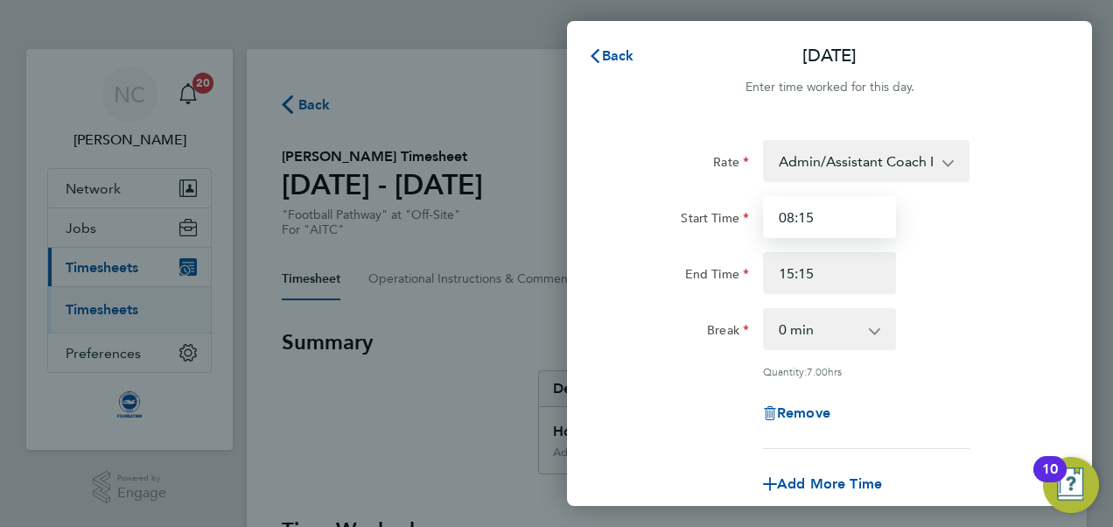
click at [848, 222] on input "08:15" at bounding box center [829, 217] width 133 height 42
type input "08:15"
click at [1012, 272] on div "End Time 15:15" at bounding box center [829, 273] width 441 height 42
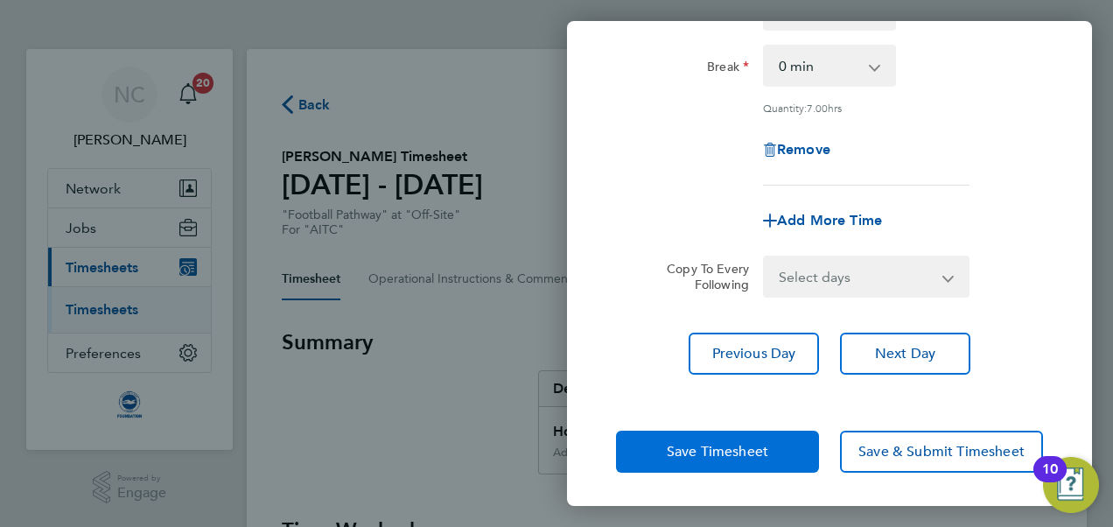
click at [707, 436] on button "Save Timesheet" at bounding box center [717, 451] width 203 height 42
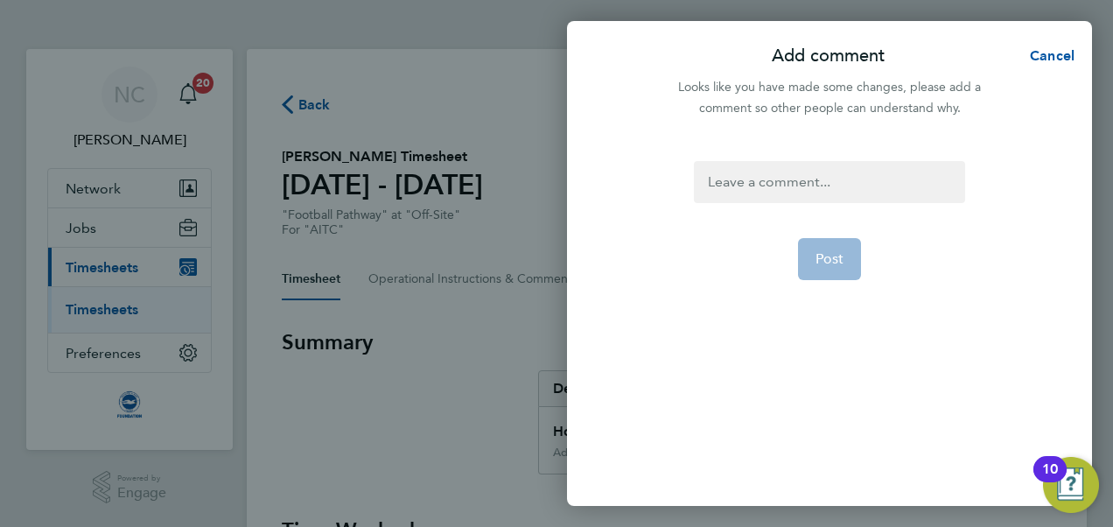
click at [810, 197] on div at bounding box center [829, 182] width 270 height 42
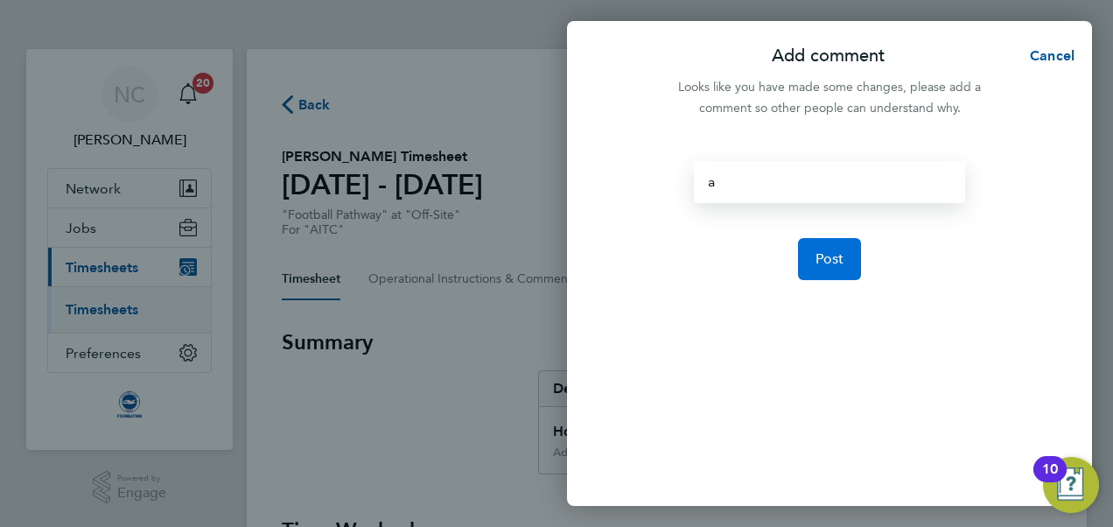
click at [819, 262] on span "Post" at bounding box center [829, 258] width 29 height 17
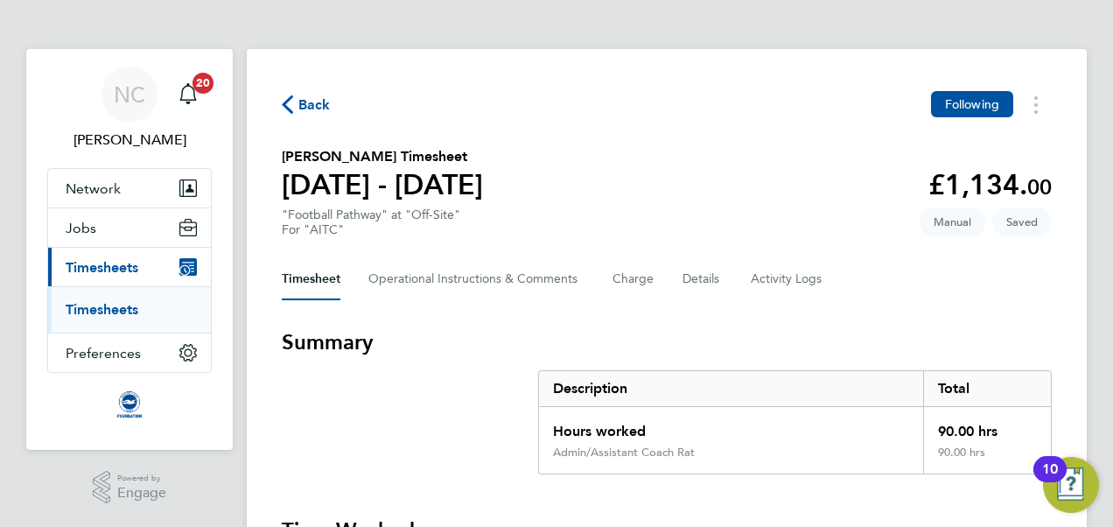
click at [294, 110] on span "Back" at bounding box center [306, 103] width 49 height 17
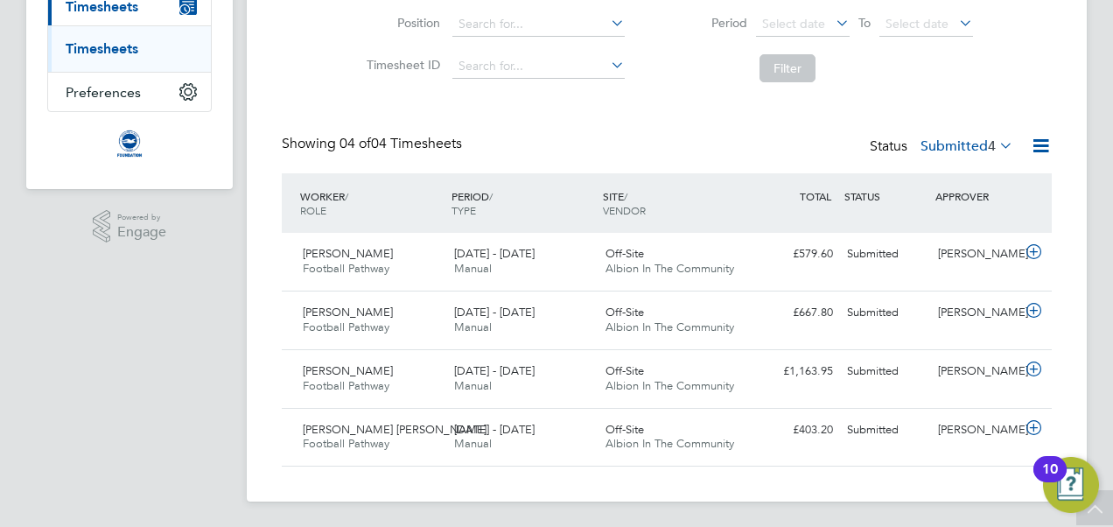
scroll to position [262, 0]
click at [1035, 244] on icon at bounding box center [1034, 251] width 22 height 14
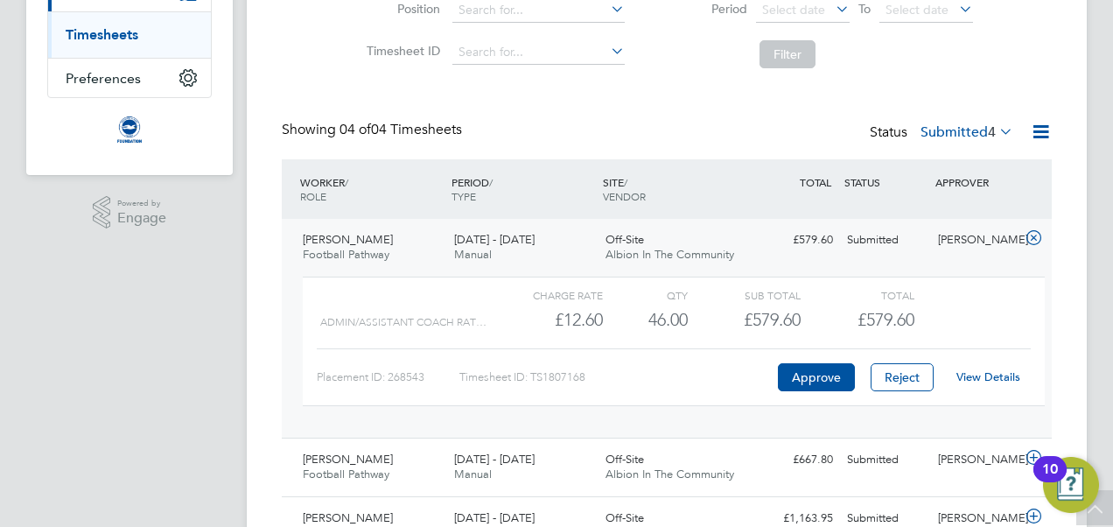
scroll to position [278, 0]
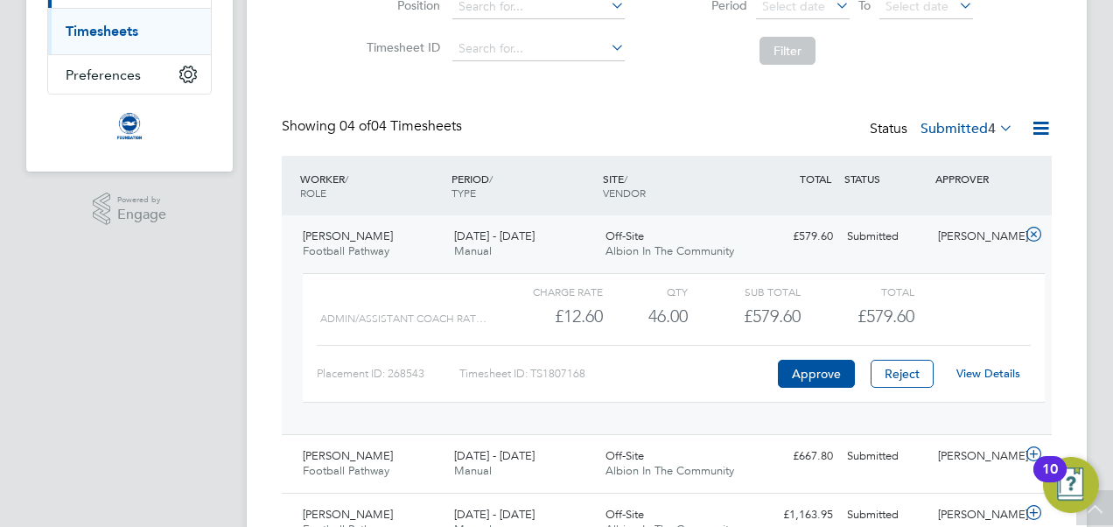
click at [974, 372] on link "View Details" at bounding box center [988, 373] width 64 height 15
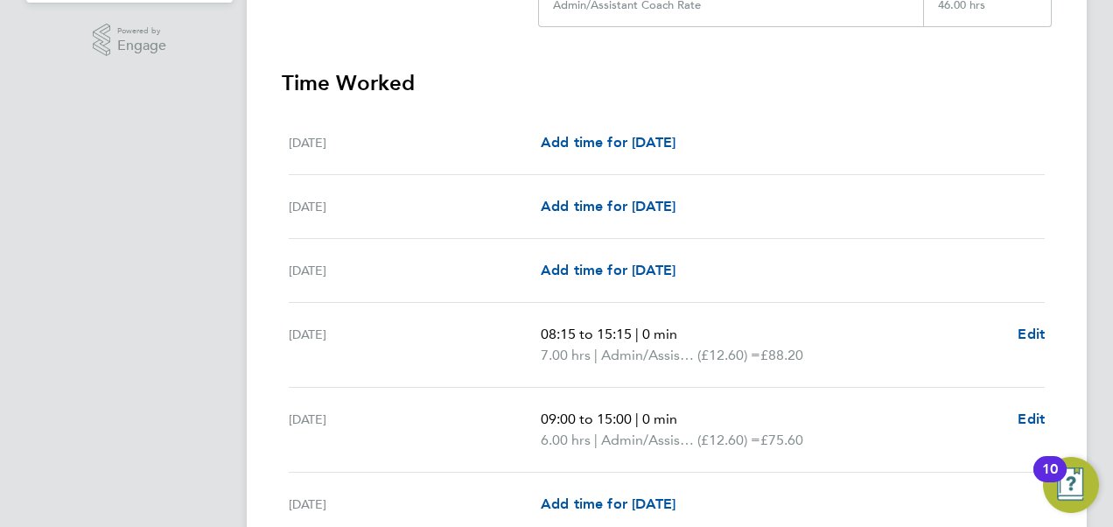
scroll to position [561, 0]
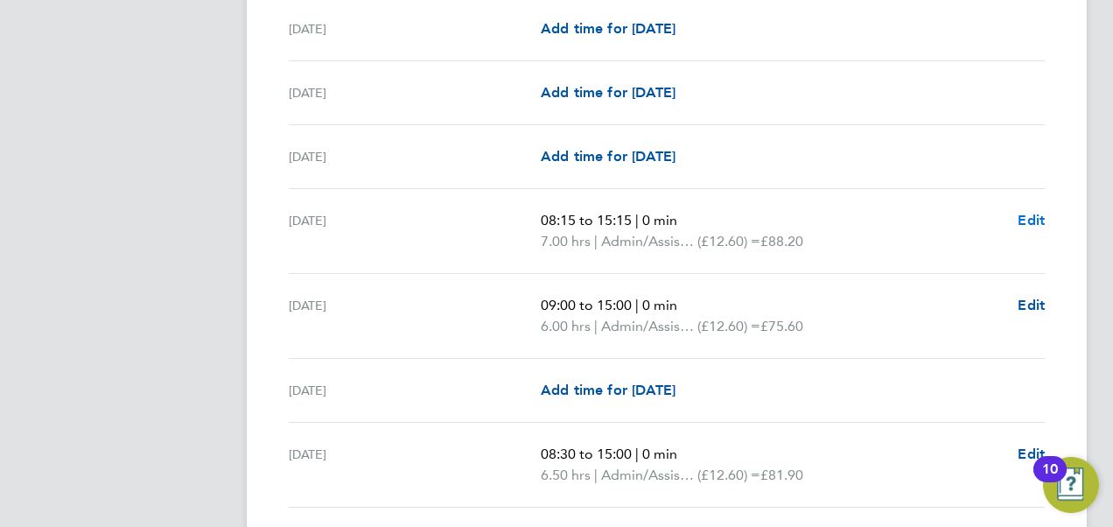
click at [1032, 223] on span "Edit" at bounding box center [1030, 220] width 27 height 17
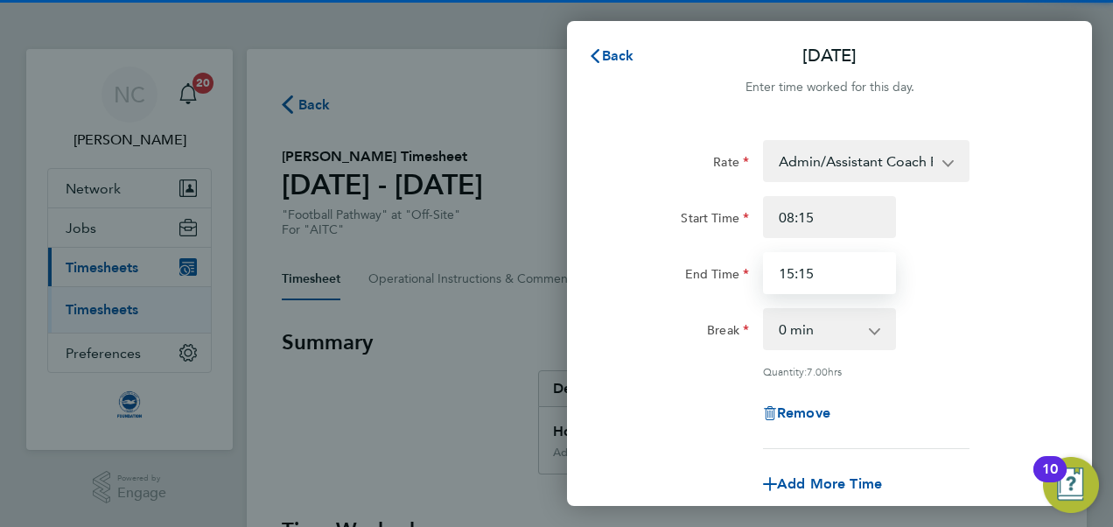
click at [831, 280] on input "15:15" at bounding box center [829, 273] width 133 height 42
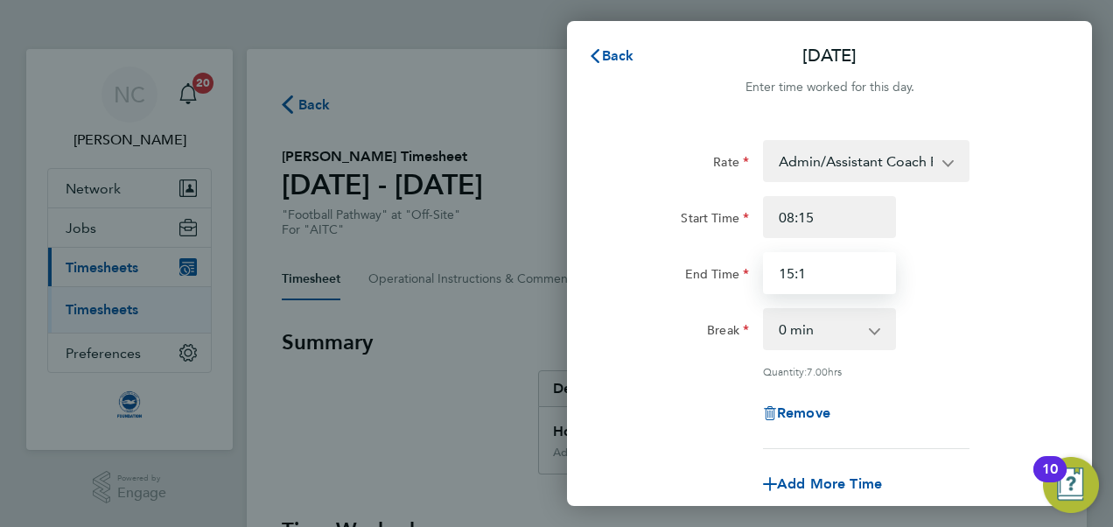
type input "15:15"
click at [961, 301] on div "Rate Admin/Assistant Coach Rate - 12.60 Lead Coach Rate - 16.28 Start Time 08:1…" at bounding box center [829, 294] width 427 height 309
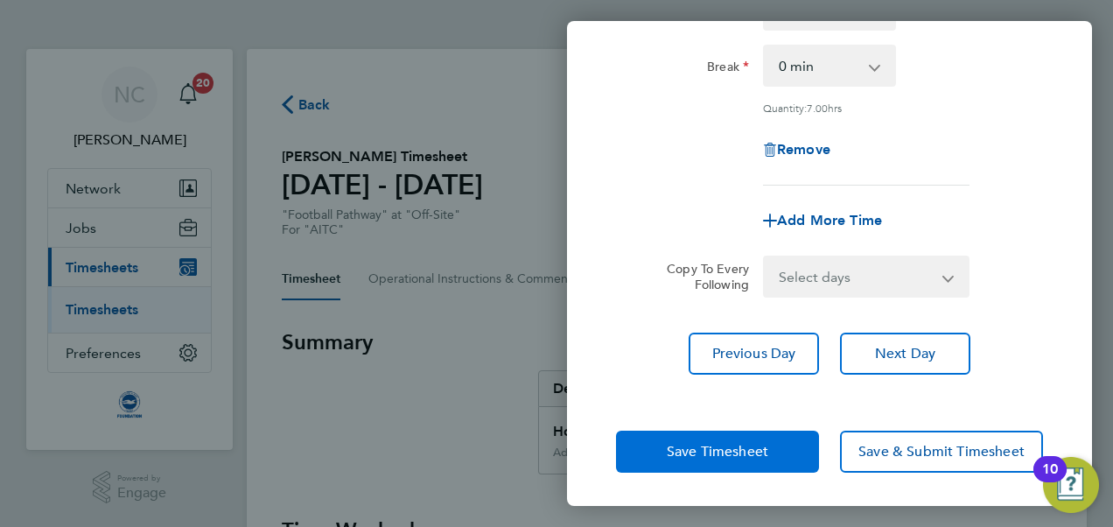
click at [712, 434] on button "Save Timesheet" at bounding box center [717, 451] width 203 height 42
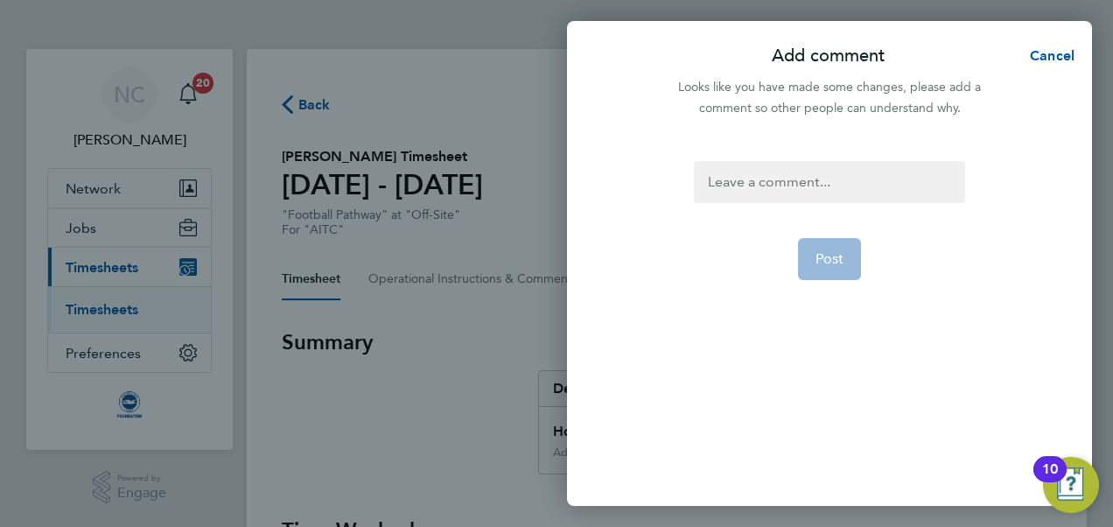
click at [799, 205] on form "Post" at bounding box center [829, 269] width 284 height 216
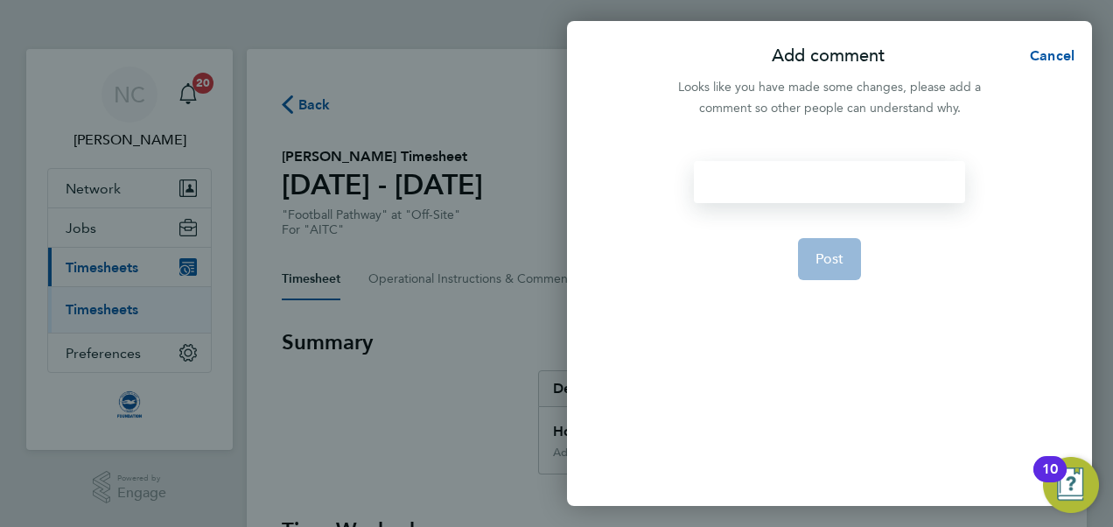
click at [792, 186] on div at bounding box center [829, 182] width 270 height 42
click at [833, 269] on button "Post" at bounding box center [830, 259] width 64 height 42
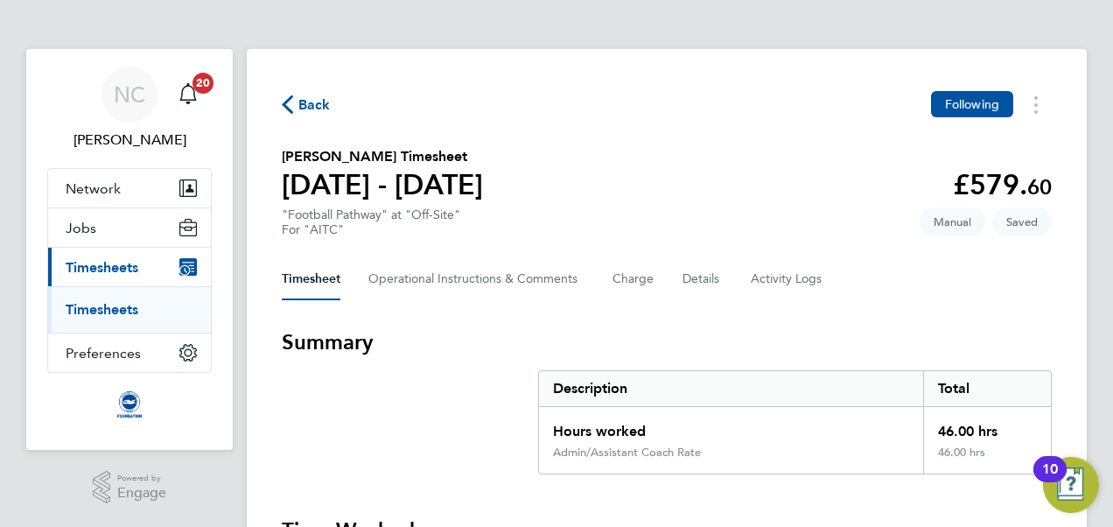
click at [303, 99] on span "Back" at bounding box center [314, 104] width 32 height 21
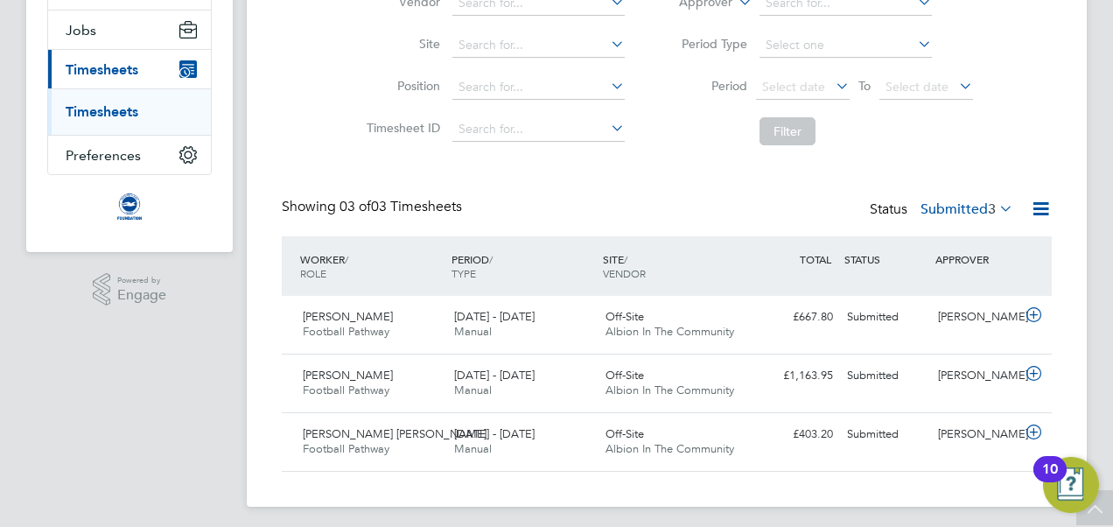
scroll to position [203, 0]
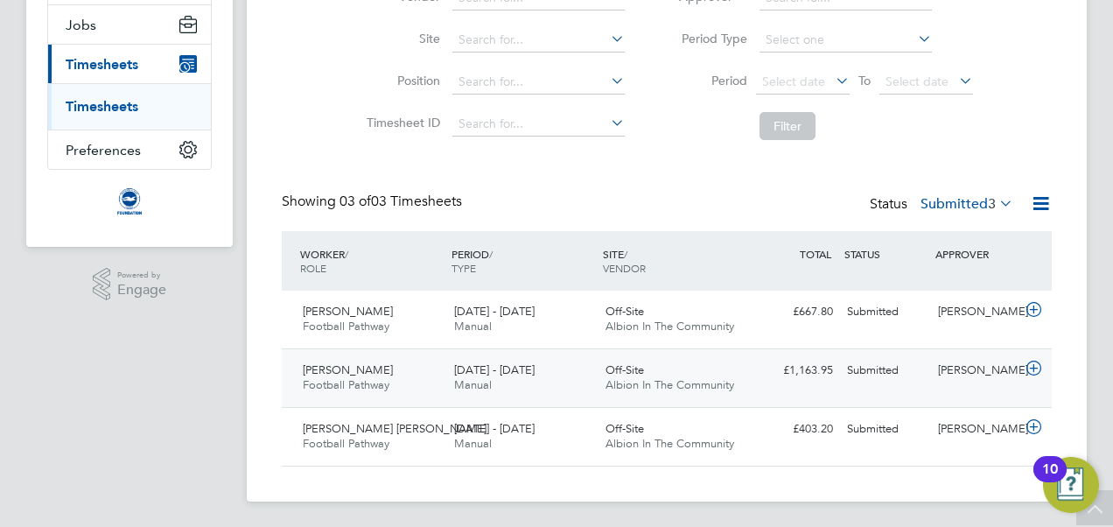
click at [1038, 366] on icon at bounding box center [1034, 368] width 22 height 14
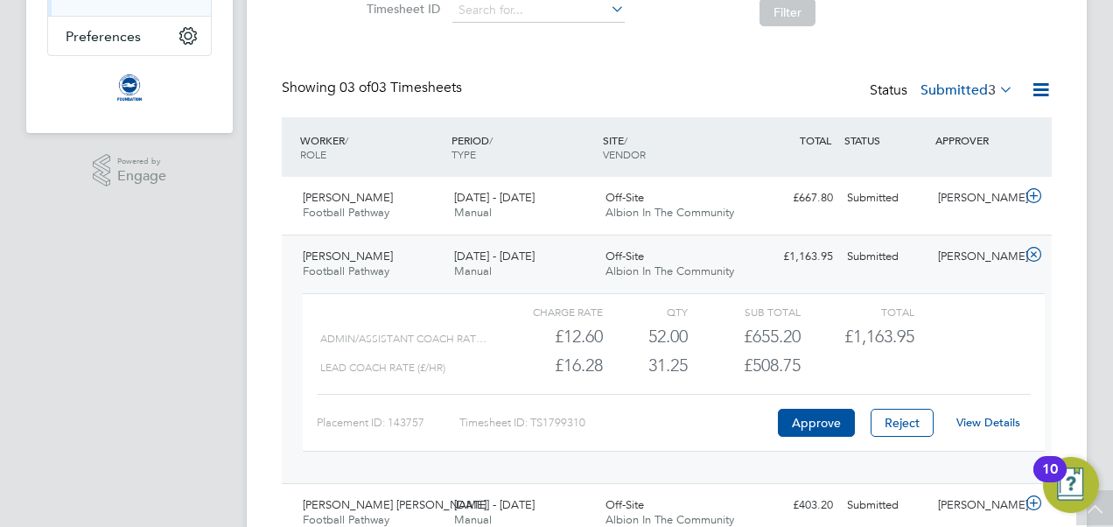
scroll to position [317, 0]
click at [988, 418] on link "View Details" at bounding box center [988, 422] width 64 height 15
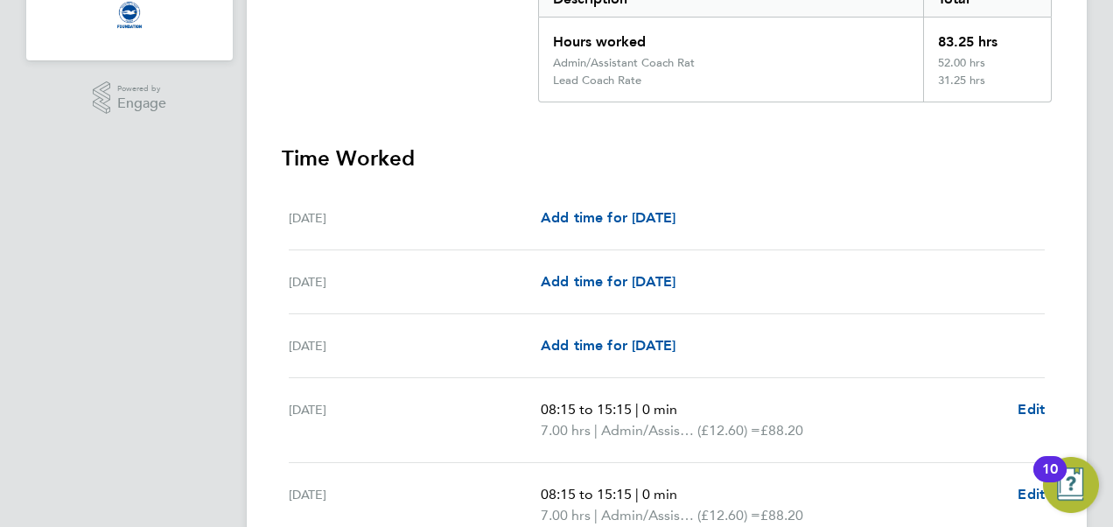
scroll to position [388, 0]
click at [1027, 402] on span "Edit" at bounding box center [1030, 410] width 27 height 17
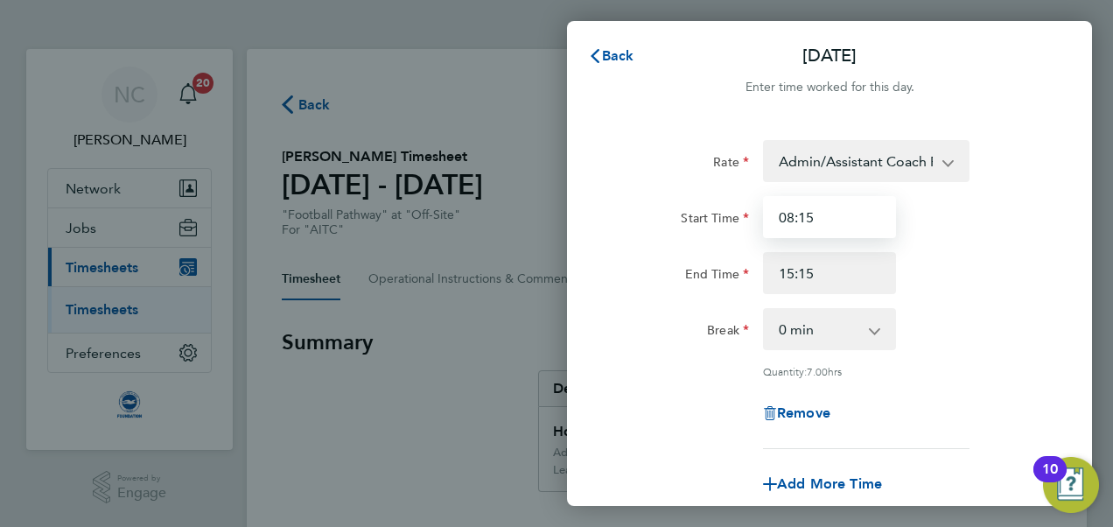
click at [865, 226] on input "08:15" at bounding box center [829, 217] width 133 height 42
type input "08:15"
click at [987, 244] on div "Start Time 08:15 End Time 15:15" at bounding box center [829, 245] width 441 height 98
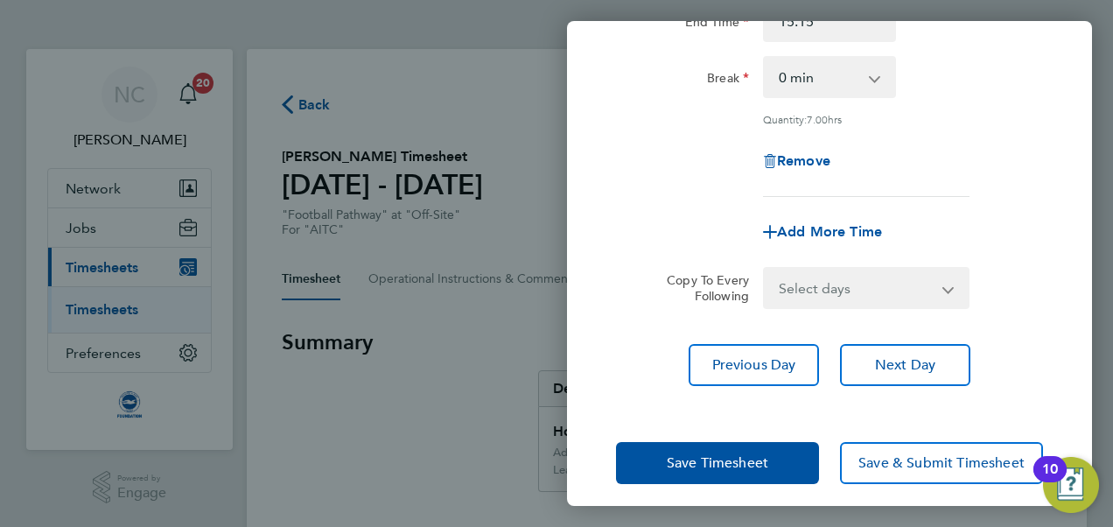
scroll to position [254, 0]
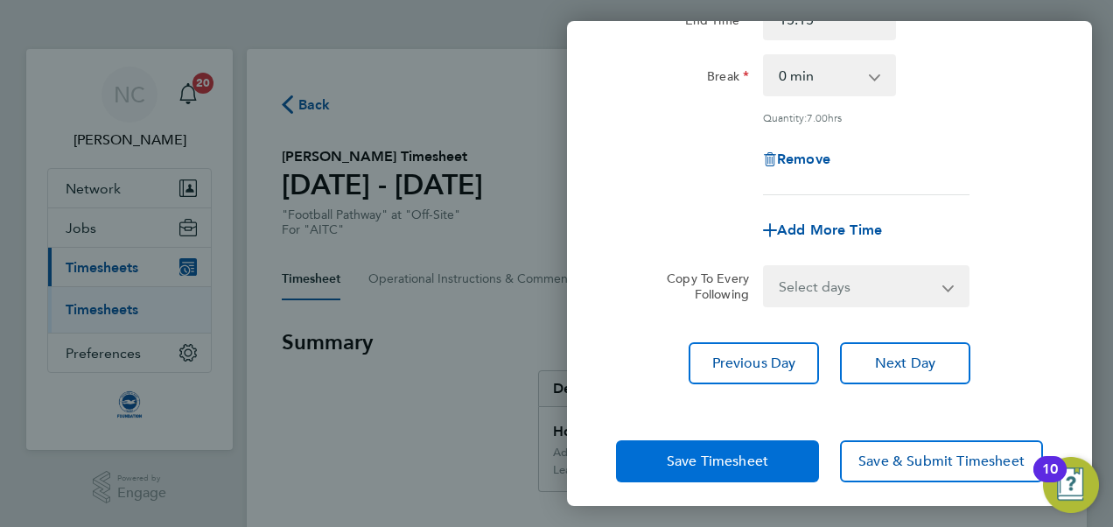
click at [747, 452] on span "Save Timesheet" at bounding box center [717, 460] width 101 height 17
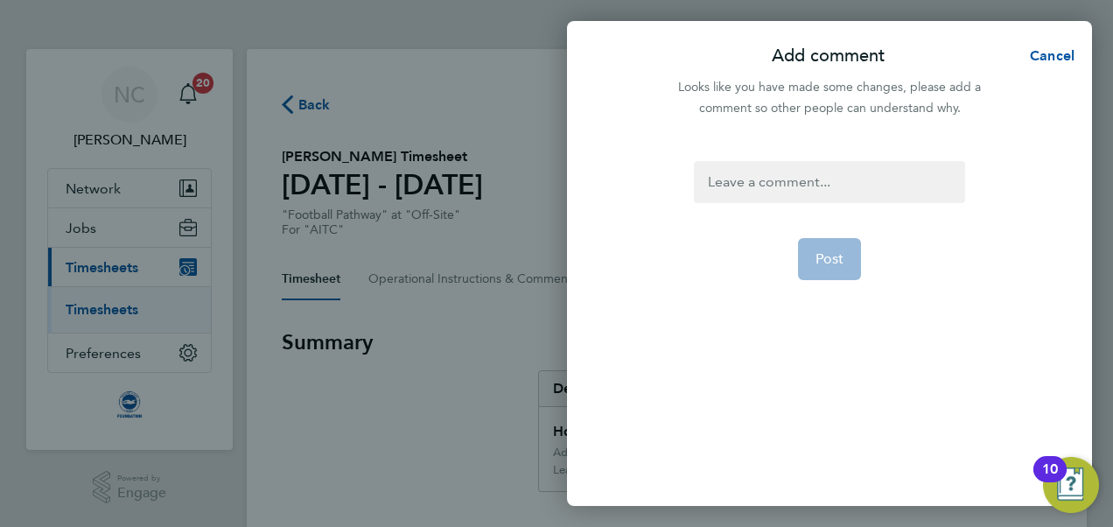
click at [721, 218] on form "Post" at bounding box center [829, 269] width 284 height 216
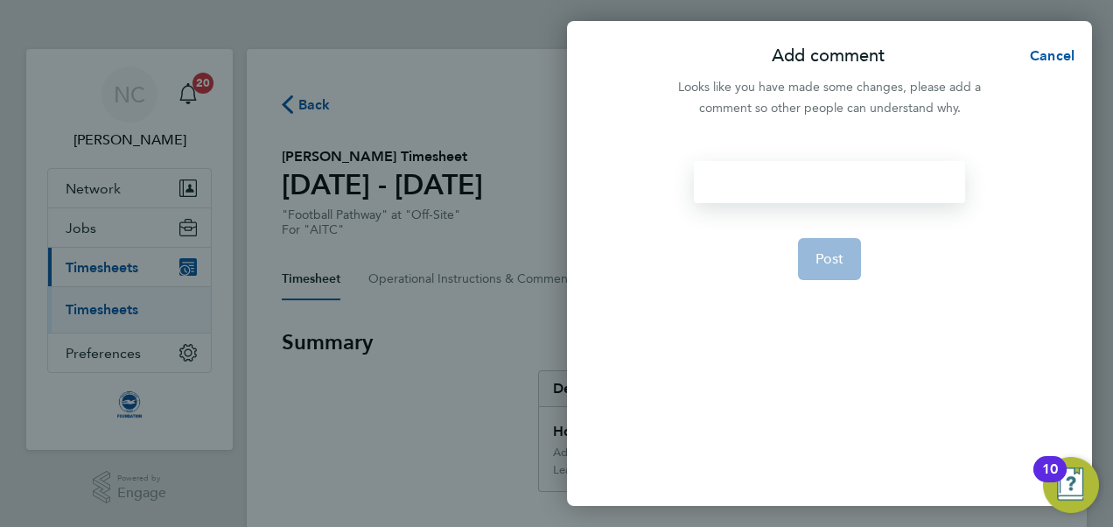
click at [737, 196] on div at bounding box center [829, 182] width 270 height 42
click at [844, 263] on button "Post" at bounding box center [830, 259] width 64 height 42
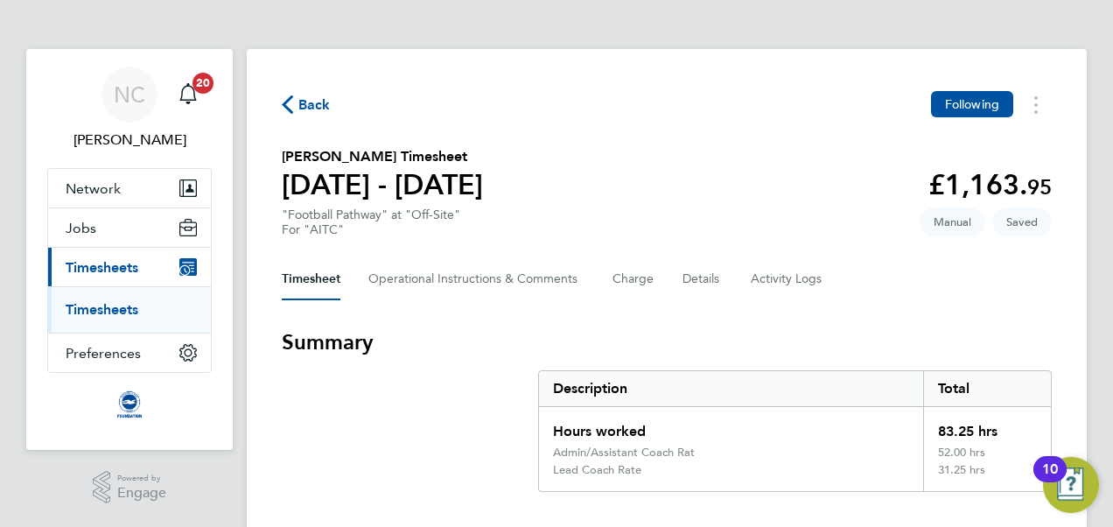
click at [308, 96] on span "Back" at bounding box center [314, 104] width 32 height 21
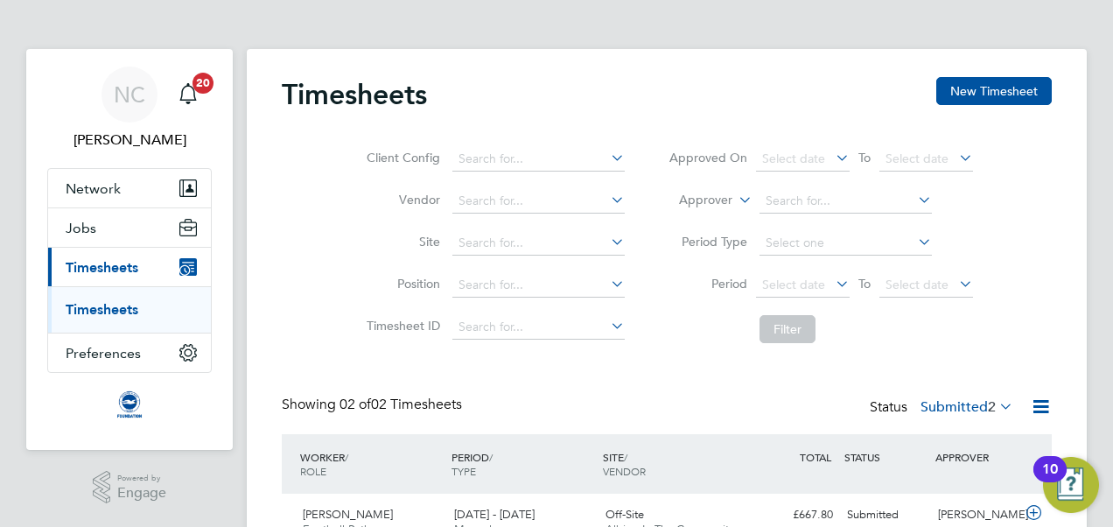
scroll to position [145, 0]
